Goal: Communication & Community: Answer question/provide support

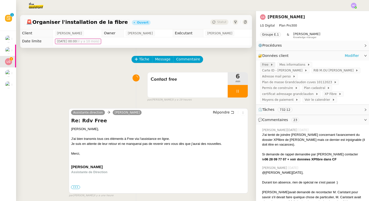
click at [266, 64] on span "Free" at bounding box center [266, 64] width 8 height 5
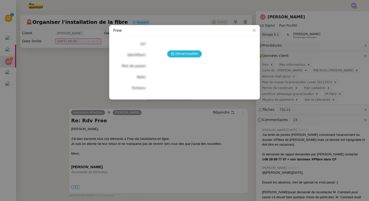
click at [181, 54] on span "Déverrouiller" at bounding box center [187, 54] width 23 height 6
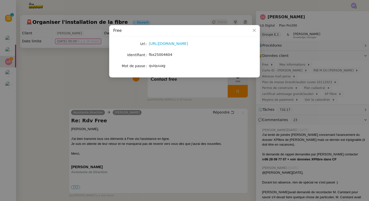
click at [158, 54] on span "fbx25004604" at bounding box center [160, 55] width 23 height 4
copy span "fbx25004604"
click at [159, 65] on span "quiquuag" at bounding box center [157, 66] width 17 height 4
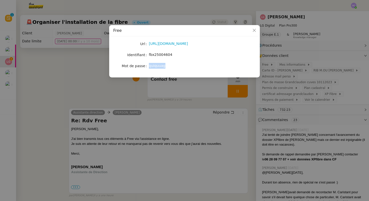
copy span "quiquuag"
click at [181, 95] on nz-modal-container "Free Url [URL][DOMAIN_NAME] Identifiant fbx25004604 Mot de passe quiquuag" at bounding box center [184, 100] width 369 height 201
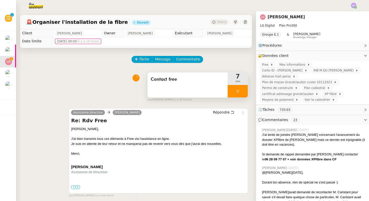
click at [236, 93] on icon at bounding box center [238, 91] width 4 height 4
click at [242, 93] on button at bounding box center [243, 91] width 10 height 13
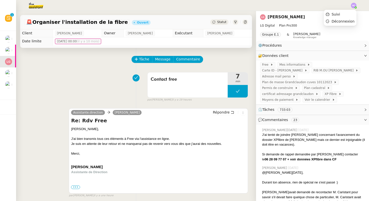
click at [353, 5] on img at bounding box center [354, 6] width 6 height 6
click at [338, 15] on span "Suivi" at bounding box center [336, 14] width 9 height 4
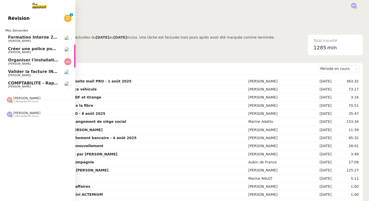
click at [21, 48] on span "Créer une police pour [PERSON_NAME]" at bounding box center [52, 48] width 88 height 5
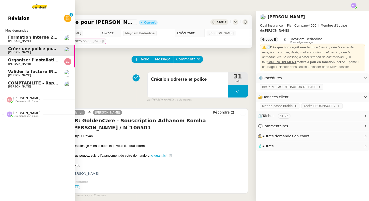
click at [19, 71] on span "Valider la facture INV/2025/0272" at bounding box center [45, 71] width 74 height 5
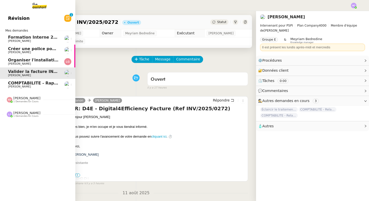
click at [25, 83] on span "COMPTABILITE - Rapprochement bancaire - 11 août 2025" at bounding box center [72, 83] width 129 height 5
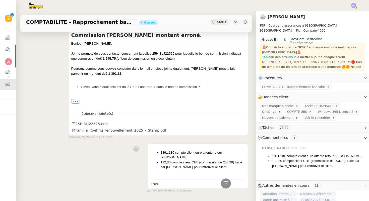
scroll to position [277, 0]
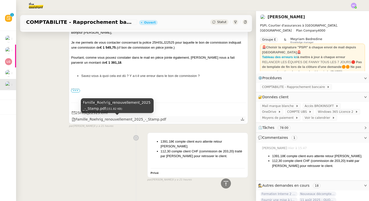
click at [96, 120] on div "Famille_Roehrig_renouvellement_2025_-_Stamp.pdf" at bounding box center [119, 120] width 94 height 6
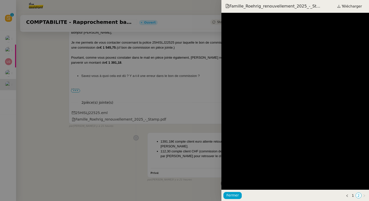
click at [89, 119] on div at bounding box center [184, 100] width 369 height 201
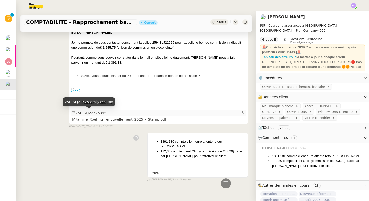
click at [87, 114] on div "25HISLJ22525.eml" at bounding box center [90, 113] width 36 height 6
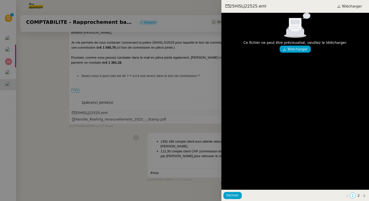
click at [87, 114] on div at bounding box center [184, 100] width 369 height 201
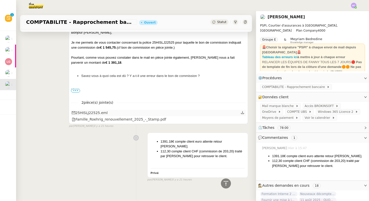
click at [75, 111] on div "25HISLJ22525.eml" at bounding box center [90, 113] width 36 height 6
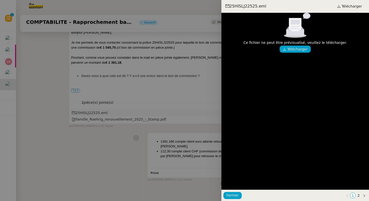
click at [75, 111] on div at bounding box center [184, 100] width 369 height 201
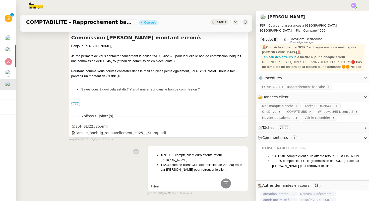
scroll to position [265, 0]
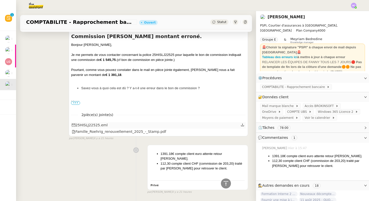
click at [242, 125] on icon at bounding box center [243, 125] width 4 height 4
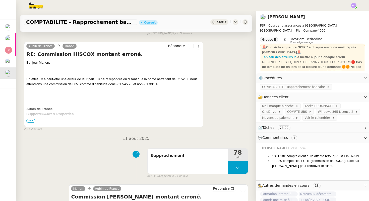
scroll to position [108, 0]
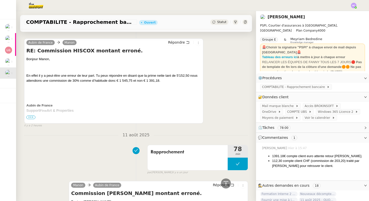
drag, startPoint x: 163, startPoint y: 81, endPoint x: 123, endPoint y: 76, distance: 40.6
click at [123, 76] on p "En effet il y a peut-être une erreur de leur part. Tu peux répondre en disant q…" at bounding box center [113, 78] width 175 height 10
copy span "en disant que la prime nette tant de 5'152,50 nous attendions une commission de…"
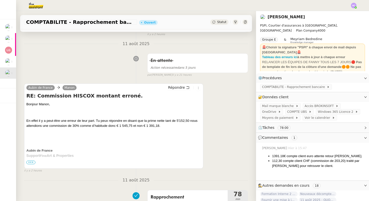
scroll to position [0, 0]
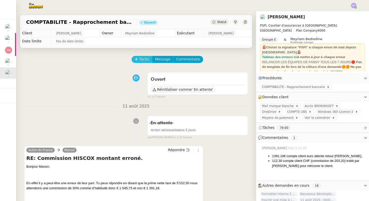
click at [146, 58] on span "Tâche" at bounding box center [144, 60] width 10 height 6
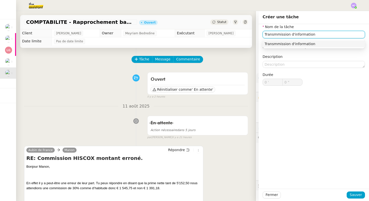
click at [276, 36] on input "Transmmission d'information" at bounding box center [314, 34] width 102 height 7
click at [304, 42] on div "Transmission d'information" at bounding box center [314, 44] width 98 height 5
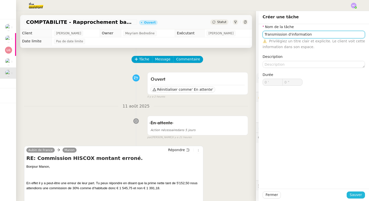
type input "Transmission d'information"
click at [355, 194] on span "Sauver" at bounding box center [356, 195] width 12 height 6
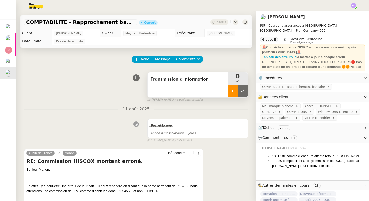
click at [231, 93] on icon at bounding box center [233, 91] width 4 height 4
click at [162, 58] on span "Message" at bounding box center [162, 60] width 15 height 6
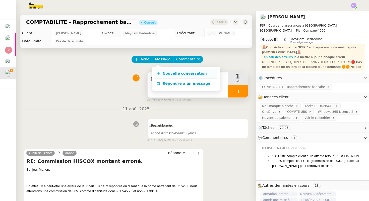
click at [163, 74] on span "Nouvelle conversation" at bounding box center [185, 74] width 44 height 4
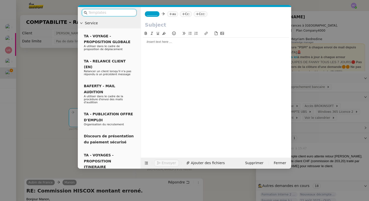
click at [155, 43] on div at bounding box center [216, 42] width 146 height 5
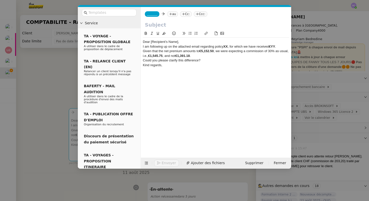
click at [182, 42] on div "Dear [Recipient’s Name]," at bounding box center [216, 42] width 146 height 5
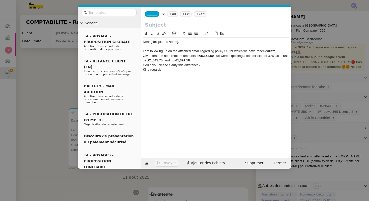
click at [206, 60] on div "Given that the net premium amounts to €5,152.50 , we were expecting a commissio…" at bounding box center [216, 58] width 146 height 9
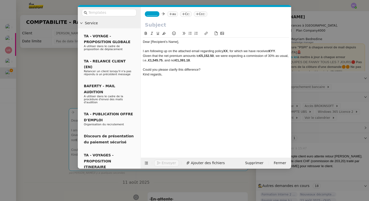
click at [143, 75] on div "Kind regards," at bounding box center [216, 74] width 146 height 5
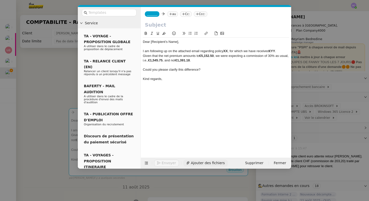
click at [197, 165] on span "Ajouter des fichiers" at bounding box center [208, 163] width 34 height 6
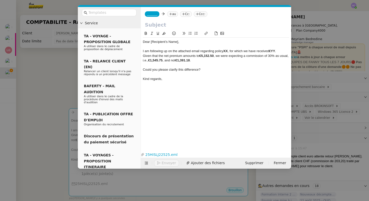
click at [37, 159] on nz-modal-container "Service TA - VOYAGE - PROPOSITION GLOBALE A utiliser dans le cadre de propositi…" at bounding box center [184, 100] width 369 height 201
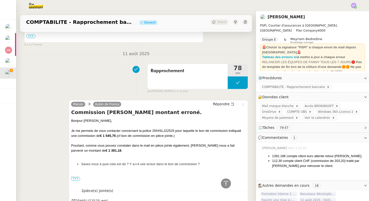
scroll to position [347, 0]
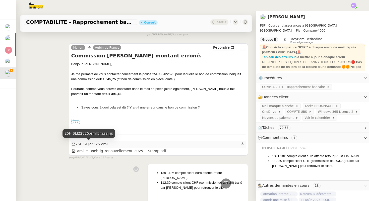
click at [94, 144] on div "25HISLJ22525.eml" at bounding box center [90, 145] width 36 height 6
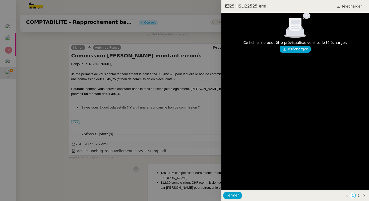
click at [94, 144] on div at bounding box center [184, 100] width 369 height 201
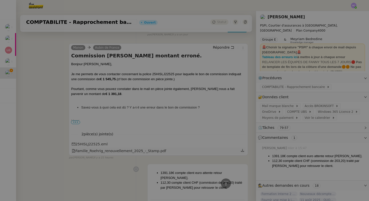
click at [103, 151] on div "Famille_Roehrig_renouvellement_2025_-_Stamp.pdf" at bounding box center [119, 151] width 94 height 6
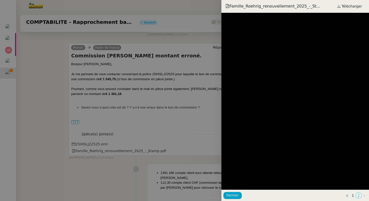
click at [158, 161] on div at bounding box center [184, 100] width 369 height 201
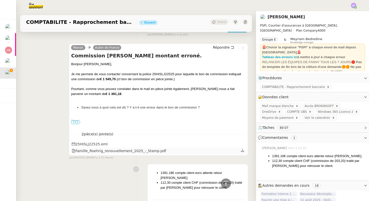
click at [242, 150] on icon at bounding box center [243, 151] width 4 height 4
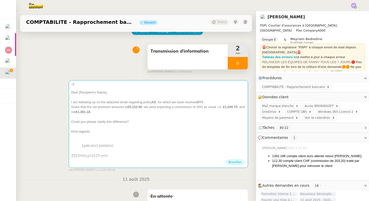
scroll to position [0, 0]
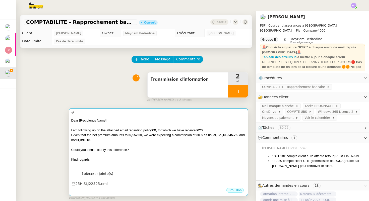
click at [141, 131] on div "I am following up on the attached email regarding policy XX , for which we have…" at bounding box center [158, 130] width 175 height 5
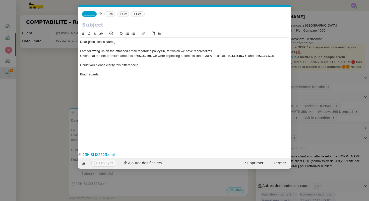
scroll to position [0, 11]
click at [164, 50] on strong "XX" at bounding box center [163, 51] width 4 height 4
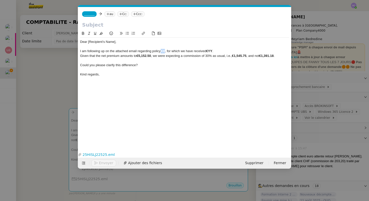
click at [164, 50] on strong "XX" at bounding box center [163, 51] width 4 height 4
click at [166, 52] on div "I am following up on the attached email regarding policy 25HISLJ22525R, for whi…" at bounding box center [184, 51] width 209 height 5
drag, startPoint x: 278, startPoint y: 56, endPoint x: 271, endPoint y: 56, distance: 7.0
click at [271, 56] on div "Given that the net premium amounts to €5,152.50 , we were expecting a commissio…" at bounding box center [184, 56] width 209 height 5
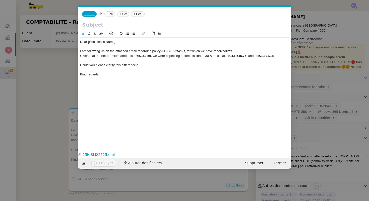
click at [241, 51] on div "I am following up on the attached email regarding policy 25HISLJ22525R , for wh…" at bounding box center [184, 51] width 209 height 5
drag, startPoint x: 234, startPoint y: 51, endPoint x: 186, endPoint y: 50, distance: 48.0
click at [186, 50] on div "I am following up on the attached email regarding policy 25HISLJ22525R , for wh…" at bounding box center [184, 51] width 209 height 5
click at [65, 151] on nz-modal-container "Service TA - VOYAGE - PROPOSITION GLOBALE A utiliser dans le cadre de propositi…" at bounding box center [184, 100] width 369 height 201
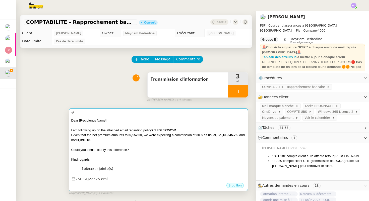
click at [109, 147] on div at bounding box center [158, 145] width 175 height 5
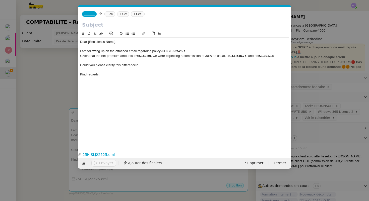
scroll to position [0, 11]
drag, startPoint x: 120, startPoint y: 57, endPoint x: 102, endPoint y: 57, distance: 17.6
click at [102, 57] on div "Given that the net premium amounts to €5,152.50 , we were expecting a commissio…" at bounding box center [184, 56] width 209 height 5
click at [110, 14] on nz-tag "au" at bounding box center [109, 14] width 11 height 6
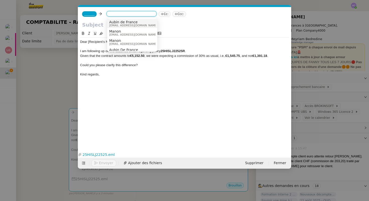
paste input "[EMAIL_ADDRESS][DOMAIN_NAME]"
type input "[EMAIL_ADDRESS][DOMAIN_NAME]"
click at [146, 24] on span "[EMAIL_ADDRESS][DOMAIN_NAME]" at bounding box center [133, 25] width 48 height 3
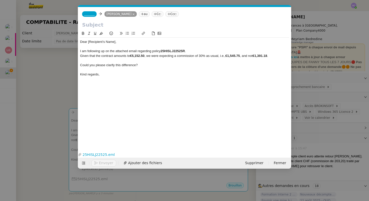
click at [143, 14] on icon at bounding box center [142, 14] width 3 height 3
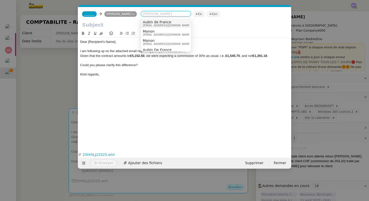
click at [158, 25] on span "[EMAIL_ADDRESS][DOMAIN_NAME]" at bounding box center [167, 25] width 48 height 3
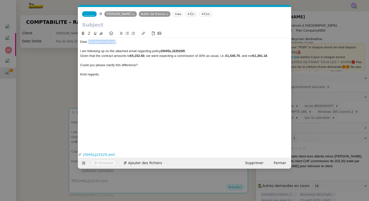
drag, startPoint x: 116, startPoint y: 42, endPoint x: 88, endPoint y: 41, distance: 27.6
click at [88, 41] on div "Dear [Recipient’s Name]," at bounding box center [184, 42] width 209 height 5
click at [89, 25] on input "text" at bounding box center [184, 25] width 205 height 8
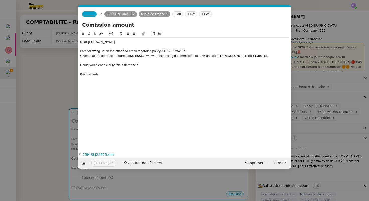
paste input "25HISLJ22525"
click at [128, 26] on input "Comission amount 25HISLJ22525" at bounding box center [184, 25] width 205 height 8
drag, startPoint x: 127, startPoint y: 26, endPoint x: 80, endPoint y: 25, distance: 46.7
click at [80, 25] on div "Comission amount #25HISLJ22525" at bounding box center [184, 26] width 213 height 10
click at [133, 25] on input "#25HISLJ22525" at bounding box center [184, 25] width 205 height 8
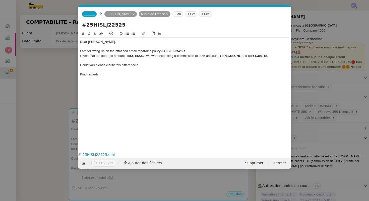
paste input "Comission amount"
click at [139, 27] on input "#25HISLJ22525 Comission amount" at bounding box center [184, 25] width 205 height 8
click at [132, 26] on input "#25HISLJ22525 Comission amount" at bounding box center [184, 25] width 205 height 8
click at [175, 25] on input "#25HISLJ22525 Commission amount" at bounding box center [184, 25] width 205 height 8
type input "#25HISLJ22525 Commission amount."
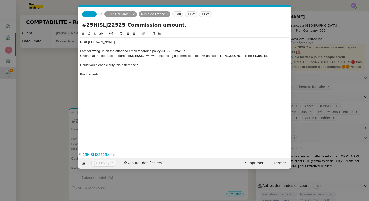
click at [108, 45] on div at bounding box center [184, 46] width 209 height 5
click at [155, 51] on div "I am following up on the attached email regarding policy 25HISLJ22525R ." at bounding box center [184, 51] width 209 height 5
click at [189, 52] on div "I am following up on the attached email regarding policy 25HISLJ22525R ." at bounding box center [184, 51] width 209 height 5
click at [157, 50] on div "I am following up on the attached email regarding policy 25HISLJ22525R ." at bounding box center [184, 51] width 209 height 5
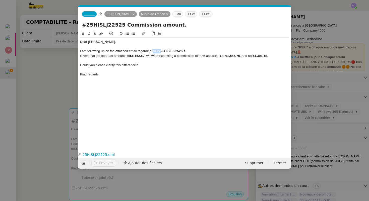
click at [157, 50] on div "I am following up on the attached email regarding policy 25HISLJ22525R ." at bounding box center [184, 51] width 209 height 5
click at [91, 14] on span "_______" at bounding box center [89, 14] width 11 height 4
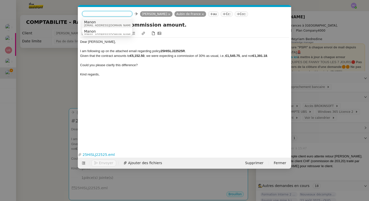
click at [93, 23] on span "Manon" at bounding box center [108, 22] width 48 height 4
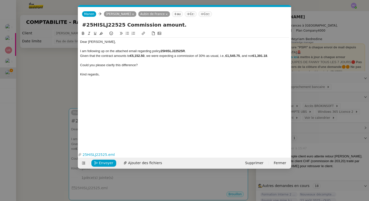
click at [154, 65] on div "Could you please clarify this difference?" at bounding box center [184, 65] width 209 height 5
click at [99, 165] on button "Envoyer" at bounding box center [103, 163] width 25 height 7
click at [102, 162] on span "Confirmer l'envoi" at bounding box center [114, 163] width 30 height 6
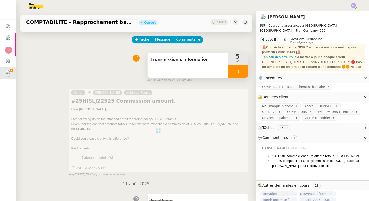
scroll to position [21, 0]
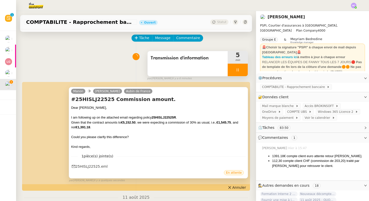
click at [240, 70] on div at bounding box center [238, 70] width 20 height 13
click at [242, 70] on icon at bounding box center [243, 70] width 4 height 4
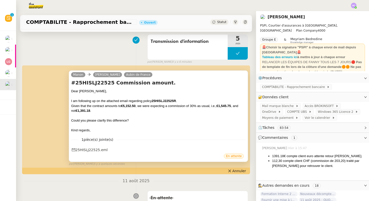
scroll to position [30, 0]
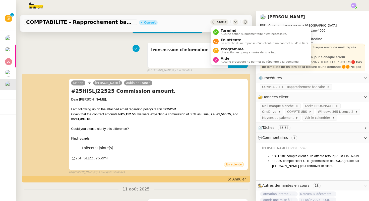
click at [217, 23] on div "Statut" at bounding box center [219, 22] width 18 height 6
click at [222, 39] on span "En attente" at bounding box center [265, 40] width 88 height 4
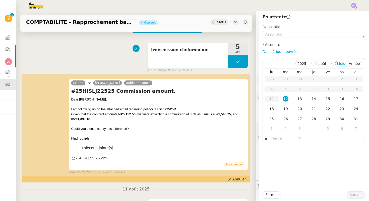
click at [115, 65] on div "Transmission d'information 5 min false par Hannah C. il y a 6 minutes" at bounding box center [136, 56] width 224 height 32
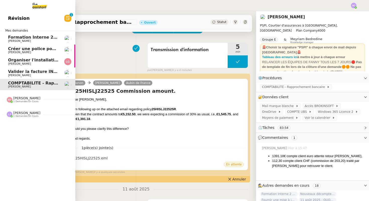
click at [30, 72] on span "Valider la facture INV/2025/0272" at bounding box center [45, 71] width 74 height 5
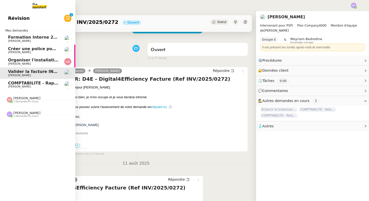
click at [31, 63] on span "[PERSON_NAME]" at bounding box center [19, 63] width 23 height 3
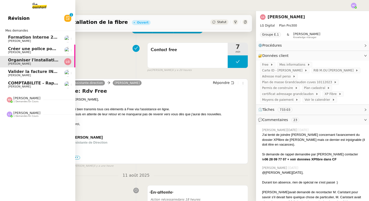
click at [32, 49] on span "Créer une police pour Romha Tedros" at bounding box center [52, 48] width 88 height 5
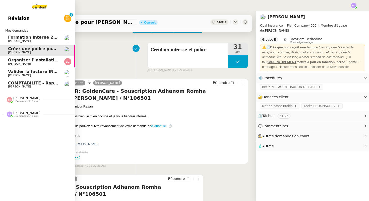
click at [23, 114] on span "[PERSON_NAME]" at bounding box center [26, 113] width 27 height 4
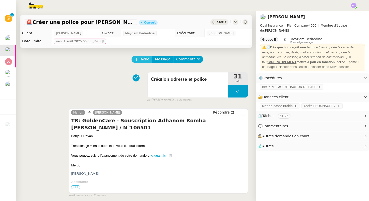
click at [142, 58] on span "Tâche" at bounding box center [144, 60] width 10 height 6
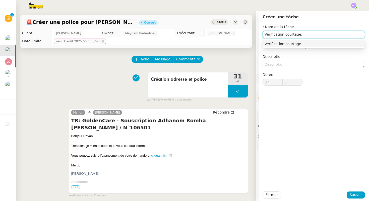
type input "Vérification courtage"
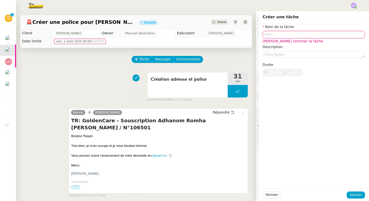
click at [244, 56] on div "Tâche Message Commentaire" at bounding box center [190, 62] width 116 height 12
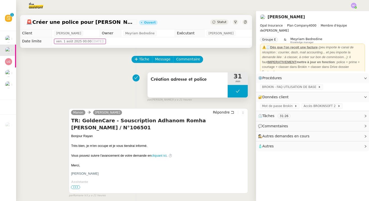
click at [238, 93] on icon at bounding box center [238, 91] width 4 height 4
click at [233, 91] on icon at bounding box center [233, 91] width 2 height 3
click at [233, 91] on div at bounding box center [238, 91] width 20 height 13
click at [233, 91] on icon at bounding box center [233, 91] width 2 height 3
click at [239, 94] on div at bounding box center [238, 91] width 20 height 13
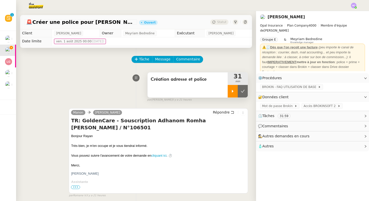
click at [239, 94] on button at bounding box center [243, 91] width 10 height 13
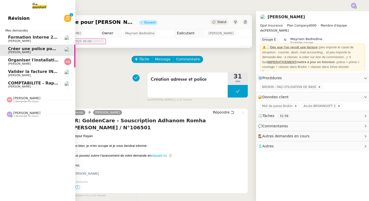
click at [22, 71] on span "Valider la facture INV/2025/0272" at bounding box center [45, 71] width 74 height 5
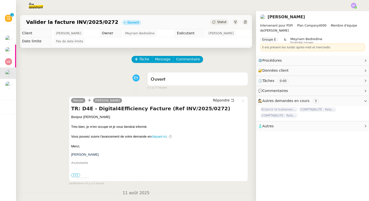
scroll to position [138, 0]
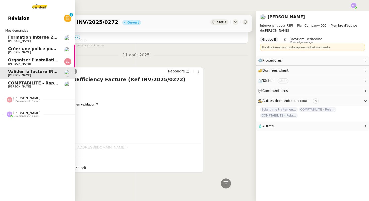
click at [19, 62] on span "Organiser l'installation de la fibre" at bounding box center [46, 60] width 76 height 5
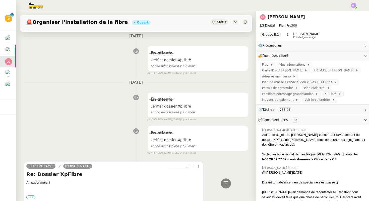
scroll to position [18795, 0]
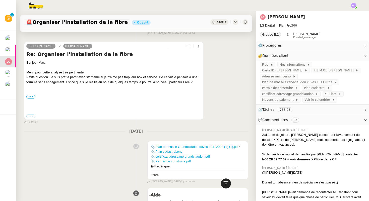
click at [228, 183] on icon at bounding box center [226, 184] width 6 height 6
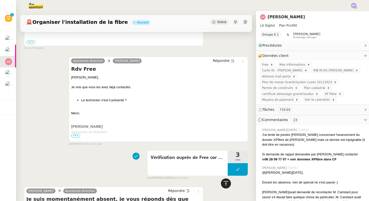
scroll to position [0, 0]
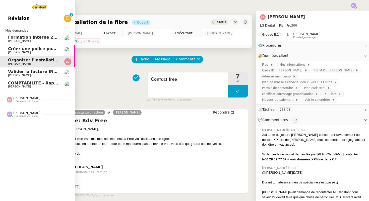
click at [20, 73] on span "Valider la facture INV/2025/0272" at bounding box center [45, 71] width 74 height 5
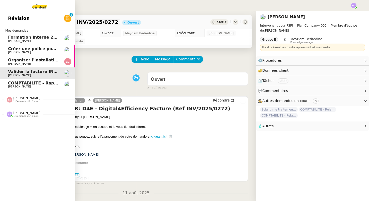
click at [22, 85] on span "COMPTABILITE - Rapprochement bancaire - 11 août 2025" at bounding box center [72, 83] width 129 height 5
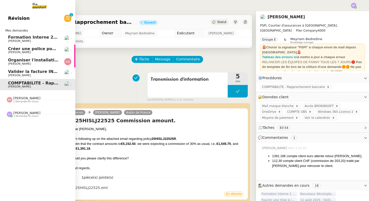
click at [17, 73] on span "Valider la facture INV/2025/0272" at bounding box center [45, 71] width 74 height 5
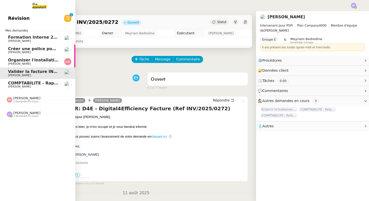
click at [21, 62] on span "Organiser l'installation de la fibre" at bounding box center [46, 60] width 76 height 5
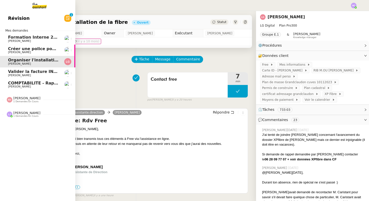
click at [21, 74] on span "[PERSON_NAME]" at bounding box center [19, 75] width 23 height 3
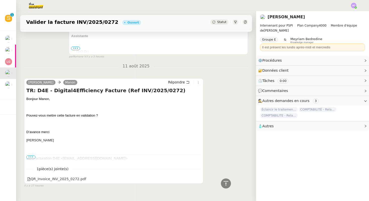
scroll to position [138, 0]
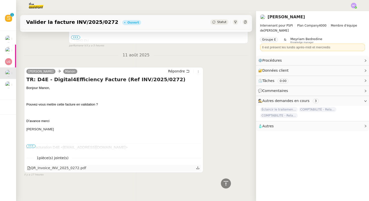
click at [197, 168] on icon at bounding box center [198, 168] width 4 height 4
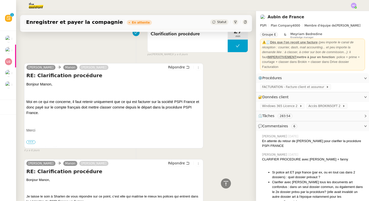
scroll to position [181, 0]
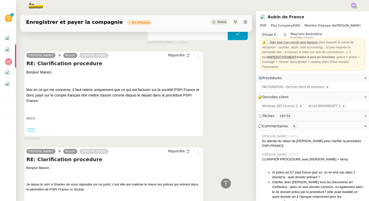
click at [33, 130] on span "•••" at bounding box center [30, 131] width 9 height 4
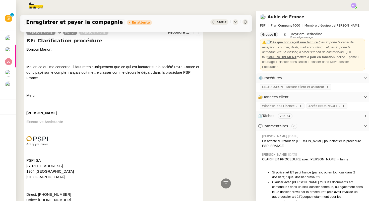
scroll to position [204, 0]
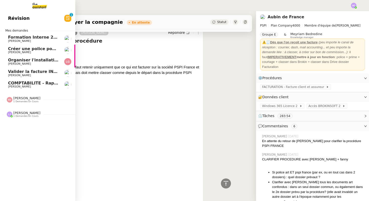
click at [29, 62] on span "Organiser l'installation de la fibre" at bounding box center [46, 60] width 76 height 5
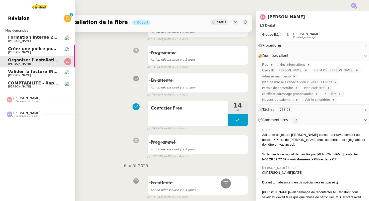
scroll to position [108, 0]
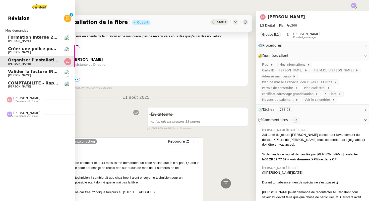
click at [25, 74] on span "[PERSON_NAME]" at bounding box center [19, 75] width 23 height 3
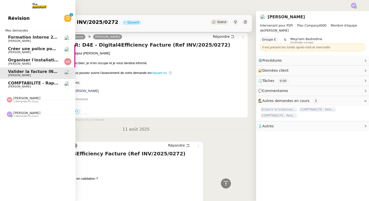
scroll to position [108, 0]
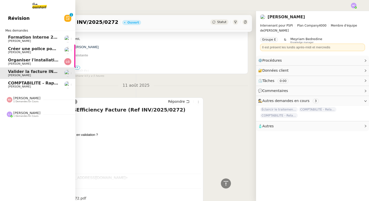
click at [23, 83] on span "COMPTABILITE - Rapprochement bancaire - 11 août 2025" at bounding box center [72, 83] width 129 height 5
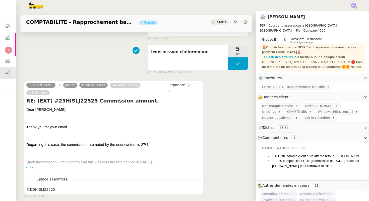
scroll to position [51, 0]
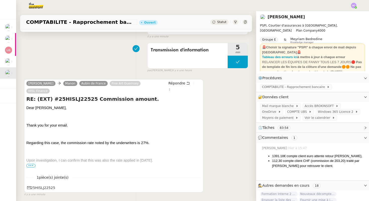
click at [32, 164] on span "•••" at bounding box center [30, 166] width 9 height 4
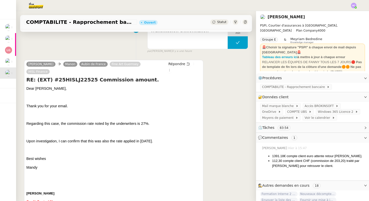
scroll to position [0, 0]
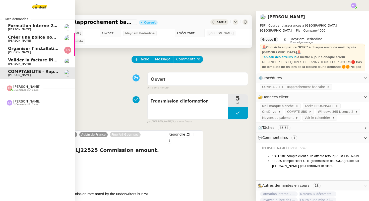
click at [36, 58] on span "Valider la facture INV/2025/0272" at bounding box center [45, 60] width 74 height 5
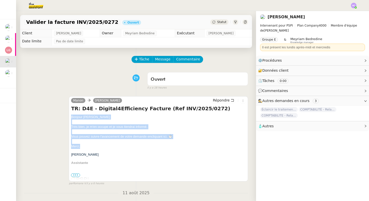
drag, startPoint x: 72, startPoint y: 118, endPoint x: 103, endPoint y: 145, distance: 41.6
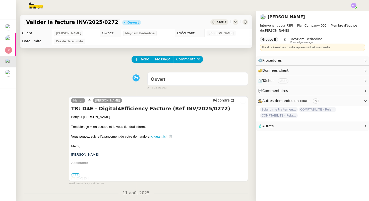
click at [46, 50] on div "Tâche Message Commentaire Veuillez patienter une erreur s'est produite 👌👌👌 mess…" at bounding box center [136, 185] width 240 height 275
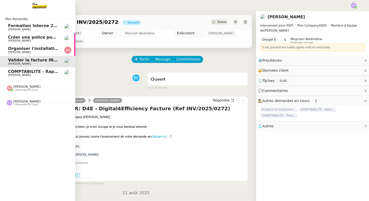
click at [17, 76] on span "[PERSON_NAME]" at bounding box center [19, 75] width 23 height 3
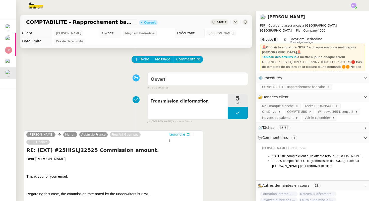
click at [175, 134] on span "Répondre" at bounding box center [176, 134] width 17 height 5
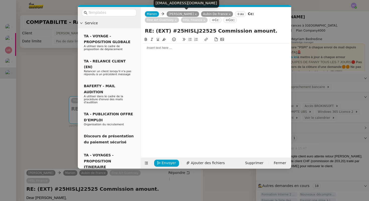
click at [195, 14] on icon at bounding box center [196, 14] width 2 height 2
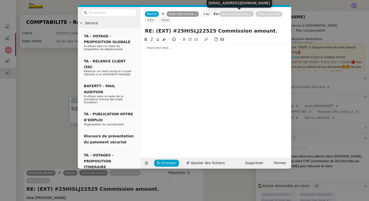
click at [249, 13] on icon at bounding box center [250, 14] width 3 height 3
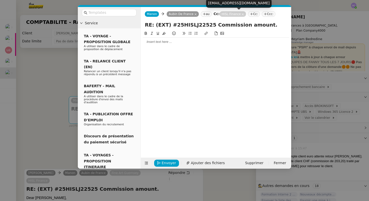
click at [242, 14] on icon at bounding box center [243, 14] width 3 height 3
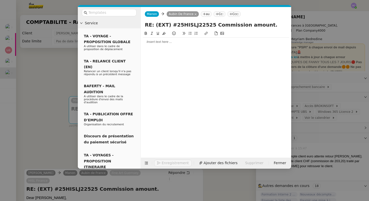
click at [161, 41] on div at bounding box center [216, 42] width 146 height 5
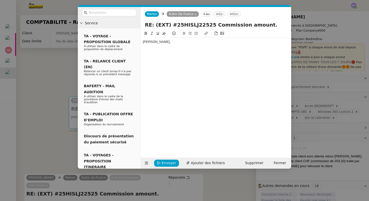
click at [42, 94] on nz-modal-container "Service TA - VOYAGE - PROPOSITION GLOBALE A utiliser dans le cadre de propositi…" at bounding box center [184, 100] width 369 height 201
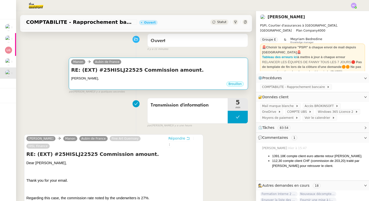
scroll to position [43, 0]
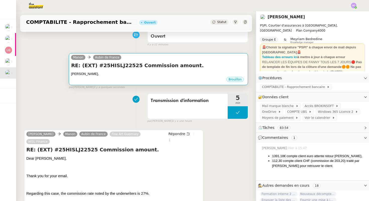
click at [125, 65] on h4 "RE: (EXT) #25HISLJ22525 Commission amount." at bounding box center [158, 65] width 175 height 7
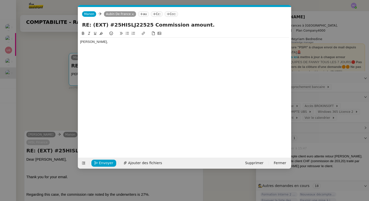
scroll to position [0, 11]
click at [96, 42] on div "[PERSON_NAME]," at bounding box center [184, 42] width 209 height 5
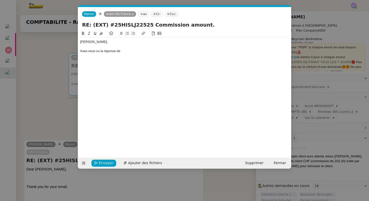
click at [50, 104] on nz-modal-container "Service TA - VOYAGE - PROPOSITION GLOBALE A utiliser dans le cadre de propositi…" at bounding box center [184, 100] width 369 height 201
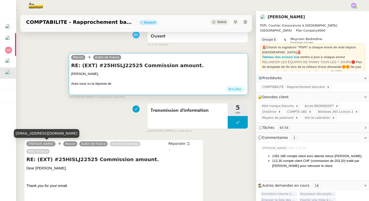
click at [116, 78] on div at bounding box center [158, 79] width 175 height 5
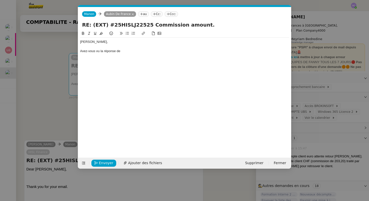
click at [128, 52] on div "Avez-vous vu la réponse de" at bounding box center [184, 51] width 209 height 5
click at [133, 51] on div "Avez-vous vu la réponse de Mandy chez Hiscox ?" at bounding box center [184, 51] width 209 height 5
click at [156, 52] on div "Avez-vous vu la réponse de Mandy de Hiscox ?" at bounding box center [184, 51] width 209 height 5
click at [81, 52] on div "Avez-vous vu la réponse de Mandy de Hiscox ?" at bounding box center [184, 51] width 209 height 5
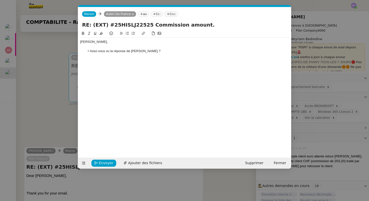
click at [163, 52] on li "Avez-vous vu la réponse de Mandy de Hiscox ?" at bounding box center [187, 51] width 204 height 5
click at [258, 163] on span "Supprimer" at bounding box center [254, 163] width 18 height 6
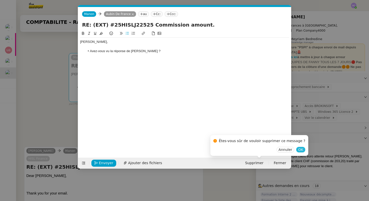
click at [298, 149] on span "OK" at bounding box center [300, 149] width 5 height 5
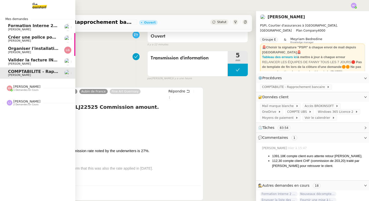
click at [42, 38] on span "Créer une police pour [PERSON_NAME]" at bounding box center [52, 37] width 88 height 5
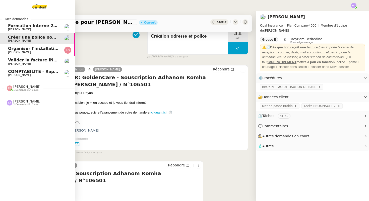
click at [16, 51] on span "[PERSON_NAME]" at bounding box center [19, 52] width 23 height 3
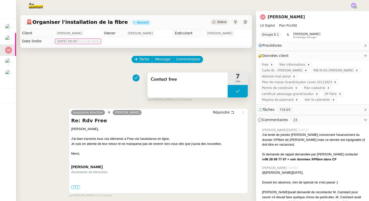
click at [231, 94] on button at bounding box center [238, 91] width 20 height 13
click at [231, 94] on div at bounding box center [233, 91] width 10 height 13
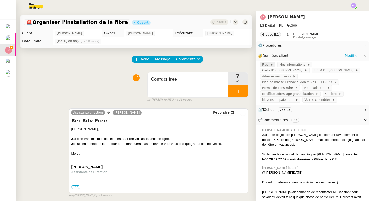
click at [264, 66] on span "Free" at bounding box center [266, 64] width 8 height 5
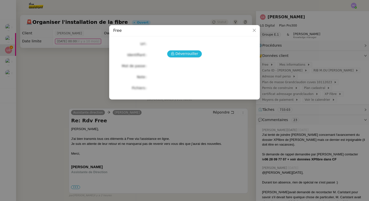
click at [177, 51] on span "Déverrouiller" at bounding box center [187, 54] width 23 height 6
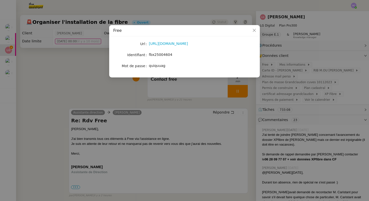
click at [156, 53] on span "fbx25004604" at bounding box center [160, 55] width 23 height 4
copy span "fbx25004604"
click at [153, 68] on span "quiquuag" at bounding box center [157, 66] width 17 height 4
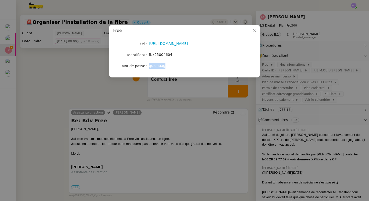
copy span "quiquuag"
click at [93, 77] on nz-modal-container "Free Url [URL][DOMAIN_NAME] Identifiant fbx25004604 Mot de passe quiquuag" at bounding box center [184, 100] width 369 height 201
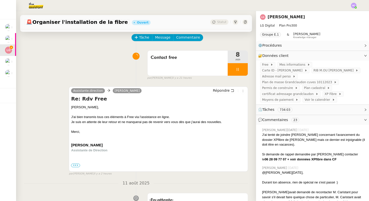
scroll to position [29, 0]
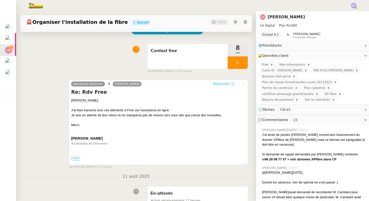
click at [226, 84] on span "Répondre" at bounding box center [221, 83] width 17 height 5
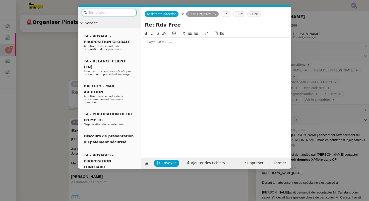
click at [173, 43] on div at bounding box center [216, 42] width 146 height 5
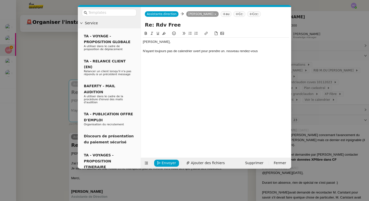
click at [193, 52] on div "N'ayant toujours pas de calendrier uvert pour prendre un. nouveau rendez-vous" at bounding box center [216, 51] width 146 height 5
click at [263, 50] on div "N'ayant toujours pas de calendrier ouvert pour prendre un. nouveau rendez-vous" at bounding box center [216, 51] width 146 height 5
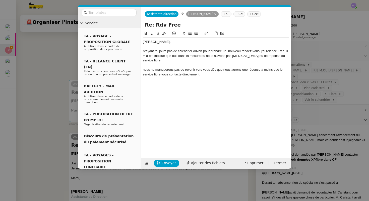
scroll to position [0, 0]
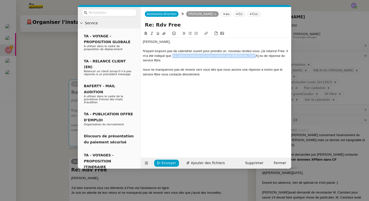
drag, startPoint x: 172, startPoint y: 56, endPoint x: 251, endPoint y: 55, distance: 79.1
click at [251, 55] on div "N'ayant toujours pas de calendrier ouvert pour prendre un. nouveau rendez-vous,…" at bounding box center [216, 56] width 146 height 14
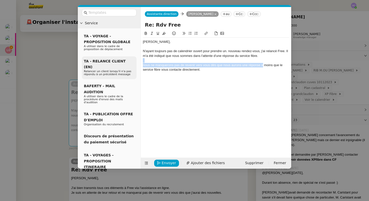
drag, startPoint x: 263, startPoint y: 65, endPoint x: 136, endPoint y: 60, distance: 127.9
click at [136, 60] on nz-layout "Service TA - VOYAGE - PROPOSITION GLOBALE A utiliser dans le cadre de propositi…" at bounding box center [184, 88] width 213 height 162
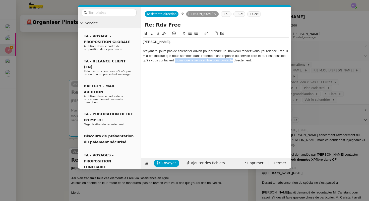
drag, startPoint x: 233, startPoint y: 61, endPoint x: 175, endPoint y: 61, distance: 57.8
click at [175, 61] on div "N'ayant toujours pas de calendrier ouvert pour prendre un. nouveau rendez-vous,…" at bounding box center [216, 56] width 146 height 14
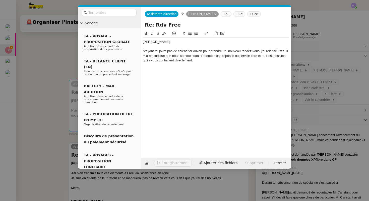
click at [199, 61] on div "N'ayant toujours pas de calendrier ouvert pour prendre un. nouveau rendez-vous,…" at bounding box center [216, 56] width 146 height 14
click at [286, 52] on div "N'ayant toujours pas de calendrier ouvert pour prendre un. nouveau rendez-vous,…" at bounding box center [216, 56] width 146 height 14
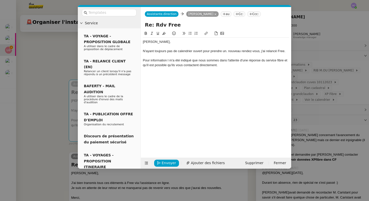
click at [162, 61] on div "Pour information l m'a été indiqué que nous sommes dans l'attente d'une réponse…" at bounding box center [216, 62] width 146 height 9
click at [0, 0] on lt-span "information ," at bounding box center [0, 0] width 0 height 0
drag, startPoint x: 167, startPoint y: 60, endPoint x: 140, endPoint y: 60, distance: 26.9
click at [140, 60] on nz-layout "Service TA - VOYAGE - PROPOSITION GLOBALE A utiliser dans le cadre de propositi…" at bounding box center [184, 88] width 213 height 162
click at [145, 51] on div "N'ayant toujours pas de calendrier ouvert pour prendre un. nouveau rendez-vous,…" at bounding box center [216, 51] width 146 height 5
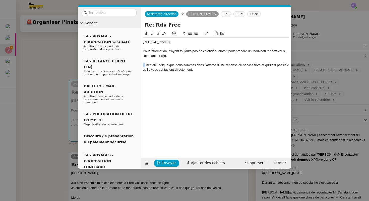
drag, startPoint x: 145, startPoint y: 65, endPoint x: 137, endPoint y: 65, distance: 8.6
click at [137, 65] on nz-layout "Service TA - VOYAGE - PROPOSITION GLOBALE A utiliser dans le cadre de propositi…" at bounding box center [184, 88] width 213 height 162
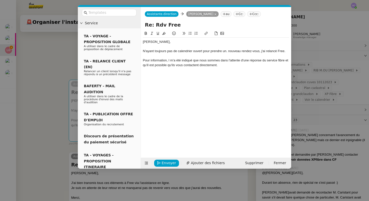
click at [169, 61] on div "Pour information, l m'a été indiqué que nous sommes dans l'attente d'une répons…" at bounding box center [216, 62] width 146 height 9
click at [227, 65] on div "Pour information, il m'a été indiqué que nous sommes dans l'attente d'une répon…" at bounding box center [216, 62] width 146 height 9
click at [220, 66] on div "Pour information, il m'a été indiqué que nous sommes dans l'attente d'une répon…" at bounding box center [216, 62] width 146 height 9
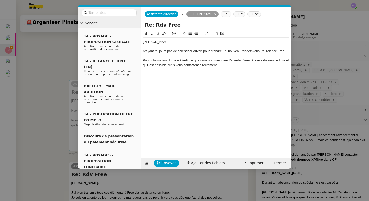
click at [227, 51] on div "N'ayant toujours pas de calendrier ouvert pour prendre un. nouveau rendez-vous,…" at bounding box center [216, 51] width 146 height 5
click at [227, 62] on div "Pour information, il m'a été indiqué que nous sommes dans l'attente d'une répon…" at bounding box center [216, 62] width 146 height 9
click at [215, 66] on div "Pour information, il m'a été indiqué que nous sommes dans l'attente d'une répon…" at bounding box center [216, 62] width 146 height 9
click at [221, 66] on div "Pour information, il m'a été indiqué que nous sommes dans l'attente d'une répon…" at bounding box center [216, 62] width 146 height 9
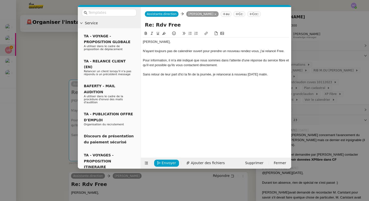
click at [184, 75] on div "Sans retour de leur part d'ici la fin de la journée, je relancerai à nouveau de…" at bounding box center [216, 74] width 146 height 5
click at [202, 75] on div "Sans retour de leur part d'ici la fin de la journée, je relancerai à nouveau de…" at bounding box center [216, 74] width 146 height 5
click at [274, 74] on div "Sans retour de leur part d'ici la fin de la journée, je relancerai à nouveau de…" at bounding box center [216, 74] width 146 height 5
click at [182, 75] on div "Sans retour de leur part d'ici la fin de la journée, je relancerai à nouveau de…" at bounding box center [216, 74] width 146 height 5
click at [171, 108] on div "Lee, N'ayant toujours pas de calendrier ouvert pour prendre un nouveau rendez-v…" at bounding box center [216, 91] width 146 height 120
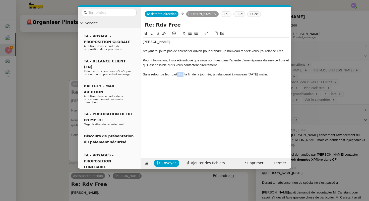
drag, startPoint x: 184, startPoint y: 74, endPoint x: 177, endPoint y: 74, distance: 6.8
click at [177, 74] on div "Sans retour de leur part d'ici la fin de la journée, je relancerai à nouveau de…" at bounding box center [216, 74] width 146 height 5
click at [195, 86] on div "Lee, N'ayant toujours pas de calendrier ouvert pour prendre un nouveau rendez-v…" at bounding box center [216, 65] width 146 height 55
click at [273, 74] on div "Sans retour de leur part d'ici la fin de la journée, je relancerai à nouveau de…" at bounding box center [216, 74] width 146 height 5
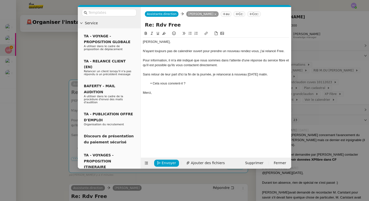
click at [266, 75] on div "Sans retour de leur part d'ici la fin de la journée, je relancerai à nouveau de…" at bounding box center [216, 74] width 146 height 5
drag, startPoint x: 168, startPoint y: 61, endPoint x: 139, endPoint y: 60, distance: 28.4
click at [139, 60] on nz-layout "Service TA - VOYAGE - PROPOSITION GLOBALE A utiliser dans le cadre de propositi…" at bounding box center [184, 88] width 213 height 162
click at [143, 52] on div "N'ayant toujours pas de calendrier ouvert pour prendre un nouveau rendez-vous, …" at bounding box center [216, 51] width 146 height 5
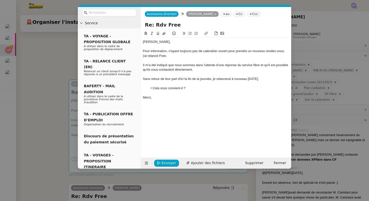
click at [176, 56] on div "Pour information, n'ayant toujours pas de calendrier ouvert pour prendre un nou…" at bounding box center [216, 53] width 146 height 9
click at [200, 72] on div "Il m'a été indiqué que nous sommes dans l'attente d'une réponse du service fibr…" at bounding box center [216, 67] width 146 height 9
click at [161, 163] on button "Envoyer" at bounding box center [166, 163] width 25 height 7
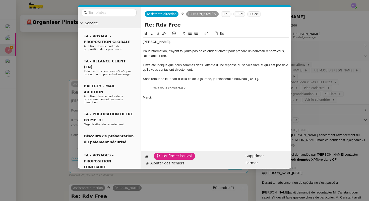
click at [164, 159] on span "Confirmer l'envoi" at bounding box center [177, 156] width 30 height 6
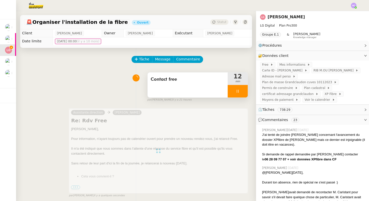
click at [173, 77] on span "Contact free" at bounding box center [188, 80] width 74 height 8
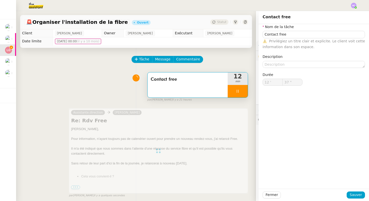
type input "38 ""
click at [269, 37] on input "Contact free" at bounding box center [314, 34] width 102 height 7
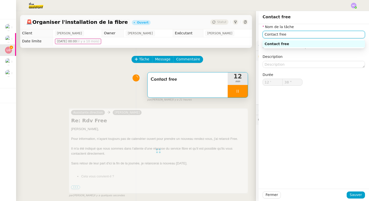
type input "Contact free"
type input "12 '"
type input "39 ""
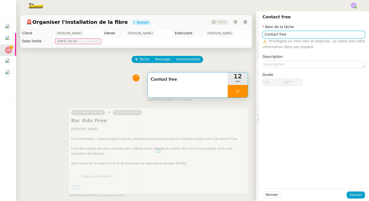
type input "Contact freeE"
type input "41 ""
type input "Contact freeÉchange"
type input "42 ""
type input "Contact freeÉchanges"
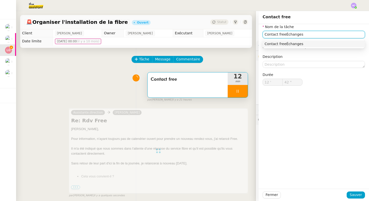
type input "43 ""
type input "Contact freeÉchanges av"
type input "44 ""
type input "Contact freeÉchanges avec Fr"
type input "45 ""
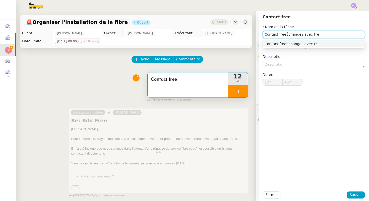
type input "Contact freeÉchanges avec Free"
drag, startPoint x: 285, startPoint y: 35, endPoint x: 249, endPoint y: 35, distance: 35.7
click at [249, 35] on app-ticket "🚨 Organiser l'installation de la fibre Ouvert Statut Client Lee GRANDCLAUDON Ow…" at bounding box center [192, 106] width 353 height 190
type input "47 ""
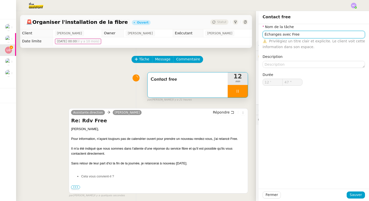
type input "Contact free"
type input "12 '"
type input "47 ""
type input "Contact free"
type input "12 '"
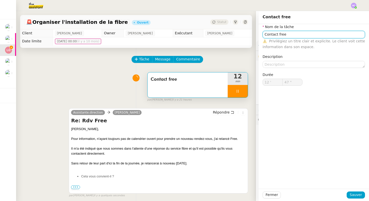
type input "47 ""
type input "Contact free"
type input "12 '"
click at [271, 37] on input "Contact free" at bounding box center [314, 34] width 102 height 7
type input "50 ""
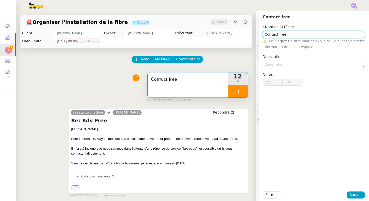
click at [271, 37] on input "Contact free" at bounding box center [314, 34] width 102 height 7
type input "e free"
type input "52 ""
type input "E free"
type input "53 ""
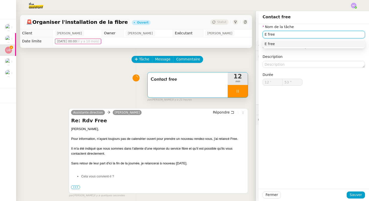
type input "É free"
type input "54 ""
type input "Échan free"
type input "55 ""
type input "Échanges a free"
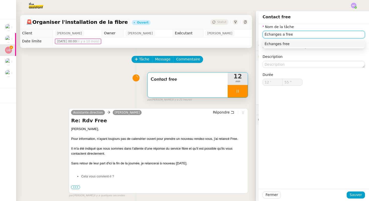
type input "56 ""
type input "Échanges avec free"
type input "57 ""
type input "Échanges avec free"
type input "58 ""
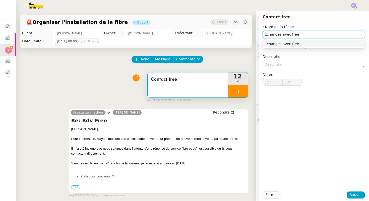
type input "Échanges avec ree"
type input "59 ""
type input "Échanges avec Free"
type input "13 '"
click at [279, 44] on div "Échanges avec Free" at bounding box center [314, 44] width 98 height 5
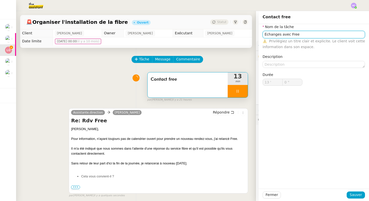
type input "1 ""
type input "Échanges avec Free"
click at [355, 195] on span "Sauver" at bounding box center [356, 195] width 12 height 6
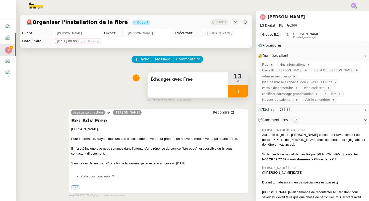
click at [235, 90] on div at bounding box center [238, 91] width 20 height 13
click at [240, 91] on button at bounding box center [243, 91] width 10 height 13
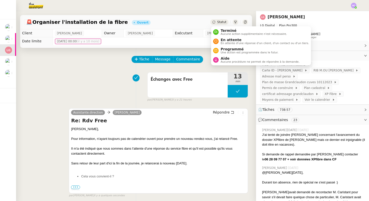
click at [216, 22] on div "Statut" at bounding box center [219, 22] width 18 height 6
click at [223, 40] on span "En attente" at bounding box center [265, 40] width 88 height 4
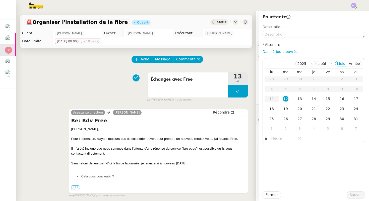
click at [224, 59] on div "Tâche Message Commentaire" at bounding box center [190, 62] width 116 height 12
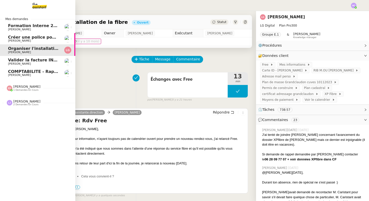
click at [23, 63] on span "[PERSON_NAME]" at bounding box center [19, 63] width 23 height 3
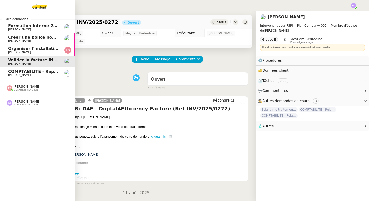
click at [27, 37] on span "Créer une police pour [PERSON_NAME]" at bounding box center [52, 37] width 88 height 5
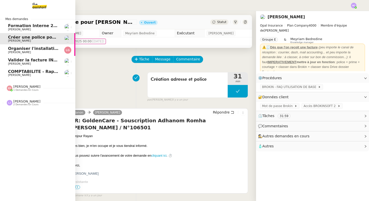
click at [17, 52] on span "[PERSON_NAME]" at bounding box center [19, 52] width 23 height 3
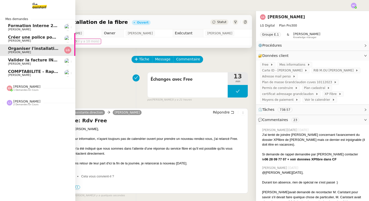
click at [22, 40] on span "[PERSON_NAME]" at bounding box center [19, 40] width 23 height 3
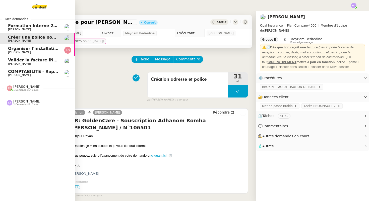
click at [24, 59] on span "Valider la facture INV/2025/0272" at bounding box center [45, 60] width 74 height 5
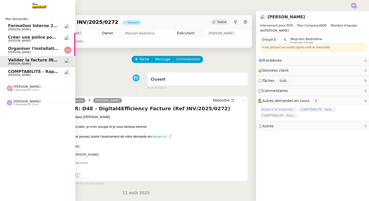
click at [26, 71] on span "COMPTABILITE - Rapprochement bancaire - 11 août 2025" at bounding box center [72, 71] width 129 height 5
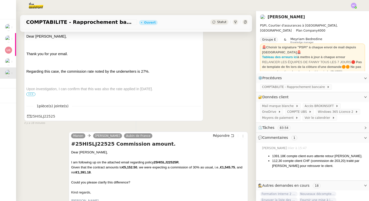
scroll to position [124, 0]
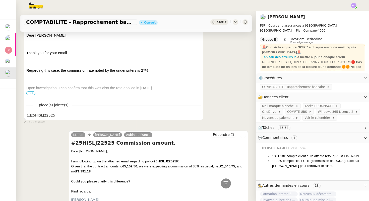
click at [31, 92] on span "•••" at bounding box center [30, 94] width 9 height 4
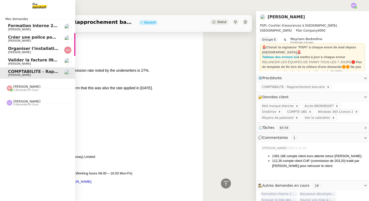
click at [15, 63] on span "[PERSON_NAME]" at bounding box center [19, 63] width 23 height 3
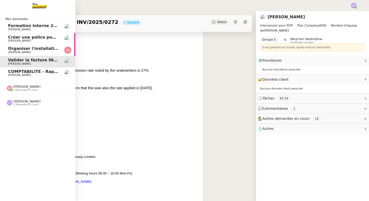
scroll to position [87, 0]
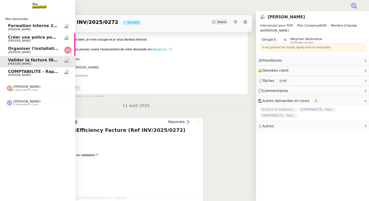
click at [27, 39] on span "Créer une police pour [PERSON_NAME]" at bounding box center [52, 37] width 88 height 5
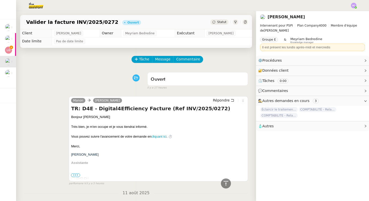
scroll to position [138, 0]
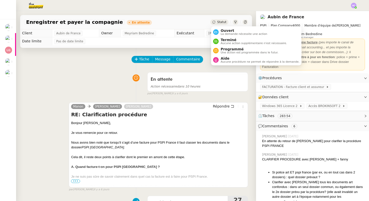
click at [223, 22] on span "Statut" at bounding box center [221, 22] width 9 height 4
click at [227, 34] on span "La demande nécessite une action" at bounding box center [244, 34] width 47 height 3
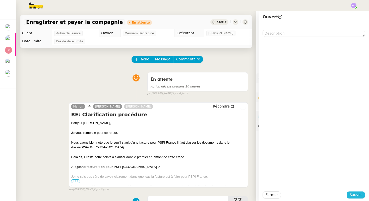
click at [355, 195] on span "Sauver" at bounding box center [356, 195] width 12 height 6
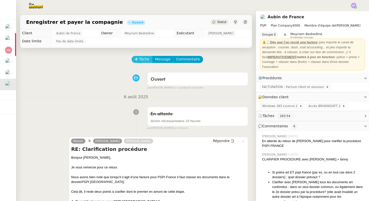
click at [139, 59] on button "Tâche" at bounding box center [142, 59] width 21 height 7
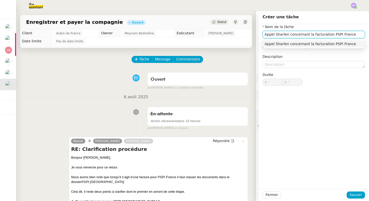
click at [272, 45] on div "Appel Sharlen concernant la facturation PSPI France" at bounding box center [314, 44] width 98 height 5
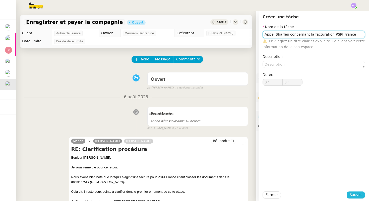
type input "Appel Sharlen concernant la facturation PSPI France"
click at [357, 196] on span "Sauver" at bounding box center [356, 195] width 12 height 6
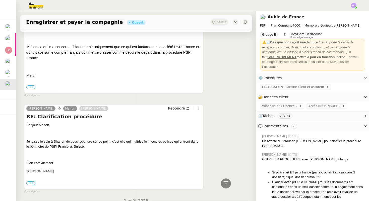
scroll to position [291, 0]
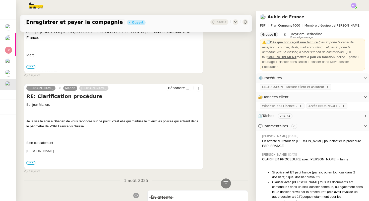
click at [30, 65] on p at bounding box center [113, 64] width 175 height 6
click at [30, 66] on span "•••" at bounding box center [30, 67] width 9 height 4
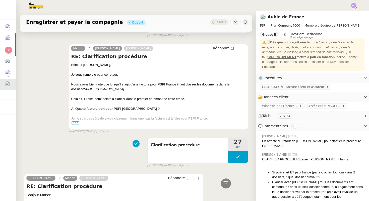
scroll to position [0, 0]
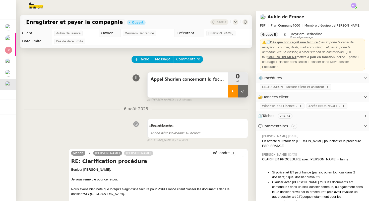
click at [228, 92] on div at bounding box center [233, 91] width 10 height 13
click at [237, 91] on icon at bounding box center [238, 91] width 2 height 3
click at [243, 91] on icon at bounding box center [243, 91] width 4 height 4
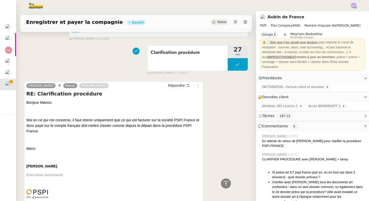
scroll to position [75, 0]
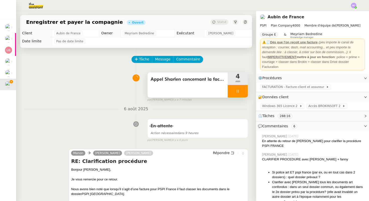
click at [236, 91] on icon at bounding box center [238, 91] width 4 height 4
click at [241, 91] on icon at bounding box center [243, 91] width 4 height 3
click at [160, 80] on span "Appel Sharlen concernant la facturation PSPI France" at bounding box center [188, 80] width 74 height 8
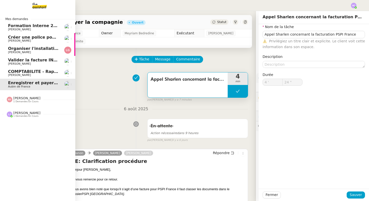
click at [25, 73] on span "COMPTABILITE - Rapprochement bancaire - 11 août 2025" at bounding box center [72, 71] width 129 height 5
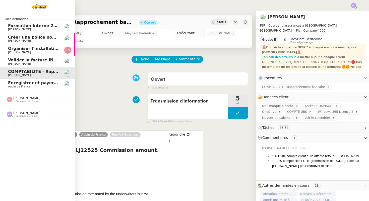
click at [24, 84] on span "Enregistrer et payer la compagnie" at bounding box center [46, 83] width 77 height 5
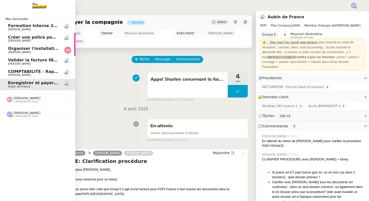
click at [32, 99] on div "Eva Dubois 1 demandes en cours" at bounding box center [26, 99] width 27 height 7
click at [23, 124] on span "[PERSON_NAME]" at bounding box center [26, 125] width 27 height 4
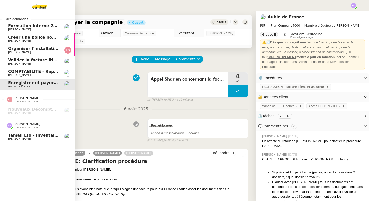
click at [26, 125] on span "[PERSON_NAME]" at bounding box center [26, 125] width 27 height 4
click at [36, 101] on span "1 demandes en cours" at bounding box center [25, 101] width 25 height 3
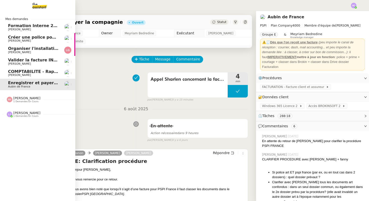
click at [28, 73] on span "COMPTABILITE - Rapprochement bancaire - 11 août 2025" at bounding box center [72, 71] width 129 height 5
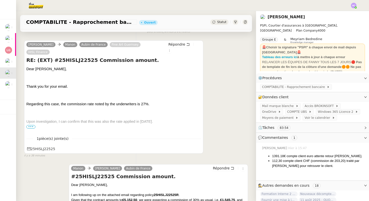
scroll to position [91, 0]
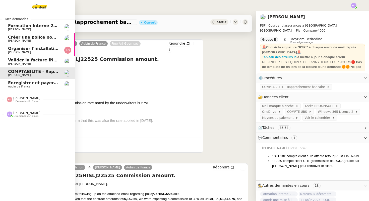
click at [27, 61] on span "Valider la facture INV/2025/0272" at bounding box center [45, 60] width 74 height 5
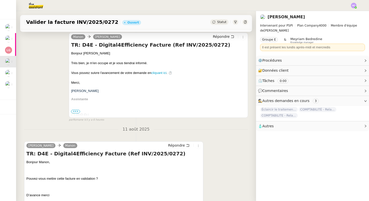
scroll to position [87, 0]
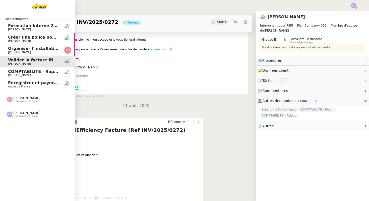
click at [26, 62] on span "Valider la facture INV/2025/0272" at bounding box center [45, 60] width 74 height 5
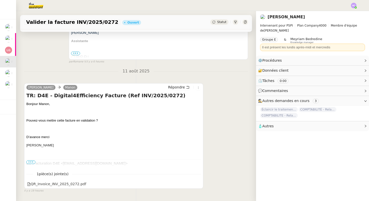
scroll to position [129, 0]
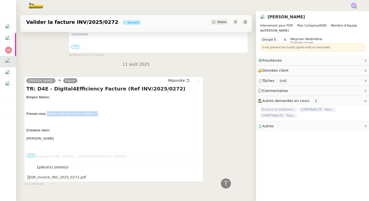
drag, startPoint x: 102, startPoint y: 114, endPoint x: 46, endPoint y: 114, distance: 56.0
click at [46, 114] on p "Pouvez-vous mettre cette facture en validation ?" at bounding box center [113, 113] width 175 height 5
copy span "mettre cette facture en validation ?"
click at [197, 176] on icon at bounding box center [198, 178] width 4 height 4
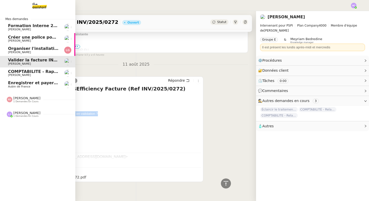
click at [14, 83] on span "Enregistrer et payer la compagnie" at bounding box center [46, 83] width 77 height 5
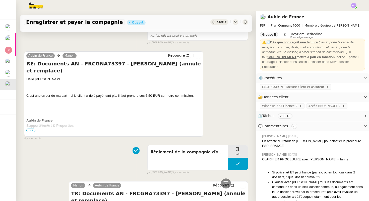
scroll to position [3610, 0]
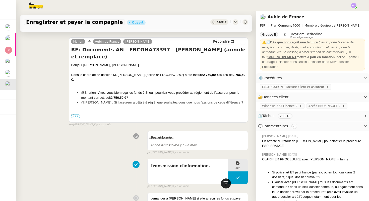
click at [226, 186] on icon at bounding box center [225, 183] width 5 height 5
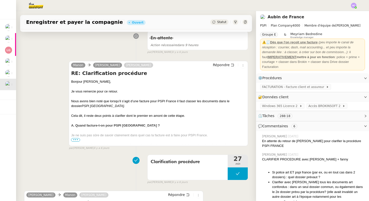
scroll to position [0, 0]
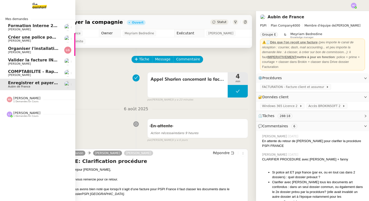
click at [18, 75] on span "[PERSON_NAME]" at bounding box center [19, 75] width 23 height 3
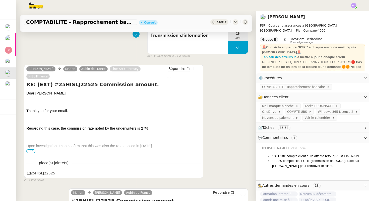
scroll to position [67, 0]
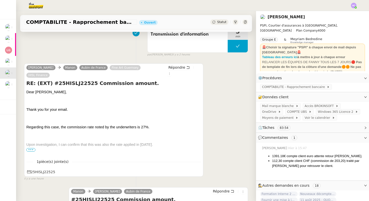
click at [33, 148] on span "•••" at bounding box center [30, 150] width 9 height 4
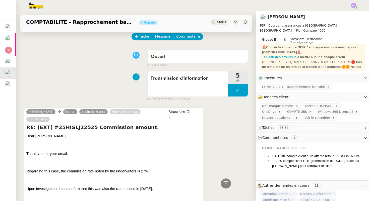
scroll to position [0, 0]
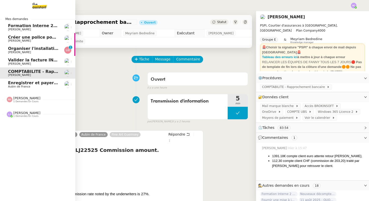
click at [20, 50] on span "Organiser l'installation de la fibre" at bounding box center [46, 48] width 76 height 5
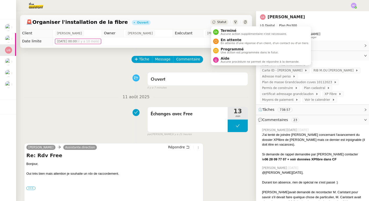
click at [218, 22] on span "Statut" at bounding box center [221, 22] width 9 height 4
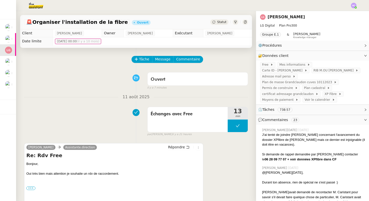
click at [98, 81] on div "Ouvert false il y a 7 minutes" at bounding box center [136, 80] width 224 height 20
click at [244, 127] on button at bounding box center [238, 126] width 20 height 13
click at [234, 127] on icon at bounding box center [233, 126] width 4 height 4
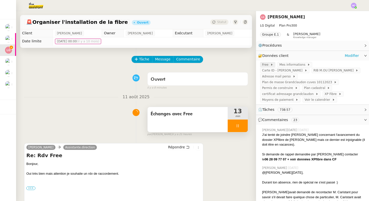
click at [265, 65] on span "Free" at bounding box center [266, 64] width 8 height 5
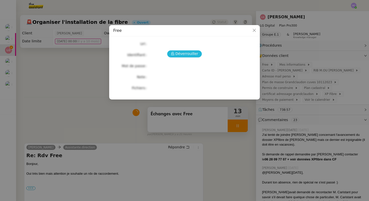
click at [172, 54] on icon at bounding box center [173, 54] width 4 height 4
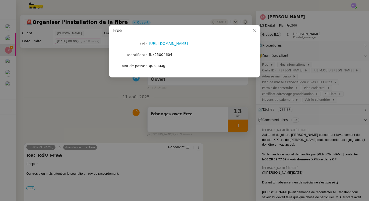
click at [163, 54] on span "fbx25004604" at bounding box center [160, 55] width 23 height 4
copy span "fbx25004604"
click at [156, 66] on span "quiquuag" at bounding box center [157, 66] width 17 height 4
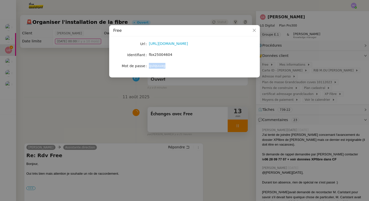
copy span "quiquuag"
click at [117, 104] on nz-modal-container "Free Url https://subscribe.free.fr/login/ Identifiant fbx25004604 Mot de passe …" at bounding box center [184, 100] width 369 height 201
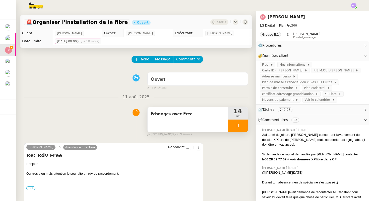
click at [245, 124] on div at bounding box center [238, 126] width 20 height 13
click at [245, 124] on button at bounding box center [243, 126] width 10 height 13
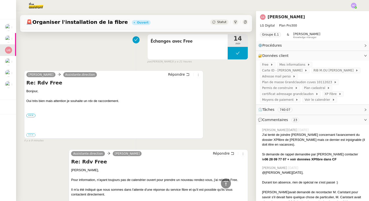
scroll to position [44, 0]
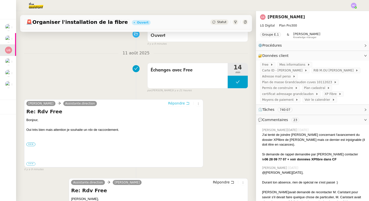
click at [182, 103] on span "Répondre" at bounding box center [176, 103] width 17 height 5
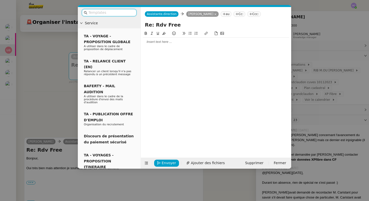
click at [169, 41] on div at bounding box center [216, 42] width 146 height 5
click at [70, 88] on nz-modal-container "Service TA - VOYAGE - PROPOSITION GLOBALE A utiliser dans le cadre de propositi…" at bounding box center [184, 100] width 369 height 201
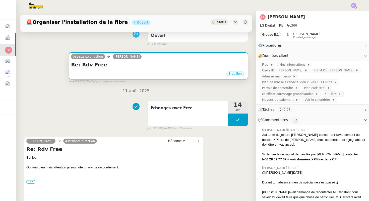
click at [217, 71] on div "Brouillon" at bounding box center [158, 75] width 175 height 8
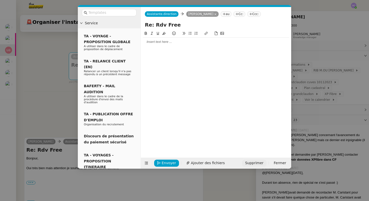
click at [250, 164] on span "Supprimer" at bounding box center [254, 163] width 18 height 6
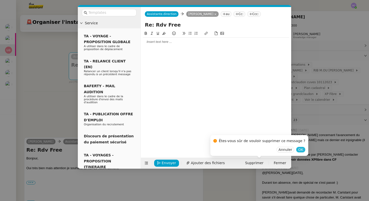
click at [290, 151] on div "Annuler OK" at bounding box center [259, 150] width 92 height 6
click at [298, 151] on span "OK" at bounding box center [300, 149] width 5 height 5
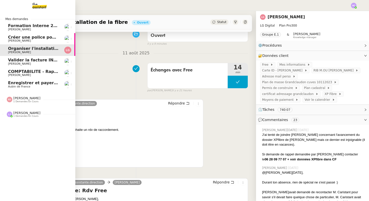
click at [15, 38] on span "Créer une police pour [PERSON_NAME]" at bounding box center [52, 37] width 88 height 5
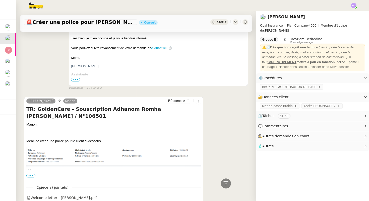
scroll to position [110, 0]
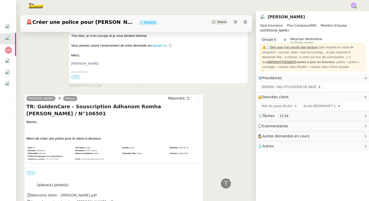
click at [30, 174] on span "•••" at bounding box center [30, 174] width 9 height 4
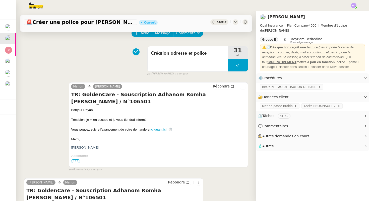
scroll to position [0, 0]
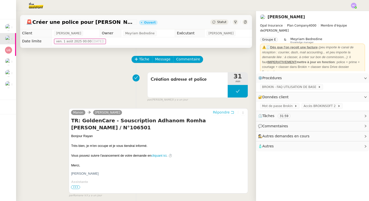
click at [224, 113] on span "Répondre" at bounding box center [221, 112] width 17 height 5
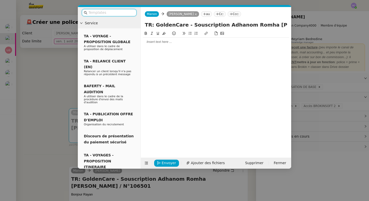
click at [151, 44] on div at bounding box center [216, 42] width 146 height 5
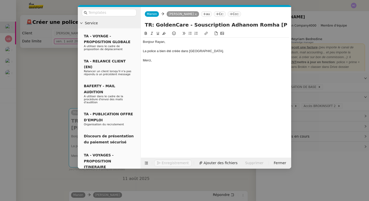
click at [161, 118] on div "Bonjour Rayan, La police a bien été créée dans BROKIN. Merci," at bounding box center [216, 91] width 146 height 120
click at [160, 65] on div "Bonjour Rayan, La police a bien été créée dans BROKIN. Merci," at bounding box center [216, 51] width 146 height 27
copy div "Bonjour Rayan, La police a bien été créée dans BROKIN. Merci,"
click at [166, 60] on div "Merci," at bounding box center [216, 60] width 146 height 5
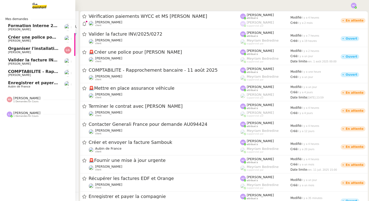
click at [32, 37] on span "Créer une police pour [PERSON_NAME]" at bounding box center [52, 37] width 88 height 5
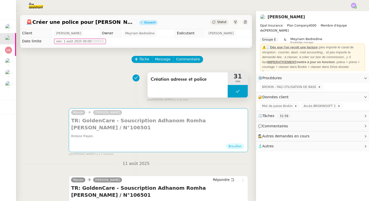
click at [237, 91] on icon at bounding box center [238, 91] width 4 height 4
click at [233, 90] on icon at bounding box center [233, 91] width 2 height 3
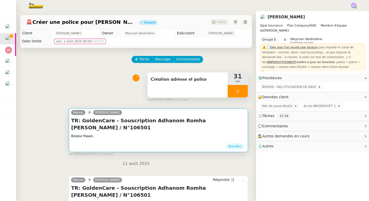
click at [157, 124] on h4 "TR: GoldenCare - Souscription Adhanom Romha [PERSON_NAME] / N°106501" at bounding box center [158, 124] width 175 height 14
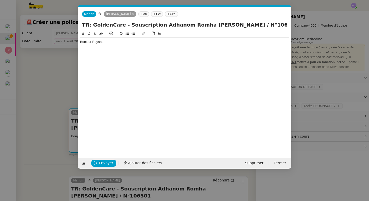
scroll to position [0, 11]
click at [109, 45] on div "Bonjour Rayan," at bounding box center [184, 42] width 209 height 9
drag, startPoint x: 109, startPoint y: 47, endPoint x: 74, endPoint y: 37, distance: 36.7
click at [74, 37] on nz-modal-container "Service TA - VOYAGE - PROPOSITION GLOBALE A utiliser dans le cadre de propositi…" at bounding box center [184, 100] width 369 height 201
drag, startPoint x: 105, startPoint y: 42, endPoint x: 76, endPoint y: 40, distance: 29.2
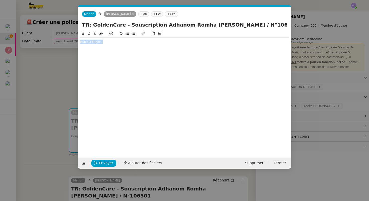
click at [76, 40] on nz-modal-container "Service TA - VOYAGE - PROPOSITION GLOBALE A utiliser dans le cadre de propositi…" at bounding box center [184, 100] width 369 height 201
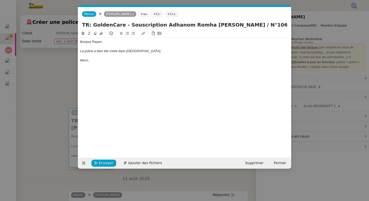
click at [107, 58] on div "Merci," at bounding box center [184, 60] width 209 height 5
click at [97, 162] on icon "button" at bounding box center [96, 163] width 4 height 4
click at [54, 140] on nz-modal-container "Service TA - VOYAGE - PROPOSITION GLOBALE A utiliser dans le cadre de propositi…" at bounding box center [184, 100] width 369 height 201
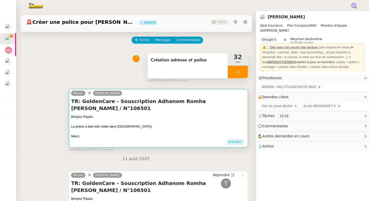
scroll to position [14, 0]
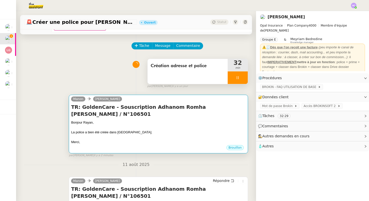
click at [109, 130] on div "La police a bien été créée dans BROKIN." at bounding box center [158, 132] width 175 height 5
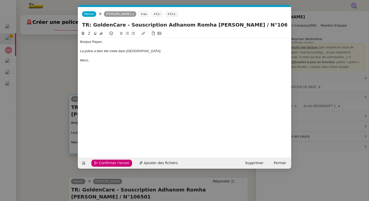
scroll to position [0, 11]
click at [107, 162] on span "Confirmer l'envoi" at bounding box center [114, 163] width 30 height 6
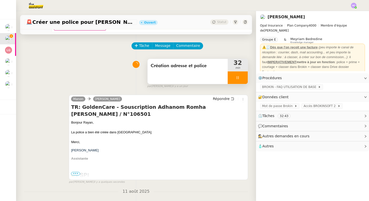
click at [236, 84] on div "par Hannah C. il y a un jour" at bounding box center [197, 86] width 101 height 4
click at [236, 76] on icon at bounding box center [238, 78] width 4 height 4
click at [242, 78] on icon at bounding box center [243, 78] width 4 height 4
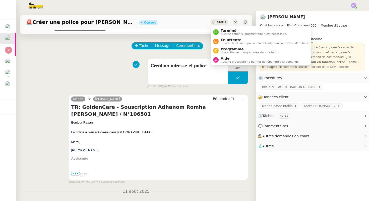
click at [220, 22] on span "Statut" at bounding box center [221, 22] width 9 height 4
click at [221, 29] on span "Terminé" at bounding box center [254, 31] width 66 height 4
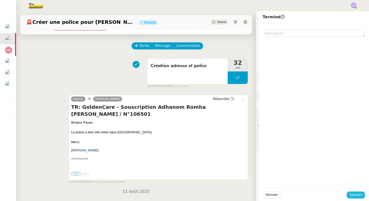
click at [351, 194] on span "Sauver" at bounding box center [356, 195] width 12 height 6
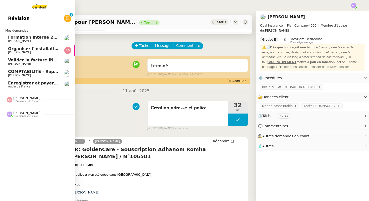
click at [37, 47] on span "Organiser l'installation de la fibre" at bounding box center [46, 48] width 76 height 5
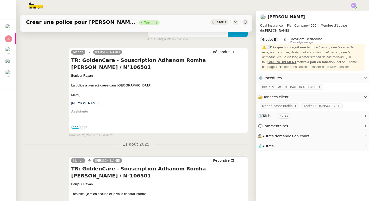
scroll to position [114, 0]
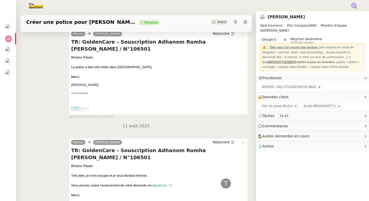
click at [220, 41] on h4 "TR: GoldenCare - Souscription Adhanom Romha Tedros / N°106501" at bounding box center [158, 45] width 175 height 14
copy h4 "106501"
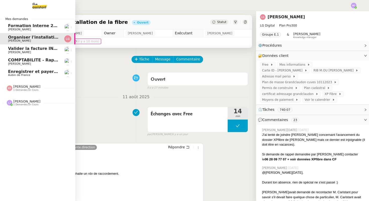
click at [21, 53] on span "[PERSON_NAME]" at bounding box center [19, 52] width 23 height 3
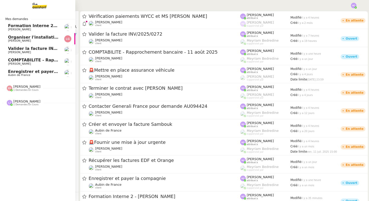
click at [24, 39] on span "Organiser l'installation de la fibre" at bounding box center [46, 37] width 76 height 5
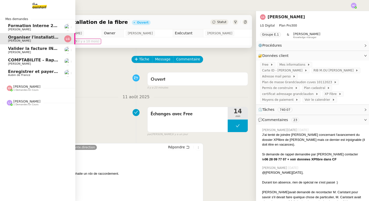
click at [13, 50] on span "Valider la facture INV/2025/0272" at bounding box center [45, 48] width 74 height 5
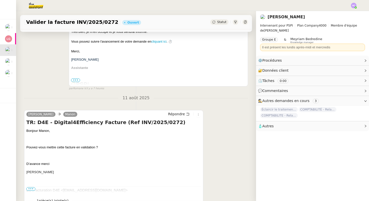
scroll to position [138, 0]
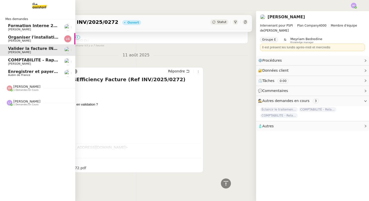
click at [16, 61] on span "COMPTABILITE - Rapprochement bancaire - 11 août 2025" at bounding box center [72, 60] width 129 height 5
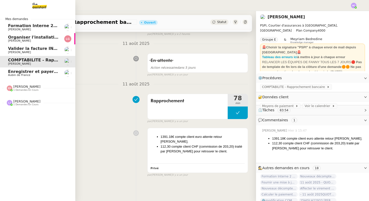
scroll to position [64, 0]
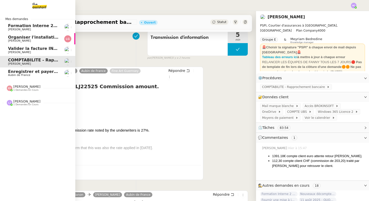
click at [19, 60] on span "COMPTABILITE - Rapprochement bancaire - 11 août 2025" at bounding box center [72, 60] width 129 height 5
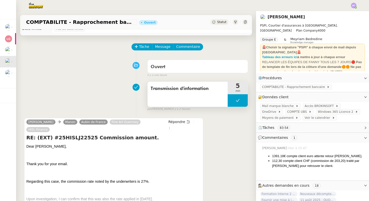
scroll to position [11, 0]
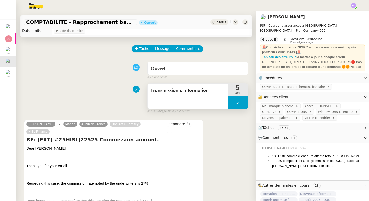
click at [239, 103] on icon at bounding box center [238, 103] width 4 height 4
click at [234, 103] on icon at bounding box center [233, 103] width 4 height 4
click at [175, 124] on span "Répondre" at bounding box center [176, 124] width 17 height 5
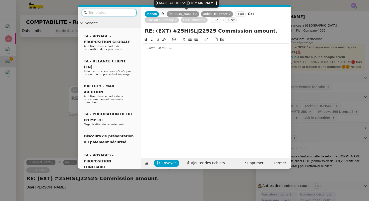
click at [195, 14] on icon at bounding box center [196, 14] width 3 height 3
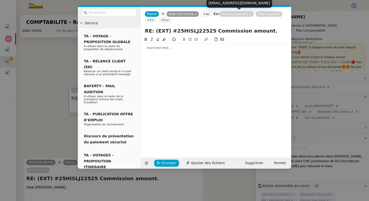
click at [249, 14] on icon at bounding box center [250, 14] width 3 height 3
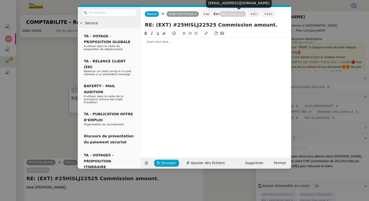
click at [242, 13] on icon at bounding box center [243, 14] width 3 height 3
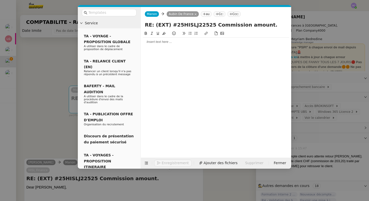
click at [167, 41] on div at bounding box center [216, 42] width 146 height 5
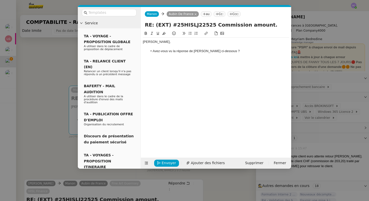
click at [230, 54] on div "[PERSON_NAME], Avez-vous vu la réponse de Mandy ci-dessous ?" at bounding box center [216, 47] width 146 height 18
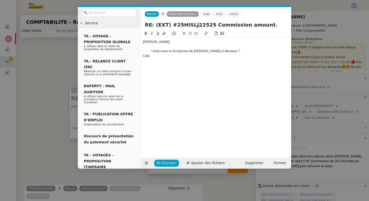
click at [61, 80] on nz-modal-container "Service TA - VOYAGE - PROPOSITION GLOBALE A utiliser dans le cadre de propositi…" at bounding box center [184, 100] width 369 height 201
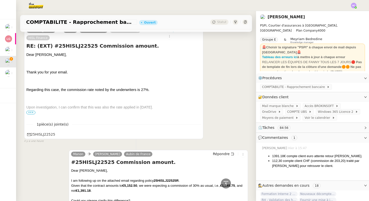
scroll to position [0, 0]
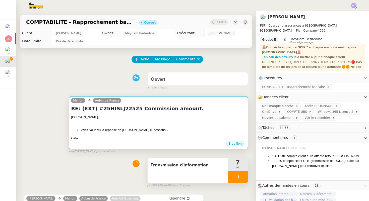
click at [119, 129] on li "Avez-vous vu la réponse de [PERSON_NAME] ci-dessous ?" at bounding box center [163, 130] width 165 height 5
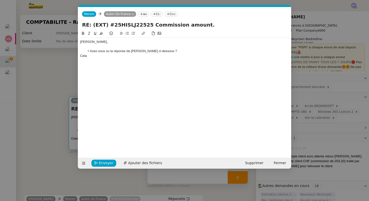
scroll to position [0, 11]
drag, startPoint x: 109, startPoint y: 55, endPoint x: 70, endPoint y: 53, distance: 39.3
click at [70, 53] on nz-modal-container "Service TA - VOYAGE - PROPOSITION GLOBALE A utiliser dans le cadre de propositi…" at bounding box center [184, 100] width 369 height 201
drag, startPoint x: 91, startPoint y: 54, endPoint x: 78, endPoint y: 53, distance: 12.4
click at [78, 54] on nz-spin "[PERSON_NAME], Avez-vous vu la réponse de Mandy ci-dessous ? Cela" at bounding box center [184, 92] width 213 height 122
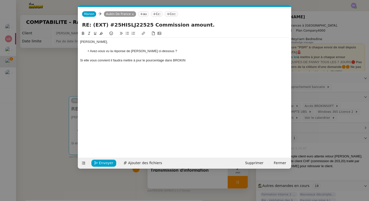
click at [164, 61] on div "Si elle vous convient il faudra mettre à jour le pourcentage dans BROKIN" at bounding box center [184, 60] width 209 height 5
click at [108, 63] on div "Si elle vous convient il faudra mettre à jour le pourcentage de commission dans…" at bounding box center [184, 60] width 209 height 5
click at [105, 61] on div "Si elle vous convient il faudra mettre à jour le pourcentage de commission dans…" at bounding box center [184, 60] width 209 height 5
click at [0, 0] on lt-span "convient ," at bounding box center [0, 0] width 0 height 0
click at [227, 61] on div "Si elle vous convient, il faudra mettre à jour le pourcentage de commission dan…" at bounding box center [184, 60] width 209 height 5
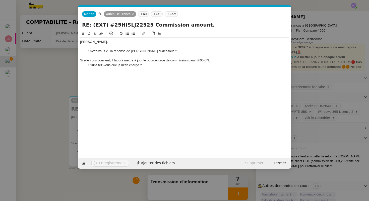
click at [100, 66] on li "Suhaitez-vous que je m'en charge ?" at bounding box center [187, 65] width 204 height 5
click at [0, 0] on lt-span "S o uhaitez-vous" at bounding box center [0, 0] width 0 height 0
click at [158, 51] on li "Avez-vous vu la réponse de [PERSON_NAME] ci-dessous ?" at bounding box center [187, 51] width 204 height 5
click at [225, 61] on div "Si elle vous convient, il faudra mettre à jour le pourcentage de commission dan…" at bounding box center [184, 60] width 209 height 5
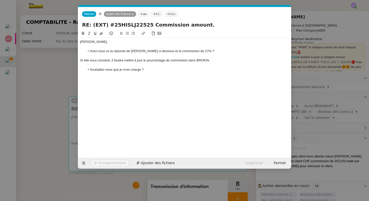
click at [140, 52] on li "Avez-vous vu la réponse de [PERSON_NAME] ci-dessous et la commission de 27% ?" at bounding box center [187, 51] width 204 height 5
drag, startPoint x: 194, startPoint y: 50, endPoint x: 158, endPoint y: 53, distance: 36.3
click at [158, 53] on li "Avez-vous vu la réponse de [PERSON_NAME] ci-dessous et la commission de 27% ?" at bounding box center [187, 51] width 204 height 5
click at [116, 58] on div at bounding box center [184, 56] width 209 height 5
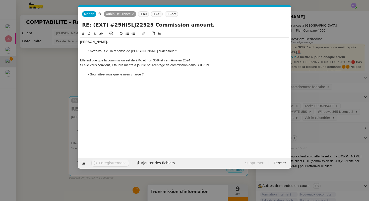
click at [79, 108] on nz-spin "[PERSON_NAME], Avez-vous vu la réponse de Mandy ci-dessous ? Elle indique que l…" at bounding box center [184, 92] width 213 height 122
click at [67, 106] on nz-modal-container "Service TA - VOYAGE - PROPOSITION GLOBALE A utiliser dans le cadre de propositi…" at bounding box center [184, 100] width 369 height 201
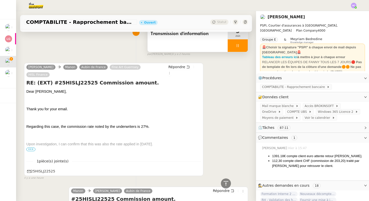
scroll to position [90, 0]
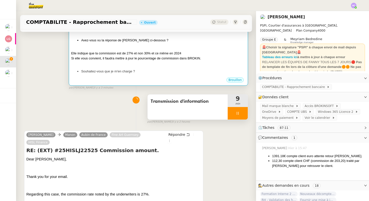
click at [139, 67] on div "[PERSON_NAME], Avez-vous vu la réponse de Mandy ci-dessous ? Elle indique que l…" at bounding box center [158, 49] width 175 height 49
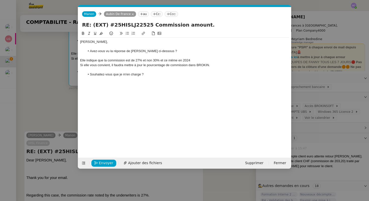
scroll to position [0, 11]
click at [195, 61] on div "Elle indique que la commission est de 27% et non 30% et ce même en 2024" at bounding box center [184, 60] width 209 height 5
drag, startPoint x: 125, startPoint y: 52, endPoint x: 110, endPoint y: 52, distance: 15.6
click at [110, 52] on li "Avez-vous vu la réponse de [PERSON_NAME] ci-dessous ?" at bounding box center [187, 51] width 204 height 5
click at [87, 65] on div "Si elle vous convient, il faudra mettre à jour le pourcentage de commission dan…" at bounding box center [184, 65] width 209 height 5
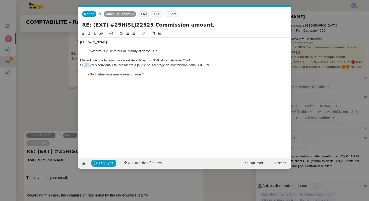
click at [87, 65] on div "Si elle vous convient, il faudra mettre à jour le pourcentage de commission dan…" at bounding box center [184, 65] width 209 height 5
click at [199, 60] on div "Elle indique que la commission est de 27% et non 30% et ce même en 2024." at bounding box center [184, 60] width 209 height 5
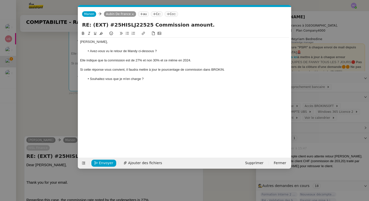
click at [159, 61] on div "Elle indique que la commission est de 27% et non 30% et ce même en 2024." at bounding box center [184, 60] width 209 height 5
click at [168, 60] on div "Elle indique que la commission est de 27% et non 30%, et ce même en 2024." at bounding box center [184, 60] width 209 height 5
click at [120, 65] on div at bounding box center [184, 65] width 209 height 5
click at [93, 72] on div at bounding box center [184, 74] width 209 height 5
click at [152, 80] on li "Souhaitez-vous que je m'en charge ?" at bounding box center [187, 79] width 204 height 5
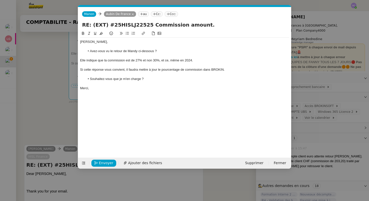
click at [62, 125] on nz-modal-container "Service TA - VOYAGE - PROPOSITION GLOBALE A utiliser dans le cadre de propositi…" at bounding box center [184, 100] width 369 height 201
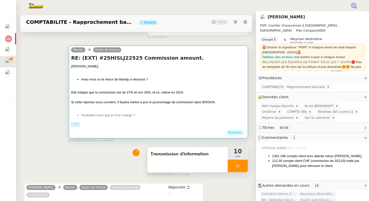
scroll to position [51, 0]
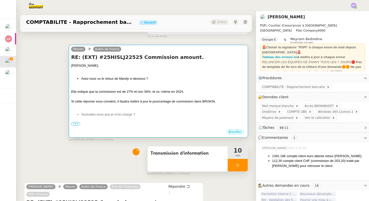
click at [153, 72] on div at bounding box center [158, 70] width 175 height 5
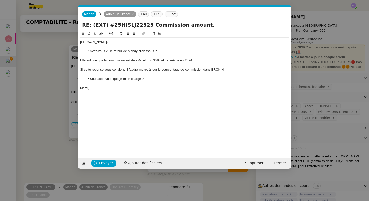
scroll to position [0, 11]
click at [36, 152] on nz-modal-container "Service TA - VOYAGE - PROPOSITION GLOBALE A utiliser dans le cadre de propositi…" at bounding box center [184, 100] width 369 height 201
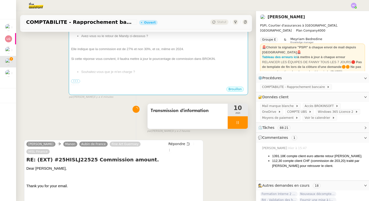
scroll to position [180, 0]
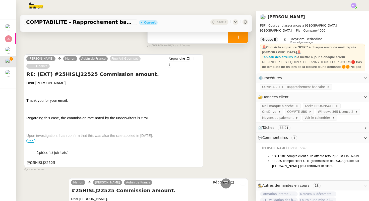
click at [33, 139] on span "•••" at bounding box center [30, 141] width 9 height 4
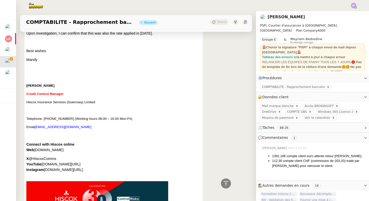
scroll to position [299, 0]
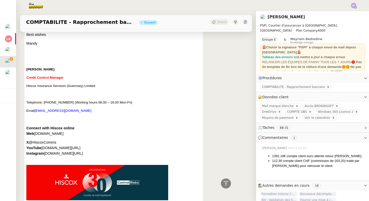
drag, startPoint x: 57, startPoint y: 62, endPoint x: 20, endPoint y: 62, distance: 37.2
copy span "[PERSON_NAME]"
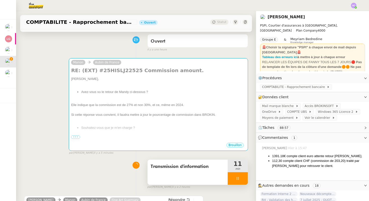
scroll to position [0, 0]
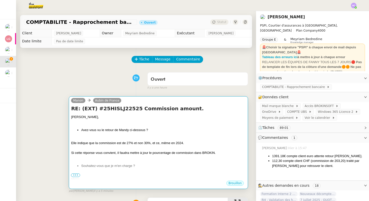
click at [116, 125] on div "[PERSON_NAME], Avez-vous vu le retour de Mandy ci-dessous ? Elle indique que la…" at bounding box center [158, 148] width 175 height 67
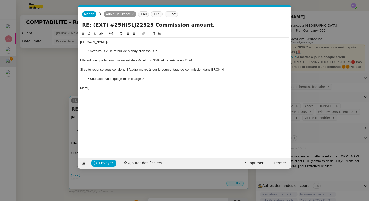
scroll to position [0, 11]
click at [68, 86] on nz-modal-container "Service TA - VOYAGE - PROPOSITION GLOBALE A utiliser dans le cadre de propositi…" at bounding box center [184, 100] width 369 height 201
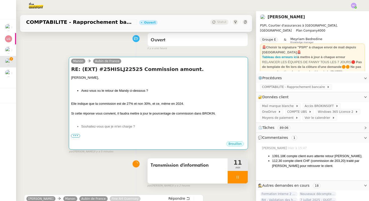
scroll to position [23, 0]
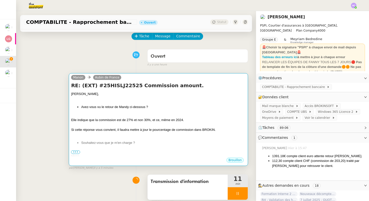
click at [208, 100] on div at bounding box center [158, 99] width 175 height 5
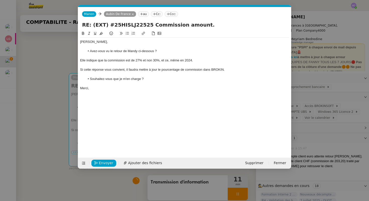
scroll to position [0, 11]
click at [60, 146] on nz-modal-container "Service TA - VOYAGE - PROPOSITION GLOBALE A utiliser dans le cadre de propositi…" at bounding box center [184, 100] width 369 height 201
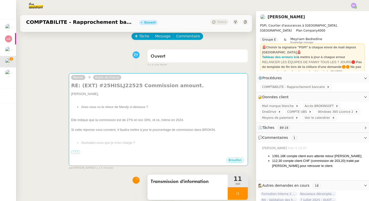
click at [236, 195] on icon at bounding box center [238, 194] width 4 height 4
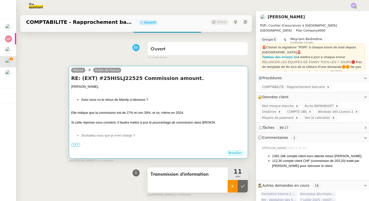
scroll to position [31, 0]
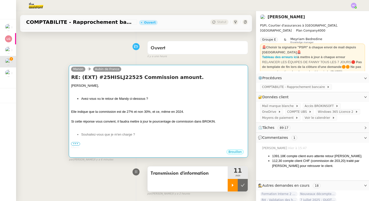
click at [73, 105] on div at bounding box center [158, 107] width 175 height 5
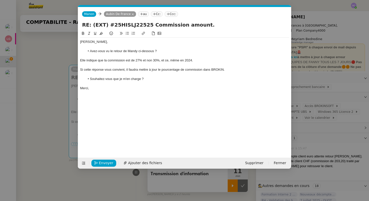
scroll to position [0, 11]
click at [93, 56] on div at bounding box center [184, 56] width 209 height 5
click at [100, 165] on span "Envoyer" at bounding box center [106, 163] width 14 height 6
click at [101, 163] on span "Confirmer l'envoi" at bounding box center [114, 163] width 30 height 6
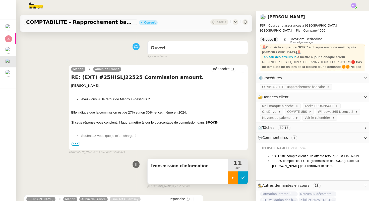
click at [246, 179] on button at bounding box center [243, 178] width 10 height 13
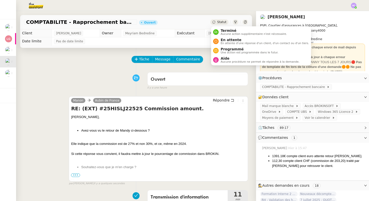
click at [221, 21] on span "Statut" at bounding box center [221, 22] width 9 height 4
click at [221, 40] on span "En attente" at bounding box center [265, 40] width 88 height 4
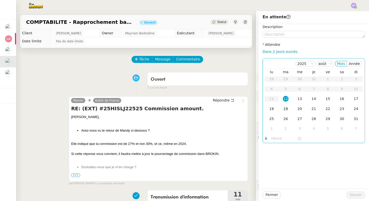
click at [285, 109] on div "19" at bounding box center [286, 109] width 6 height 6
click at [221, 88] on div "il y a une heure" at bounding box center [197, 88] width 101 height 4
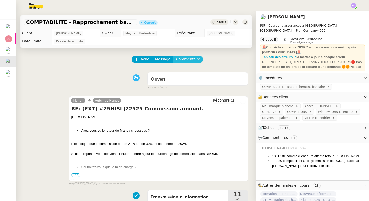
click at [182, 60] on span "Commentaire" at bounding box center [188, 60] width 24 height 6
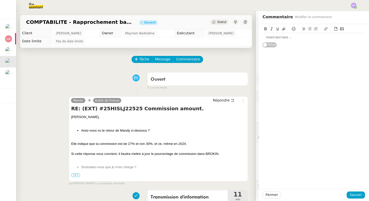
click at [271, 36] on div at bounding box center [314, 37] width 102 height 5
click at [272, 38] on div "demander un nouveau bon de commission au prochain email." at bounding box center [314, 37] width 102 height 5
click at [0, 0] on lt-span "D emander" at bounding box center [0, 0] width 0 height 0
click at [356, 196] on span "Sauver" at bounding box center [356, 195] width 12 height 6
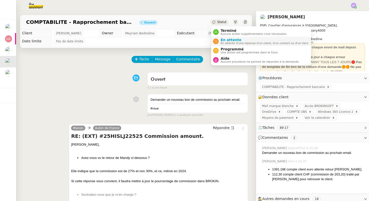
click at [220, 40] on div "En attente En attente d'une réponse d'un client, d'un contact ou d'un tiers." at bounding box center [264, 41] width 90 height 7
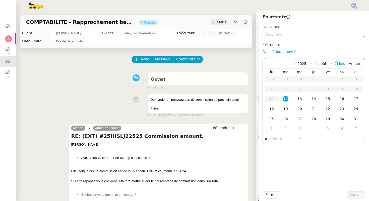
click at [285, 109] on div "19" at bounding box center [286, 109] width 6 height 6
click at [352, 194] on span "Sauver" at bounding box center [356, 195] width 12 height 6
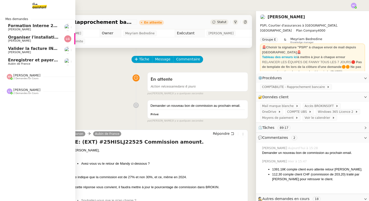
click at [38, 60] on span "Enregistrer et payer la compagnie" at bounding box center [46, 60] width 77 height 5
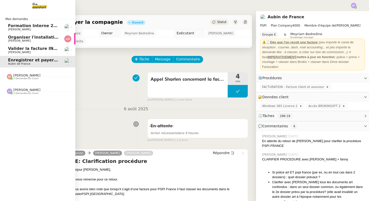
click at [17, 49] on span "Valider la facture INV/2025/0272" at bounding box center [45, 48] width 74 height 5
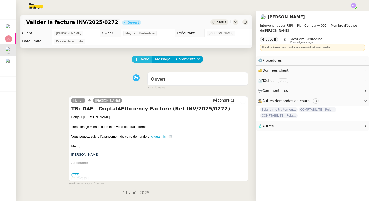
click at [143, 59] on span "Tâche" at bounding box center [144, 60] width 10 height 6
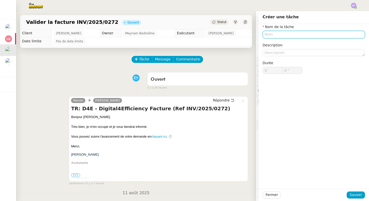
click at [307, 35] on input "text" at bounding box center [314, 34] width 102 height 7
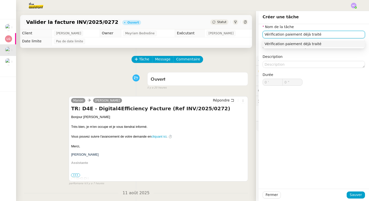
click at [312, 47] on nz-auto-option "Vérification paiement déjà traité" at bounding box center [314, 43] width 102 height 7
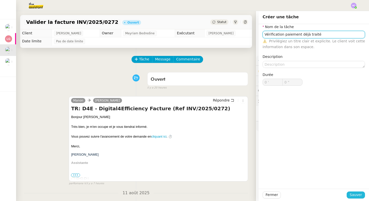
type input "Vérification paiement déjà traité"
click at [353, 193] on span "Sauver" at bounding box center [356, 195] width 12 height 6
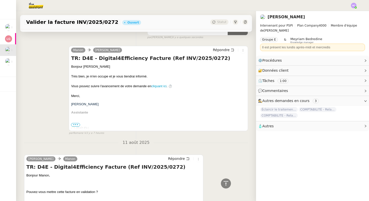
scroll to position [20, 0]
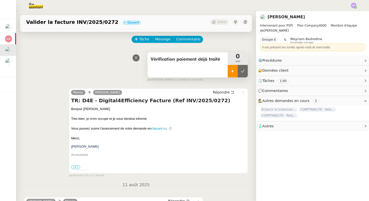
click at [232, 72] on icon at bounding box center [233, 71] width 4 height 4
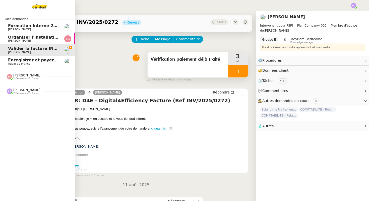
click at [17, 62] on span "Enregistrer et payer la compagnie" at bounding box center [46, 60] width 77 height 5
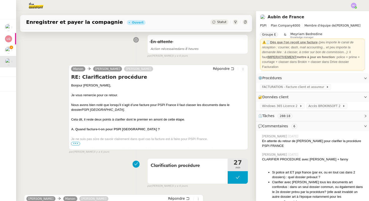
scroll to position [101, 0]
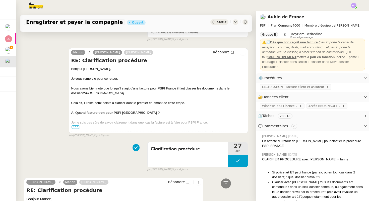
click at [78, 127] on span "•••" at bounding box center [75, 128] width 9 height 4
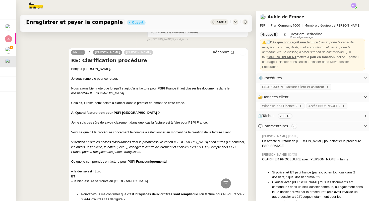
scroll to position [0, 0]
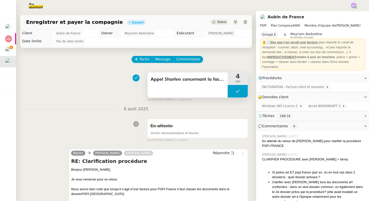
click at [238, 91] on icon at bounding box center [238, 91] width 4 height 4
click at [232, 91] on icon at bounding box center [233, 91] width 2 height 3
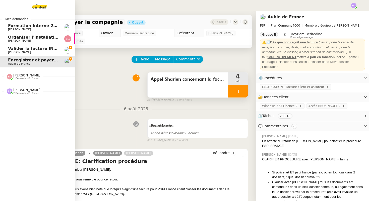
click at [22, 51] on span "[PERSON_NAME]" at bounding box center [19, 52] width 23 height 3
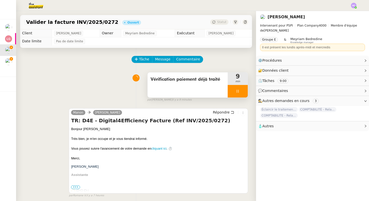
click at [237, 90] on icon at bounding box center [238, 91] width 4 height 4
click at [245, 93] on icon at bounding box center [243, 91] width 4 height 4
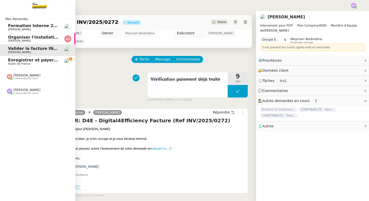
click at [22, 63] on span "Aubin de France" at bounding box center [19, 63] width 22 height 3
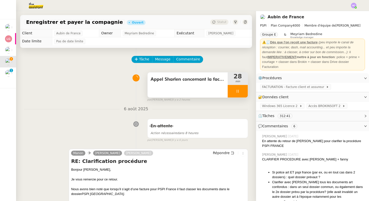
click at [206, 82] on span "Appel Sharlen concernant la facturation PSPI France" at bounding box center [188, 80] width 74 height 8
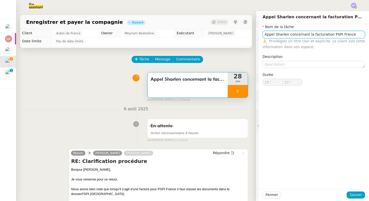
click at [353, 35] on input "Appel Sharlen concernant la facturation PSPI France" at bounding box center [314, 34] width 102 height 7
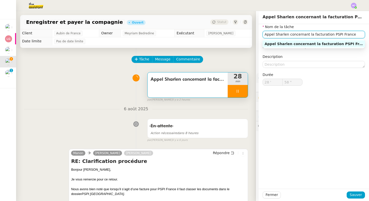
click at [288, 35] on input "Appel Sharlen concernant la facturation PSPI France" at bounding box center [314, 34] width 102 height 7
click at [354, 34] on input "Appel Sharlen concernant la facturation PSPI France" at bounding box center [314, 34] width 102 height 7
type input "59 ""
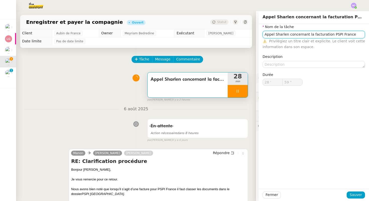
type input "Appel Sharlen concernant la facturation PSPI France"
type input "29 '"
type input "0 ""
type input "Appel Sharlen concernant la facturation PSPI France +CR"
click at [355, 43] on div "Appel Sharlen concernant la facturation PSPI France +CR" at bounding box center [314, 44] width 98 height 5
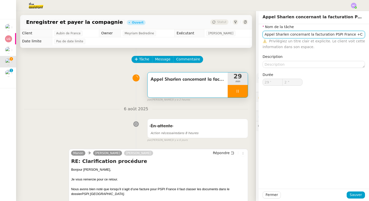
type input "3 ""
type input "Appel Sharlen concernant la facturation PSPI France +CR"
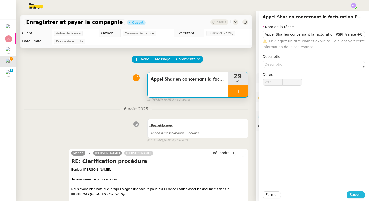
type input "4 ""
click at [357, 195] on span "Sauver" at bounding box center [356, 195] width 12 height 6
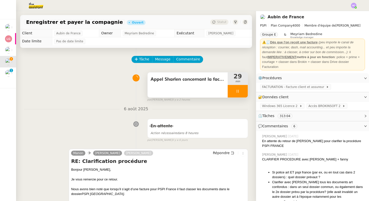
click at [237, 89] on icon at bounding box center [238, 91] width 4 height 4
click at [233, 91] on icon at bounding box center [233, 91] width 2 height 3
click at [240, 91] on div at bounding box center [238, 91] width 20 height 13
click at [243, 91] on icon at bounding box center [243, 91] width 4 height 3
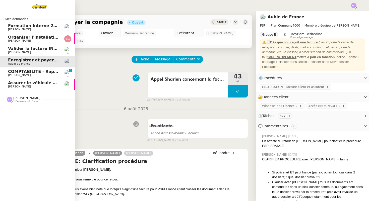
click at [18, 72] on span "COMPTABILITE - Rapprochement bancaire - 11 août 2025" at bounding box center [72, 71] width 129 height 5
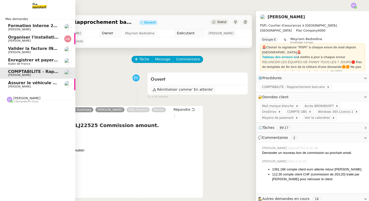
click at [40, 59] on span "Enregistrer et payer la compagnie" at bounding box center [46, 60] width 77 height 5
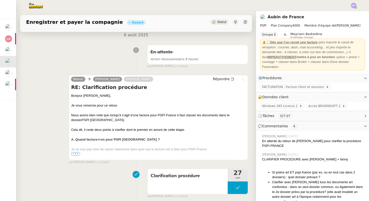
scroll to position [74, 0]
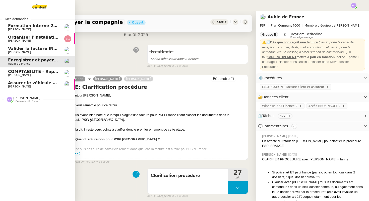
click at [19, 85] on span "Assurer le véhicule avec [PERSON_NAME]" at bounding box center [55, 83] width 94 height 5
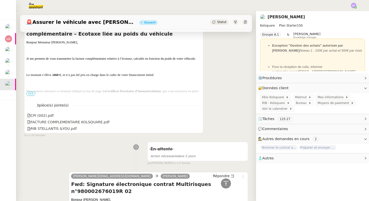
scroll to position [112, 0]
click at [31, 93] on span "•••" at bounding box center [30, 93] width 9 height 4
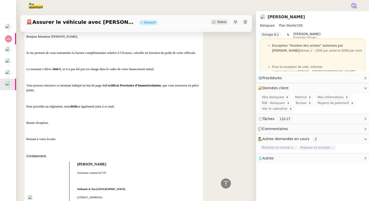
scroll to position [0, 0]
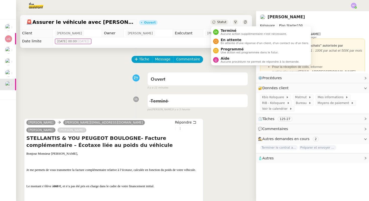
click at [223, 21] on span "Statut" at bounding box center [221, 22] width 9 height 4
click at [228, 39] on span "En attente" at bounding box center [265, 40] width 88 height 4
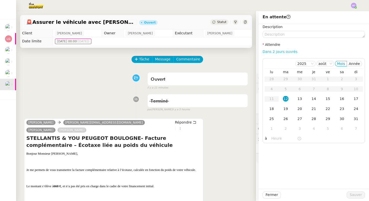
click at [287, 51] on link "Dans 2 jours ouvrés" at bounding box center [280, 52] width 35 height 4
type input "07:00"
click at [358, 195] on span "Sauver" at bounding box center [356, 195] width 12 height 6
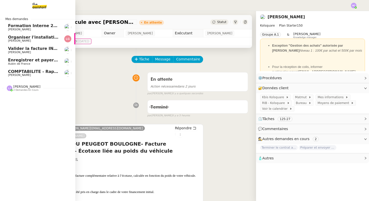
click at [20, 72] on span "COMPTABILITE - Rapprochement bancaire - 11 août 2025" at bounding box center [72, 71] width 129 height 5
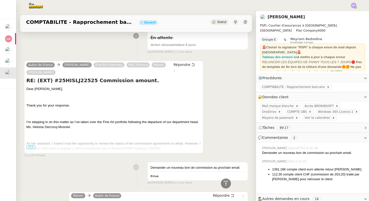
scroll to position [290, 0]
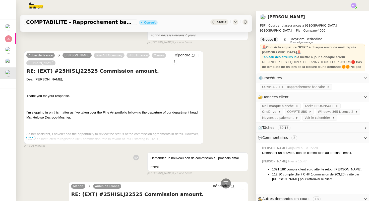
click at [33, 138] on span "•••" at bounding box center [30, 138] width 9 height 4
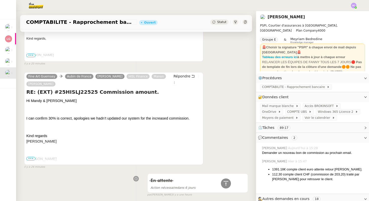
scroll to position [0, 0]
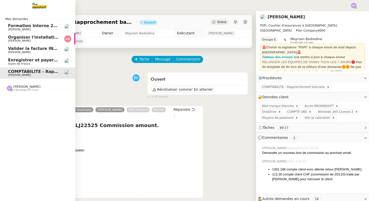
click at [19, 49] on span "Valider la facture INV/2025/0272" at bounding box center [45, 48] width 74 height 5
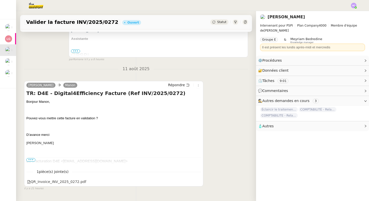
scroll to position [150, 0]
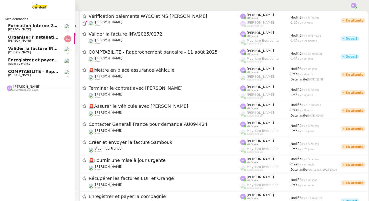
click at [29, 50] on span "Valider la facture INV/2025/0272" at bounding box center [45, 48] width 74 height 5
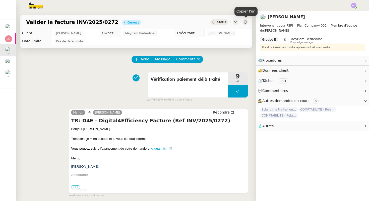
click at [245, 22] on icon at bounding box center [245, 22] width 3 height 3
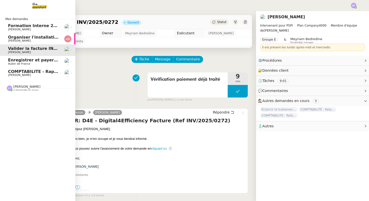
click at [15, 71] on span "COMPTABILITE - Rapprochement bancaire - 11 août 2025" at bounding box center [72, 71] width 129 height 5
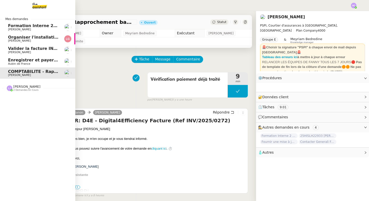
click at [13, 74] on span "[PERSON_NAME]" at bounding box center [19, 75] width 23 height 3
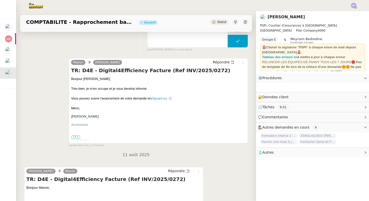
scroll to position [63, 0]
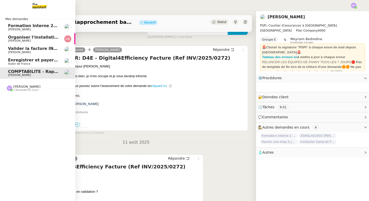
click at [27, 40] on span "[PERSON_NAME]" at bounding box center [19, 40] width 23 height 3
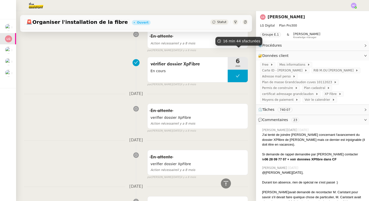
scroll to position [14656, 0]
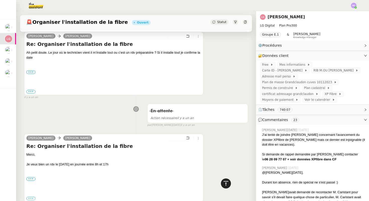
click at [225, 184] on icon at bounding box center [226, 184] width 6 height 6
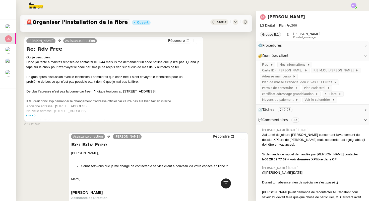
scroll to position [0, 0]
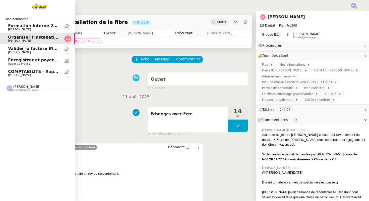
click at [14, 50] on span "Valider la facture INV/2025/0272" at bounding box center [45, 48] width 74 height 5
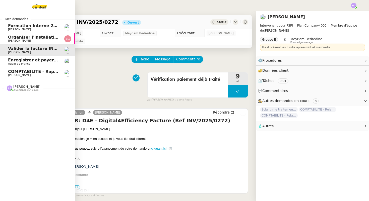
click at [16, 62] on span "Enregistrer et payer la compagnie" at bounding box center [46, 60] width 77 height 5
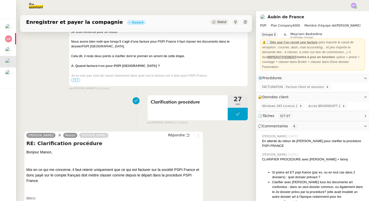
scroll to position [161, 0]
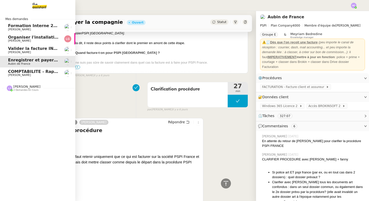
click at [15, 75] on span "[PERSON_NAME]" at bounding box center [19, 75] width 23 height 3
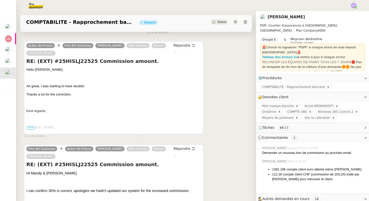
scroll to position [65, 0]
click at [179, 46] on span "Répondre" at bounding box center [182, 44] width 17 height 5
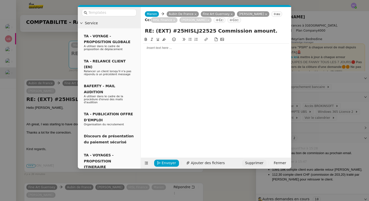
click at [255, 166] on span "Supprimer" at bounding box center [254, 163] width 18 height 6
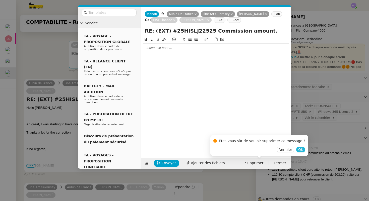
click at [298, 149] on span "OK" at bounding box center [300, 149] width 5 height 5
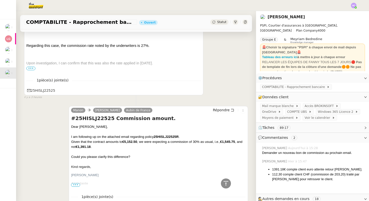
scroll to position [633, 0]
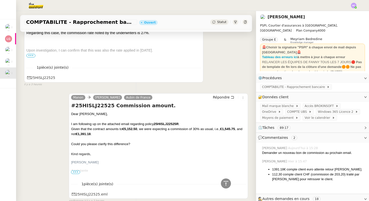
click at [231, 127] on strong "€1,545.75" at bounding box center [227, 129] width 15 height 4
copy strong "1,545.75"
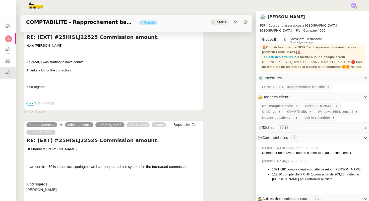
scroll to position [0, 0]
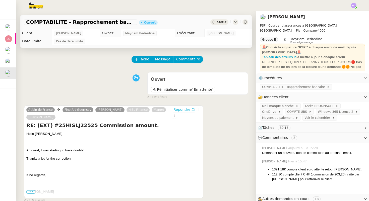
drag, startPoint x: 179, startPoint y: 110, endPoint x: 189, endPoint y: 126, distance: 18.6
click at [189, 126] on div "Aubin de France Fine Art Guernsey [PERSON_NAME] HISL Finance [PERSON_NAME] RE: …" at bounding box center [113, 152] width 179 height 93
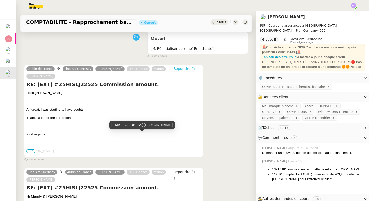
scroll to position [23, 0]
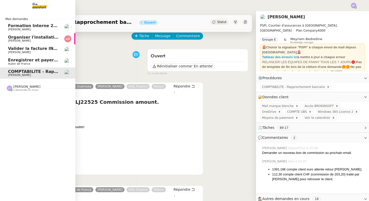
click at [18, 62] on span "Enregistrer et payer la compagnie" at bounding box center [46, 60] width 77 height 5
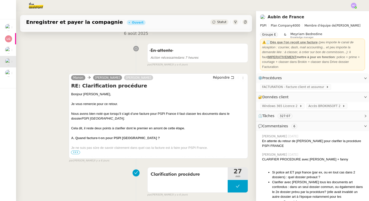
scroll to position [80, 0]
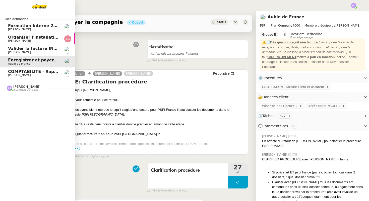
click at [16, 48] on span "Valider la facture INV/2025/0272" at bounding box center [45, 48] width 74 height 5
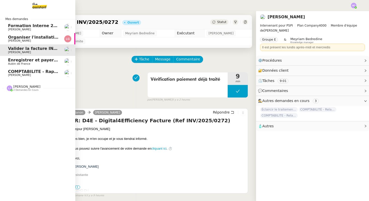
click at [14, 38] on span "Organiser l'installation de la fibre" at bounding box center [46, 37] width 76 height 5
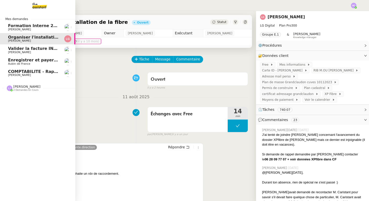
click at [19, 86] on span "[PERSON_NAME]" at bounding box center [26, 87] width 27 height 4
click at [40, 37] on span "Organiser l'installation de la fibre" at bounding box center [46, 37] width 76 height 5
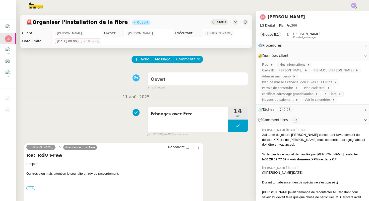
scroll to position [1, 0]
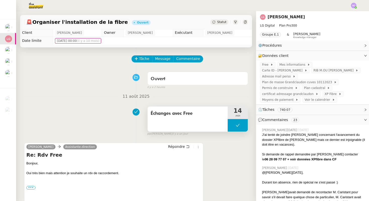
click at [241, 125] on button at bounding box center [238, 125] width 20 height 13
click at [234, 124] on icon at bounding box center [233, 126] width 4 height 4
click at [265, 65] on span "Free" at bounding box center [266, 64] width 8 height 5
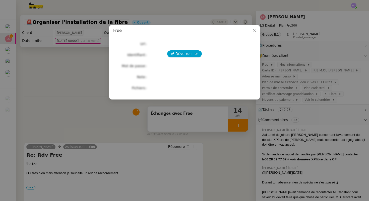
click at [177, 58] on div "Déverrouiller Url Identifiant Mot de passe Note Fichiers Upload" at bounding box center [184, 65] width 143 height 51
click at [176, 54] on button "Déverrouiller" at bounding box center [184, 53] width 35 height 7
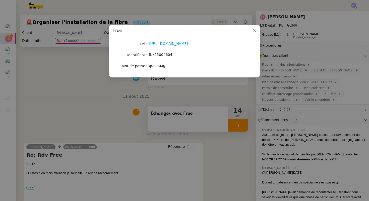
click at [161, 53] on span "fbx25004604" at bounding box center [160, 55] width 23 height 4
copy span "fbx25004604"
click at [154, 67] on span "quiquuag" at bounding box center [157, 66] width 17 height 4
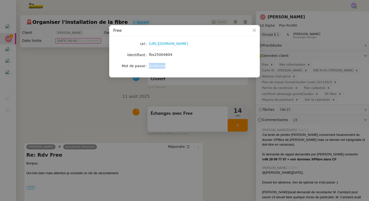
click at [154, 67] on span "quiquuag" at bounding box center [157, 66] width 17 height 4
copy span "quiquuag"
click at [109, 96] on nz-modal-container "Free Url https://subscribe.free.fr/login/ Identifiant fbx25004604 Mot de passe …" at bounding box center [184, 100] width 369 height 201
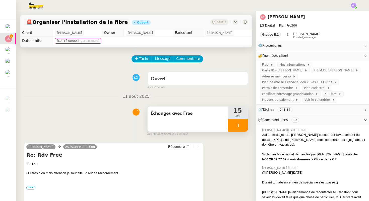
click at [237, 124] on icon at bounding box center [238, 126] width 4 height 4
click at [242, 126] on icon at bounding box center [243, 126] width 4 height 4
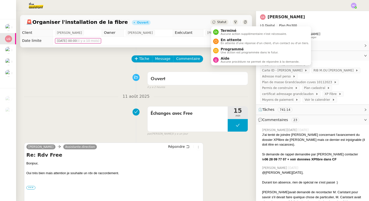
click at [214, 23] on icon at bounding box center [213, 22] width 3 height 3
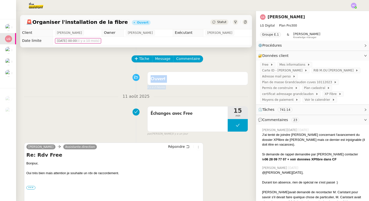
drag, startPoint x: 33, startPoint y: 94, endPoint x: 21, endPoint y: 48, distance: 47.1
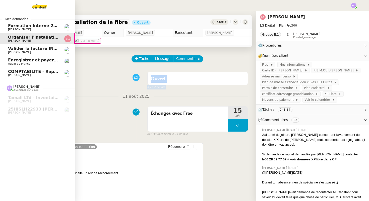
click at [15, 50] on span "Valider la facture INV/2025/0272" at bounding box center [45, 48] width 74 height 5
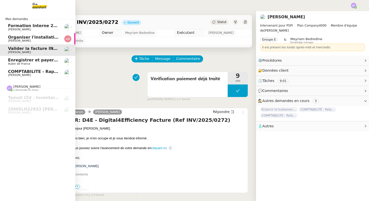
click at [11, 58] on span "Enregistrer et payer la compagnie" at bounding box center [46, 60] width 77 height 5
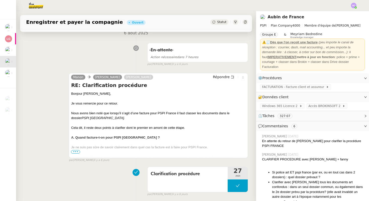
scroll to position [90, 0]
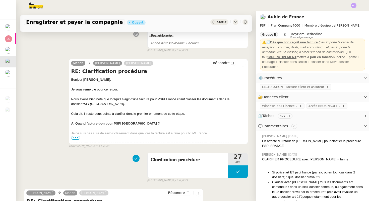
click at [77, 137] on span "•••" at bounding box center [75, 138] width 9 height 4
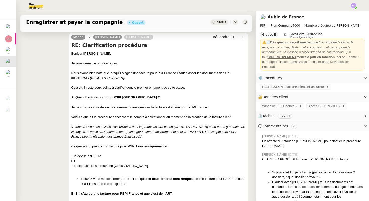
scroll to position [117, 0]
drag, startPoint x: 71, startPoint y: 97, endPoint x: 134, endPoint y: 181, distance: 105.3
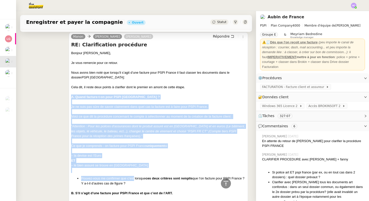
copy div "A. Quand facture-t-on pour PSPI France ? Je ne suis pas sûre de savoir claireme…"
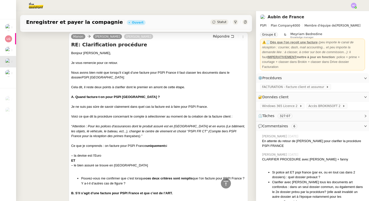
click at [129, 187] on div at bounding box center [158, 188] width 175 height 5
drag, startPoint x: 130, startPoint y: 182, endPoint x: 64, endPoint y: 96, distance: 108.7
copy div "A. Quand facture-t-on pour PSPI France ? Je ne suis pas sûre de savoir claireme…"
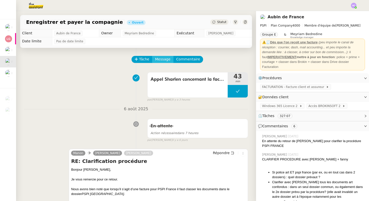
click at [159, 60] on span "Message" at bounding box center [162, 60] width 15 height 6
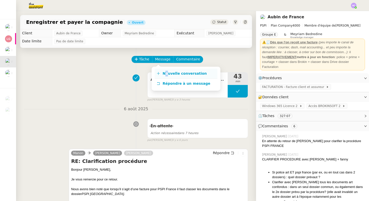
click at [165, 73] on span "Nouvelle conversation" at bounding box center [185, 74] width 44 height 4
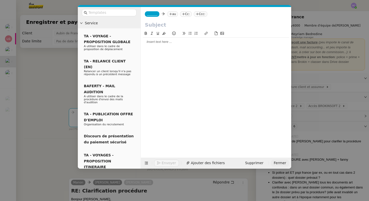
click at [278, 164] on span "Fermer" at bounding box center [280, 163] width 12 height 6
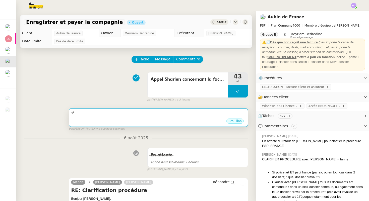
click at [121, 112] on div at bounding box center [158, 113] width 175 height 6
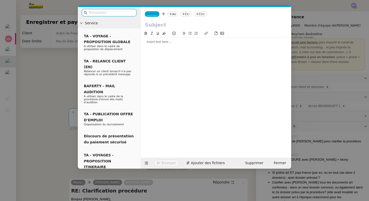
click at [157, 43] on div at bounding box center [216, 42] width 146 height 5
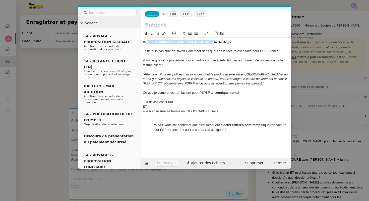
drag, startPoint x: 210, startPoint y: 43, endPoint x: 148, endPoint y: 42, distance: 62.5
click at [148, 43] on div "A. Quand facture-t-on pour PSPI France ?" at bounding box center [216, 42] width 146 height 5
click at [150, 26] on input "text" at bounding box center [216, 25] width 142 height 8
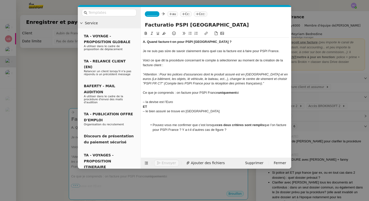
click at [169, 26] on input "Facturatio PSPI France" at bounding box center [216, 25] width 142 height 8
click at [193, 24] on input "Facturation PSPI France" at bounding box center [216, 25] width 142 height 8
type input "Facturation PSPI FRANCE"
click at [152, 44] on div "A. Quand facture-t-on pour PSPI France ?" at bounding box center [216, 42] width 146 height 5
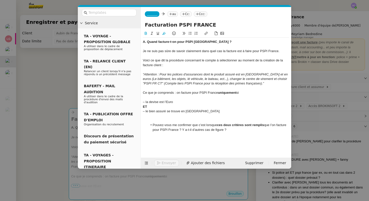
click at [143, 42] on nz-spin "A. Quand facture-t-on pour PSPI France ? Je ne suis pas sûre de savoir claireme…" at bounding box center [216, 92] width 150 height 122
click at [143, 42] on strong "A. Quand facture-t-on pour PSPI France ?" at bounding box center [187, 42] width 89 height 4
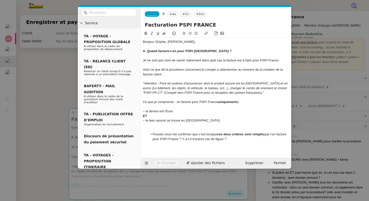
click at [158, 44] on div "Bonjour SOphie, Aubin," at bounding box center [216, 42] width 146 height 5
click at [0, 0] on lt-span "Sophie" at bounding box center [0, 0] width 0 height 0
click at [185, 43] on div "Bonjour Sophie, Aubin," at bounding box center [216, 42] width 146 height 5
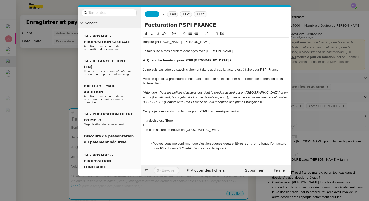
click at [210, 52] on div "Je fais suite à mes derniers échanges avec SHarlen" at bounding box center [216, 51] width 146 height 5
click at [225, 52] on div "Je fais suite à mes derniers échanges avec Sharlen" at bounding box center [216, 51] width 146 height 5
drag, startPoint x: 252, startPoint y: 51, endPoint x: 222, endPoint y: 50, distance: 29.7
click at [222, 50] on div "Je fais suite à mes derniers échanges avec Sharlen car il semble que cette" at bounding box center [216, 51] width 146 height 5
drag, startPoint x: 219, startPoint y: 50, endPoint x: 252, endPoint y: 51, distance: 32.9
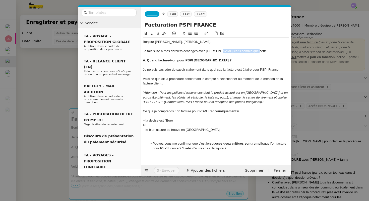
click at [252, 51] on div "Je fais suite à mes derniers échanges avec Sharlen car il semble que cette" at bounding box center [216, 51] width 146 height 5
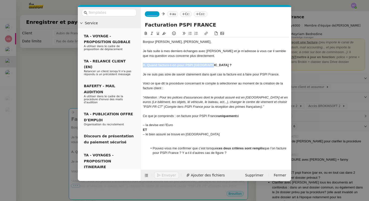
drag, startPoint x: 218, startPoint y: 64, endPoint x: 142, endPoint y: 63, distance: 76.6
click at [142, 63] on nz-spin "Bonjour Sophie, Aubin, Je fais suite à mes derniers échanges avec Sharlen et je…" at bounding box center [216, 98] width 150 height 134
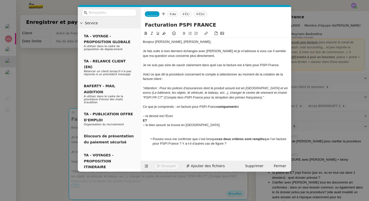
click at [51, 73] on nz-modal-container "Service TA - VOYAGE - PROPOSITION GLOBALE A utiliser dans le cadre de propositi…" at bounding box center [184, 100] width 369 height 201
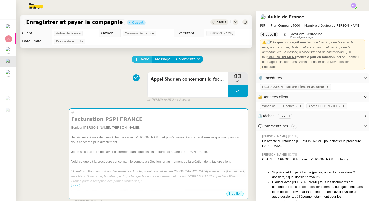
click at [143, 58] on span "Tâche" at bounding box center [144, 60] width 10 height 6
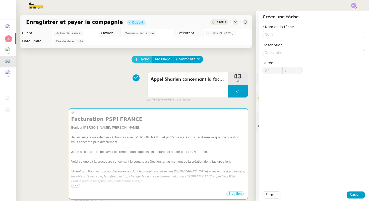
click at [145, 58] on span "Tâche" at bounding box center [144, 60] width 10 height 6
click at [272, 37] on input "text" at bounding box center [314, 34] width 102 height 7
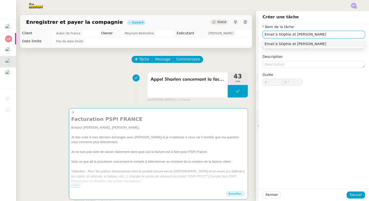
click at [282, 35] on input "Email à SOphie et Aubin" at bounding box center [314, 34] width 102 height 7
click at [305, 34] on input "Email à Sophie et Aubin" at bounding box center [314, 34] width 102 height 7
click at [303, 42] on div "Email à Sophie et Aubin" at bounding box center [314, 44] width 98 height 5
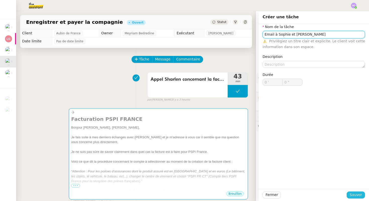
type input "Email à Sophie et Aubin"
click at [355, 195] on span "Sauver" at bounding box center [356, 195] width 12 height 6
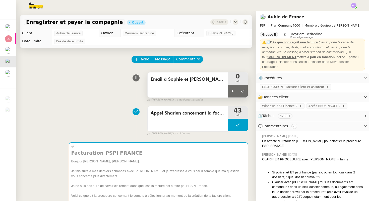
click at [206, 77] on span "Email à Sophie et Aubin" at bounding box center [188, 80] width 74 height 8
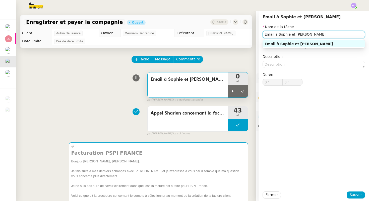
click at [310, 35] on input "Email à Sophie et Aubin" at bounding box center [314, 34] width 102 height 7
click at [299, 45] on div "Email à Sophie et Aubin" at bounding box center [314, 44] width 98 height 5
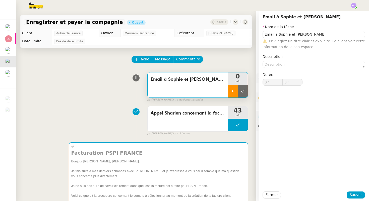
click at [233, 91] on icon at bounding box center [233, 91] width 2 height 3
type input "Email à Sophie et Aubin"
type input "0 '"
type input "0 ""
type input "Email à Sophie et Aubin"
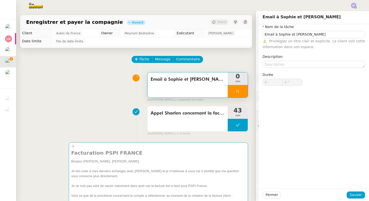
type input "0 '"
type input "1 ""
click at [265, 195] on button "Fermer" at bounding box center [272, 195] width 18 height 7
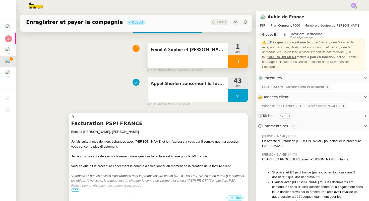
scroll to position [53, 0]
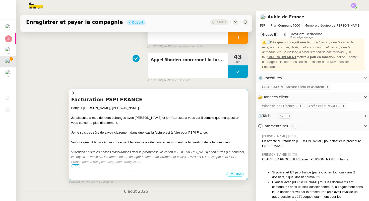
click at [136, 114] on div at bounding box center [158, 113] width 175 height 5
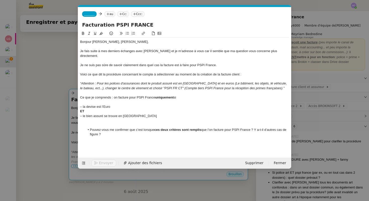
scroll to position [0, 11]
click at [120, 43] on div "Bonjour Sophie, Aubin," at bounding box center [184, 42] width 209 height 5
click at [220, 63] on div "Je ne suis pas sûre de savoir clairement dans quel cas la facture est à faire p…" at bounding box center [184, 65] width 209 height 5
click at [111, 131] on li "Pouvez-vous me confirmer que c’est lorsque ces deux critères sont remplis que l…" at bounding box center [187, 132] width 204 height 9
drag, startPoint x: 84, startPoint y: 61, endPoint x: 153, endPoint y: 63, distance: 68.6
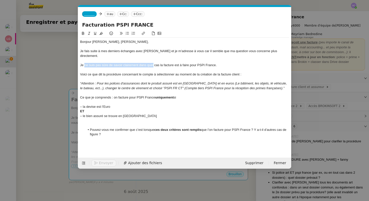
click at [153, 63] on div "Je ne suis pas sûre de savoir clairement dans quel cas la facture est à faire p…" at bounding box center [184, 65] width 209 height 5
click at [132, 63] on span "Je souhaite confirmer les criètères cas la facture est à faire pour PSPI France." at bounding box center [136, 65] width 113 height 4
click at [212, 63] on div "Je souhaite confirmer les criètères qui font que la facture est à faire pour PS…" at bounding box center [184, 65] width 209 height 5
click at [126, 105] on div "– la devise est l’Euro" at bounding box center [184, 107] width 209 height 5
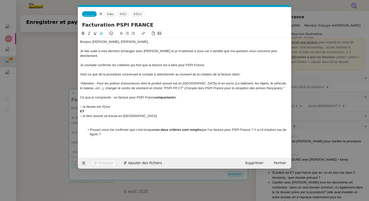
click at [120, 123] on div at bounding box center [184, 125] width 209 height 5
click at [126, 137] on div at bounding box center [184, 139] width 209 height 5
click at [157, 128] on strong "ces deux critères sont remplis" at bounding box center [177, 130] width 47 height 4
click at [160, 129] on li "Pouvez-vous me confirmer que c’est lorsque ces deux critères sont remplis que l…" at bounding box center [187, 132] width 204 height 9
click at [122, 63] on span "Je souhaite confirmer les criètères qui font que la facture est à faire pour PS…" at bounding box center [142, 65] width 125 height 4
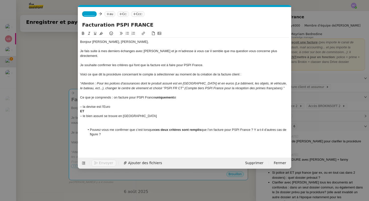
click at [206, 63] on div "Je souhaite confirmer les critères qui font que la facture est à faire pour PSP…" at bounding box center [184, 65] width 209 height 5
click at [113, 130] on li "Pouvez-vous me confirmer que c’est lorsque ces deux critères sont remplis que l…" at bounding box center [187, 132] width 204 height 9
click at [113, 63] on span "Je souhaite confirmer les critères qui font que la facture est à faire pour PSP…" at bounding box center [141, 65] width 123 height 4
click at [135, 63] on span "Je souhaite confirmer les critères qui font que la facture est à faire pour PSP…" at bounding box center [141, 65] width 123 height 4
click at [104, 137] on div at bounding box center [184, 139] width 209 height 5
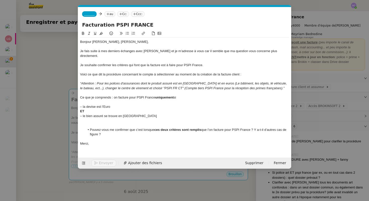
click at [197, 128] on strong "ces deux critères sont remplis" at bounding box center [177, 130] width 47 height 4
click at [125, 131] on li "Pouvez-vous me confirmer que c’est lorsque ces deux critères sont réunis que l’…" at bounding box center [187, 132] width 204 height 9
click at [143, 130] on span "que l’on facture pour PSPI France ? Y a-t-il d’autres cas de figure ? Est-il po…" at bounding box center [188, 132] width 196 height 8
click at [230, 131] on li "Pouvez-vous me confirmer que c’est lorsque ces deux critères sont réunis que l’…" at bounding box center [187, 132] width 204 height 9
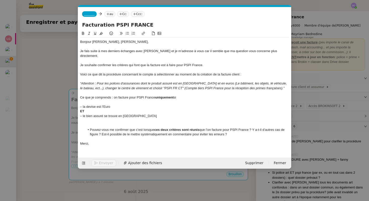
click at [119, 46] on div at bounding box center [184, 46] width 209 height 5
click at [191, 52] on div "Je fais suite à mes derniers échanges avec Sharlen et je m'adresse à vous car i…" at bounding box center [184, 53] width 209 height 9
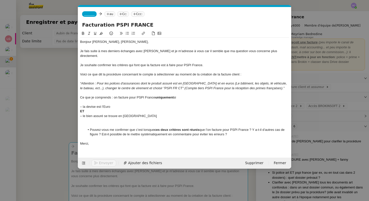
scroll to position [0, 11]
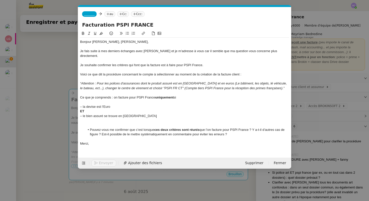
click at [213, 63] on div "Je souhaite confirmer les critères qui font que la facture est à faire pour PSP…" at bounding box center [184, 65] width 209 height 5
click at [153, 63] on span "Je souhaite confirmer les critères qui font que la facture est à faire pour PSP…" at bounding box center [141, 65] width 123 height 4
click at [140, 73] on span "Voici ce que dit la procédure concernant le compte à sélectionner au moment de …" at bounding box center [160, 75] width 161 height 4
click at [147, 77] on div at bounding box center [184, 79] width 209 height 5
click at [243, 72] on div "Voici ce que dit la procédure concernant le compte à sélectionner au moment de …" at bounding box center [184, 74] width 209 height 5
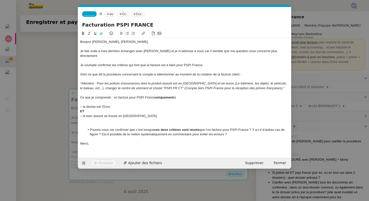
click at [263, 85] on div "“Attention : Pour les polices d'assurances dont le produit assuré est en [GEOGR…" at bounding box center [184, 85] width 209 height 9
click at [116, 105] on div "– la devise est l’Euro" at bounding box center [184, 107] width 209 height 5
click at [137, 114] on div "– le bien assuré se trouve en [GEOGRAPHIC_DATA]" at bounding box center [184, 116] width 209 height 5
click at [137, 128] on span "Pouvez-vous me confirmer que c’est lorsque" at bounding box center [122, 130] width 65 height 4
click at [134, 131] on span "que l’on facture pour PSPI France ? Y a-t-il d’autres cas de figure ? Est-il po…" at bounding box center [188, 132] width 196 height 8
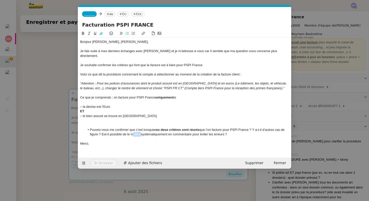
click at [134, 131] on span "que l’on facture pour PSPI France ? Y a-t-il d’autres cas de figure ? Est-il po…" at bounding box center [188, 132] width 196 height 8
click at [147, 142] on div "Merci," at bounding box center [184, 144] width 209 height 5
click at [50, 69] on nz-modal-container "Service TA - VOYAGE - PROPOSITION GLOBALE A utiliser dans le cadre de propositi…" at bounding box center [184, 100] width 369 height 201
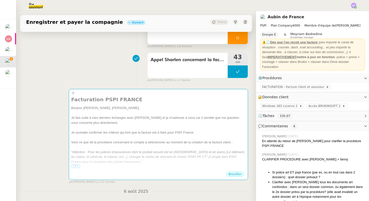
scroll to position [0, 0]
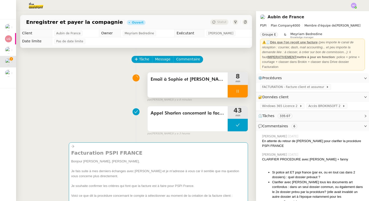
click at [242, 89] on div at bounding box center [238, 91] width 20 height 13
click at [244, 91] on icon at bounding box center [243, 91] width 4 height 3
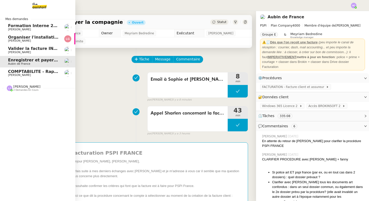
click at [25, 89] on span "2 demandes en cours" at bounding box center [25, 90] width 25 height 3
click at [35, 48] on span "Valider la facture INV/2025/0272" at bounding box center [45, 48] width 74 height 5
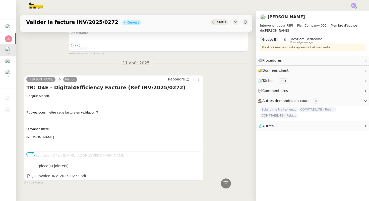
scroll to position [144, 0]
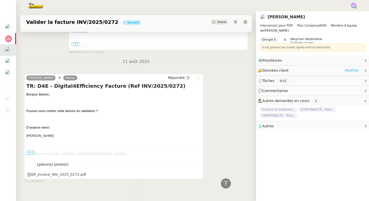
click at [356, 70] on link "Modifier" at bounding box center [352, 71] width 14 height 6
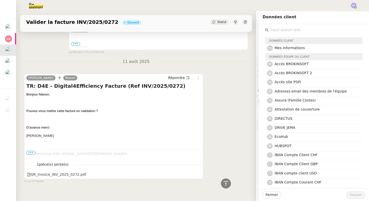
click at [295, 30] on input "text" at bounding box center [316, 30] width 94 height 7
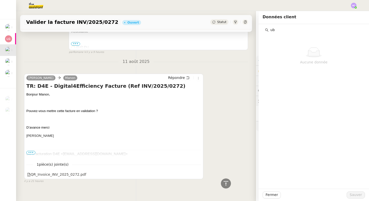
type input "u"
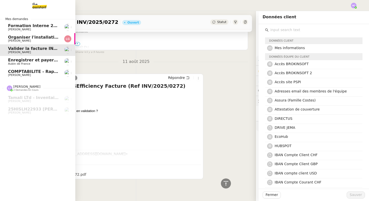
click at [22, 26] on span "Formation Interne 2 - [PERSON_NAME]" at bounding box center [51, 25] width 87 height 5
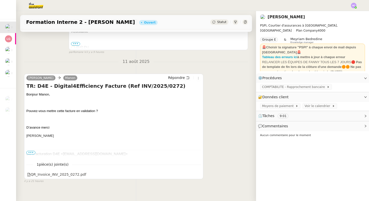
scroll to position [64, 0]
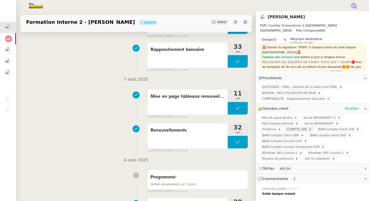
click at [287, 129] on span "COMPTE UBS" at bounding box center [298, 129] width 22 height 5
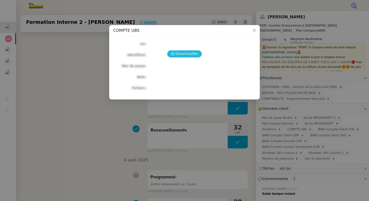
click at [188, 52] on span "Déverrouiller" at bounding box center [187, 54] width 23 height 6
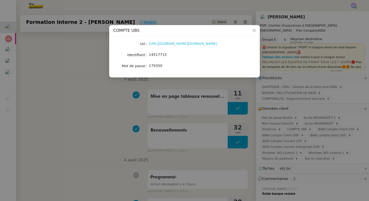
click at [185, 44] on link "[URL][DOMAIN_NAME][DOMAIN_NAME]" at bounding box center [183, 44] width 69 height 4
click at [159, 53] on span "14517715" at bounding box center [158, 55] width 18 height 4
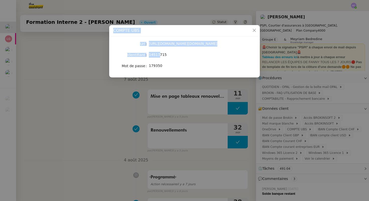
drag, startPoint x: 159, startPoint y: 53, endPoint x: 156, endPoint y: -3, distance: 56.1
click at [156, 0] on html "Mes demandes Formation Interne 2 - [PERSON_NAME] [PERSON_NAME] Organiser l'inst…" at bounding box center [184, 100] width 369 height 201
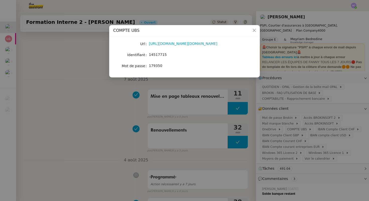
click at [137, 106] on nz-modal-container "COMPTE UBS Url [URL][DOMAIN_NAME][DOMAIN_NAME] Identifiant 14517715 Mot de pass…" at bounding box center [184, 100] width 369 height 201
click at [160, 55] on span "14517715" at bounding box center [158, 55] width 18 height 4
copy span "14517715"
click at [43, 107] on nz-modal-container "COMPTE UBS Url [URL][DOMAIN_NAME][DOMAIN_NAME] Identifiant 14517715 Mot de pass…" at bounding box center [184, 100] width 369 height 201
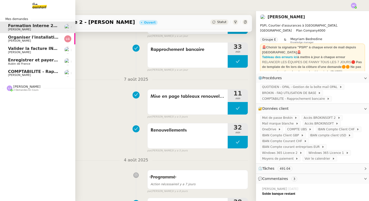
click at [28, 51] on span "[PERSON_NAME]" at bounding box center [33, 52] width 51 height 3
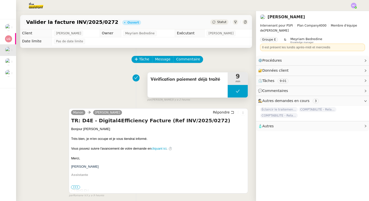
click at [200, 80] on span "Vérification paiement déjà traité" at bounding box center [188, 80] width 74 height 8
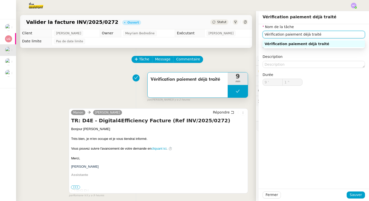
drag, startPoint x: 321, startPoint y: 35, endPoint x: 245, endPoint y: 34, distance: 75.8
click at [245, 34] on app-ticket "Valider la facture INV/2025/0272 Ouvert Statut Client [PERSON_NAME] Owner Meyri…" at bounding box center [192, 106] width 353 height 190
click at [276, 36] on input "Paiemet" at bounding box center [314, 34] width 102 height 7
click at [276, 45] on div "Paiement" at bounding box center [314, 44] width 98 height 5
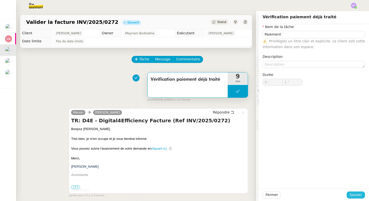
click at [359, 197] on span "Sauver" at bounding box center [356, 195] width 12 height 6
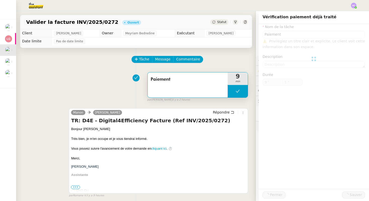
type input "Paiement"
type input "9 '"
type input "1 ""
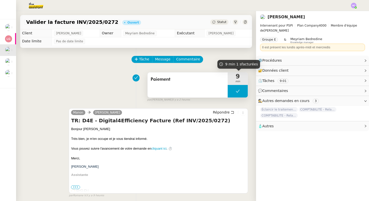
click at [239, 94] on button at bounding box center [238, 91] width 20 height 13
click at [240, 91] on button at bounding box center [243, 91] width 10 height 13
click at [231, 89] on button at bounding box center [238, 91] width 20 height 13
click at [231, 89] on div at bounding box center [233, 91] width 10 height 13
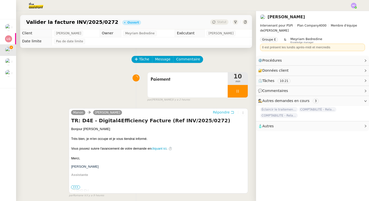
click at [219, 114] on span "Répondre" at bounding box center [221, 112] width 17 height 5
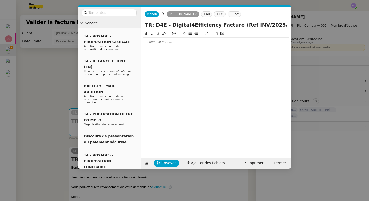
click at [161, 40] on div at bounding box center [216, 42] width 146 height 5
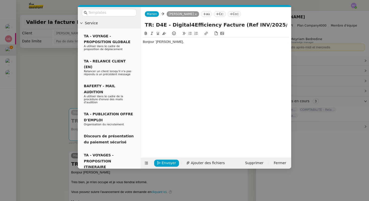
click at [156, 42] on div "Bonjour `[PERSON_NAME]," at bounding box center [216, 42] width 146 height 5
click at [172, 44] on div "Bonjour [PERSON_NAME]," at bounding box center [216, 42] width 146 height 9
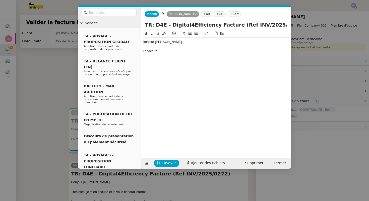
click at [147, 51] on div "La facture" at bounding box center [216, 51] width 146 height 5
click at [184, 51] on div "Le paiement de la facture" at bounding box center [216, 51] width 146 height 5
click at [60, 73] on nz-modal-container "Service TA - VOYAGE - PROPOSITION GLOBALE A utiliser dans le cadre de propositi…" at bounding box center [184, 100] width 369 height 201
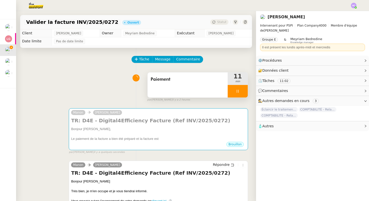
click at [241, 88] on div at bounding box center [238, 91] width 20 height 13
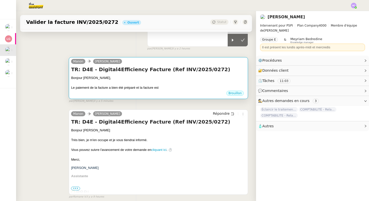
scroll to position [60, 0]
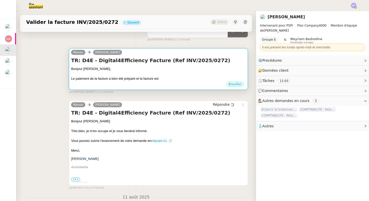
click at [160, 73] on div at bounding box center [158, 74] width 175 height 5
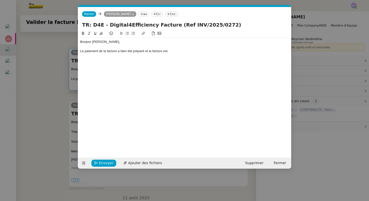
scroll to position [0, 11]
click at [171, 51] on div "Le paiement de la facture a bien été préparé et la facture est" at bounding box center [184, 51] width 209 height 5
click at [54, 70] on nz-modal-container "Service TA - VOYAGE - PROPOSITION GLOBALE A utiliser dans le cadre de propositi…" at bounding box center [184, 100] width 369 height 201
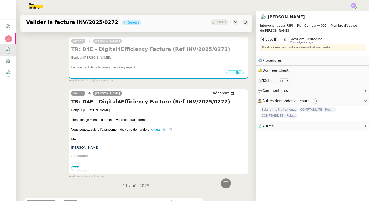
scroll to position [29, 0]
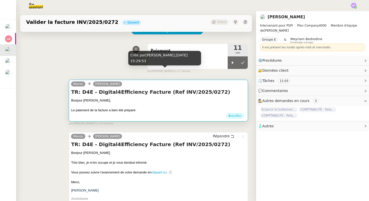
click at [153, 95] on h4 "TR: D4E - Digital4Efficiency Facture (Ref INV/2025/0272)" at bounding box center [158, 92] width 175 height 7
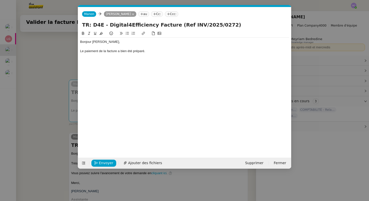
scroll to position [0, 11]
click at [148, 52] on div "Le paiement de la facture a bien été préparé." at bounding box center [184, 51] width 209 height 5
click at [156, 50] on div "Le paiement de la facture a bien été préparé." at bounding box center [184, 51] width 209 height 5
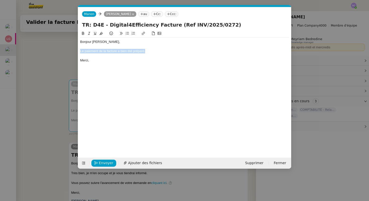
drag, startPoint x: 151, startPoint y: 51, endPoint x: 72, endPoint y: 51, distance: 78.9
click at [72, 51] on nz-modal-container "Service TA - VOYAGE - PROPOSITION GLOBALE A utiliser dans le cadre de propositi…" at bounding box center [184, 100] width 369 height 201
click at [153, 49] on div "Le paiement de la facture a bien été préparé." at bounding box center [184, 51] width 209 height 5
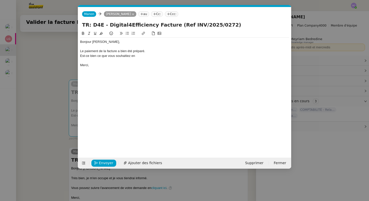
click at [80, 56] on div "Est-ce bien ce que vous souhaitiez en" at bounding box center [184, 56] width 209 height 5
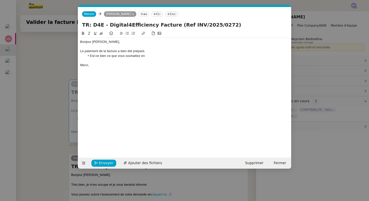
click at [63, 119] on nz-modal-container "Service TA - VOYAGE - PROPOSITION GLOBALE A utiliser dans le cadre de propositi…" at bounding box center [184, 100] width 369 height 201
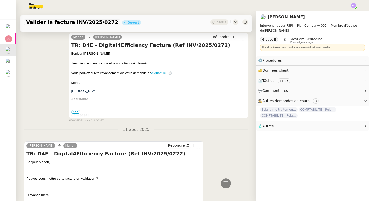
scroll to position [154, 0]
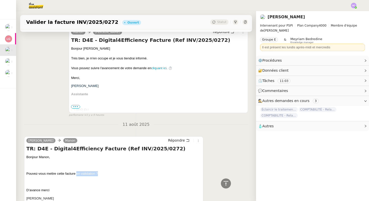
drag, startPoint x: 100, startPoint y: 174, endPoint x: 77, endPoint y: 174, distance: 23.9
click at [77, 174] on p "Pouvez-vous mettre cette facture en validation ?" at bounding box center [113, 174] width 175 height 5
copy span "en validation ?"
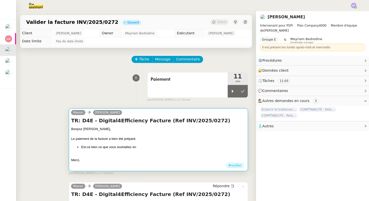
click at [130, 139] on div "Le paiement de la facture a bien été préparé." at bounding box center [158, 139] width 175 height 5
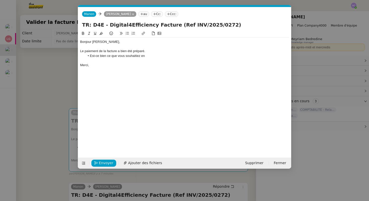
scroll to position [0, 11]
click at [158, 60] on div at bounding box center [184, 60] width 209 height 5
click at [156, 56] on li "Est-ce bien ce que vous souhaitiez en" at bounding box center [187, 56] width 204 height 5
click at [148, 52] on div "Le paiement de la facture a bien été préparé." at bounding box center [184, 51] width 209 height 5
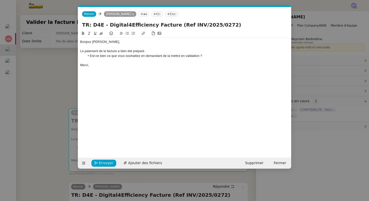
click at [144, 60] on div at bounding box center [184, 60] width 209 height 5
click at [205, 55] on li "Est-ce bien ce que vous souhaitiez en demandant de la mettre en validation ?" at bounding box center [187, 56] width 204 height 5
click at [167, 56] on li "Est-ce bien ce que vous souhaitiez en demandant de la mettre en validation ?" at bounding box center [187, 56] width 204 height 5
click at [172, 56] on li "Est-ce bien ce que vous souhaitiez en demandant de la mettre en validation ?" at bounding box center [187, 56] width 204 height 5
click at [201, 57] on li "Est-ce bien ce que vous souhaitiez en demandant de la "mettre en validation ?" at bounding box center [187, 56] width 204 height 5
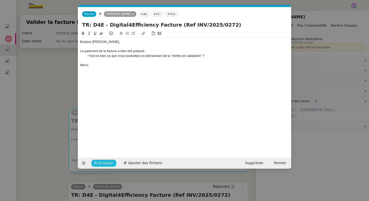
drag, startPoint x: 102, startPoint y: 162, endPoint x: 106, endPoint y: 129, distance: 33.9
click at [107, 129] on form "[PERSON_NAME] au Cc: Ccc: TR: D4E - Digital4Efficiency Facture (Ref INV/2025/02…" at bounding box center [184, 88] width 213 height 162
click at [151, 51] on div "Le paiement de la facture a bien été préparé." at bounding box center [184, 51] width 209 height 5
drag, startPoint x: 151, startPoint y: 52, endPoint x: 80, endPoint y: 52, distance: 71.1
click at [80, 52] on div "Le paiement de la facture a bien été préparé." at bounding box center [184, 51] width 209 height 5
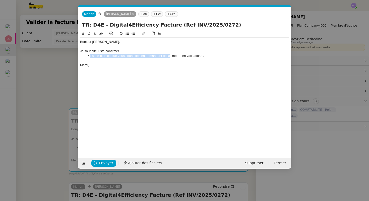
drag, startPoint x: 170, startPoint y: 58, endPoint x: 90, endPoint y: 55, distance: 80.1
click at [90, 55] on li "Est-ce bien ce que vous souhaitiez en demandant de la "mettre en validation" ?" at bounding box center [187, 56] width 204 height 5
click at [108, 57] on li "Par "mettre en validation" ?" at bounding box center [187, 56] width 204 height 5
click at [142, 56] on li "Par "mettre la facture en validation" ?" at bounding box center [187, 56] width 204 height 5
click at [128, 51] on div "Je souhaite juste confirmer." at bounding box center [184, 51] width 209 height 5
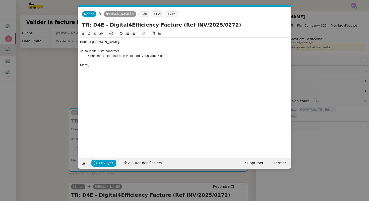
click at [168, 57] on li "Par "mettre la facture en validation" vous voulez dire ?" at bounding box center [187, 56] width 204 height 5
drag, startPoint x: 183, startPoint y: 56, endPoint x: 169, endPoint y: 57, distance: 14.3
click at [169, 57] on li "Par "mettre la facture en validation" vous voulez dire préparer le paiement ?" at bounding box center [187, 56] width 204 height 5
click at [168, 57] on li "Par "mettre la facture en validation" vous voulez dire préparer le paiement ?" at bounding box center [187, 56] width 204 height 5
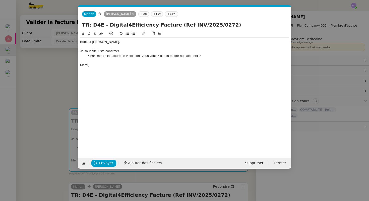
click at [100, 62] on div at bounding box center [184, 60] width 209 height 5
click at [118, 42] on div "Bonjour [PERSON_NAME]," at bounding box center [184, 42] width 209 height 5
click at [126, 52] on div "Je souhaite juste confirmer." at bounding box center [184, 51] width 209 height 5
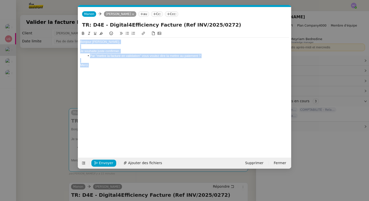
copy div "[PERSON_NAME], Je souhaite juste confirmer. Par "mettre la facture en validatio…"
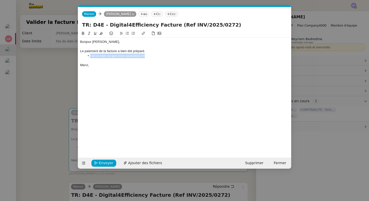
drag, startPoint x: 148, startPoint y: 55, endPoint x: 86, endPoint y: 58, distance: 61.8
click at [86, 58] on li "Est-ce bien ce que vous souhaitiez en" at bounding box center [187, 56] width 204 height 5
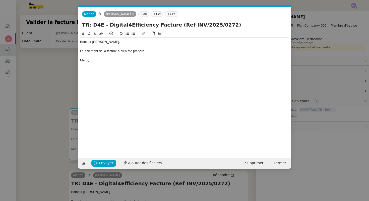
click at [108, 40] on div "Bonjour [PERSON_NAME]," at bounding box center [184, 42] width 209 height 5
click at [104, 163] on span "Envoyer" at bounding box center [106, 163] width 14 height 6
click at [104, 162] on span "Confirmer l'envoi" at bounding box center [114, 163] width 30 height 6
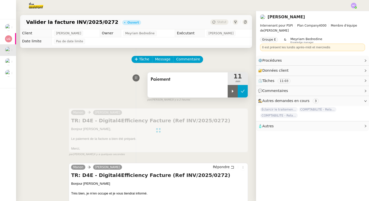
click at [243, 91] on icon at bounding box center [243, 91] width 4 height 4
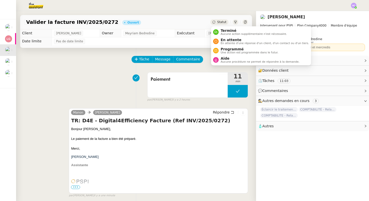
click at [222, 22] on span "Statut" at bounding box center [221, 22] width 9 height 4
click at [226, 32] on span "Terminé" at bounding box center [254, 31] width 66 height 4
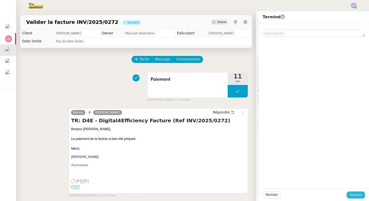
click at [353, 195] on span "Sauver" at bounding box center [356, 195] width 12 height 6
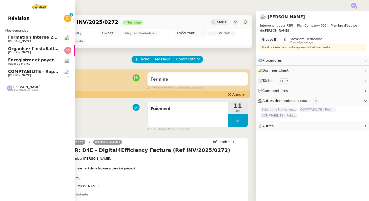
click at [32, 70] on span "COMPTABILITE - Rapprochement bancaire - 11 août 2025" at bounding box center [72, 71] width 129 height 5
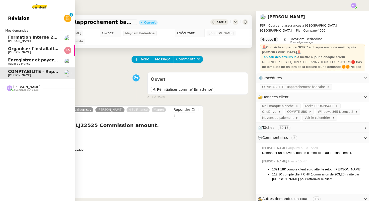
click at [18, 60] on span "Enregistrer et payer la compagnie" at bounding box center [46, 60] width 77 height 5
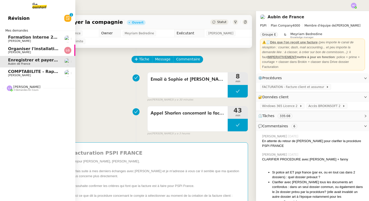
click at [29, 48] on span "Organiser l'installation de la fibre" at bounding box center [46, 48] width 76 height 5
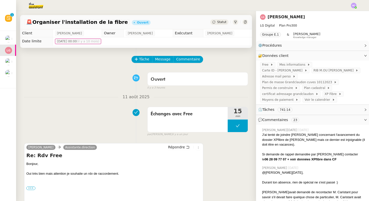
scroll to position [79, 0]
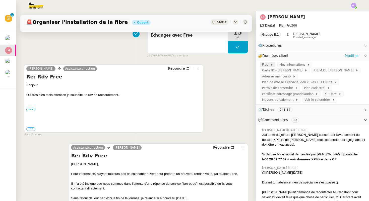
click at [267, 67] on span "Free" at bounding box center [266, 64] width 8 height 5
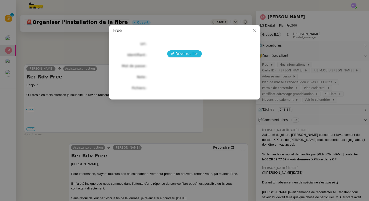
click at [182, 53] on span "Déverrouiller" at bounding box center [187, 54] width 23 height 6
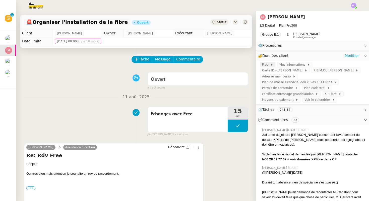
click at [266, 64] on span "Free" at bounding box center [266, 64] width 8 height 5
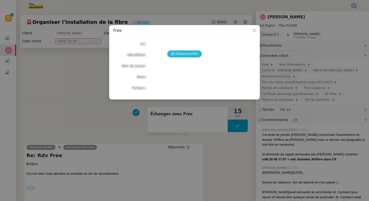
click at [177, 55] on span "Déverrouiller" at bounding box center [187, 54] width 23 height 6
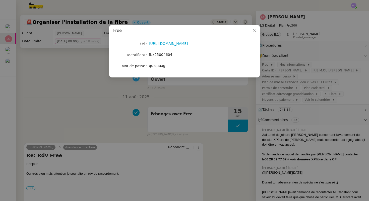
click at [164, 55] on span "fbx25004604" at bounding box center [160, 55] width 23 height 4
copy span "fbx25004604"
click at [156, 66] on span "quiquuag" at bounding box center [157, 66] width 17 height 4
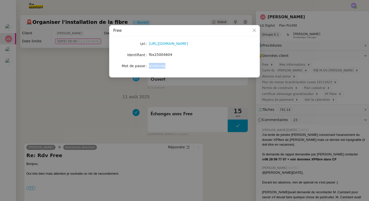
copy span "quiquuag"
click at [255, 29] on icon "Close" at bounding box center [254, 30] width 4 height 4
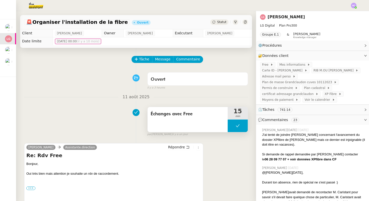
click at [234, 126] on button at bounding box center [238, 126] width 20 height 13
click at [234, 126] on icon at bounding box center [233, 126] width 4 height 4
click at [237, 126] on icon at bounding box center [238, 126] width 2 height 3
click at [243, 126] on icon at bounding box center [243, 126] width 4 height 3
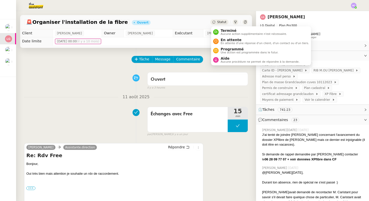
click at [215, 21] on icon at bounding box center [213, 22] width 3 height 3
click at [226, 50] on span "Programmé" at bounding box center [250, 49] width 58 height 4
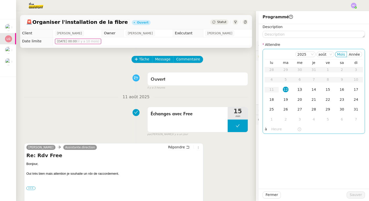
click at [300, 88] on div "13" at bounding box center [300, 90] width 6 height 6
click at [274, 129] on input "text" at bounding box center [284, 130] width 26 height 6
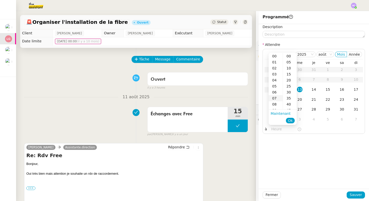
click at [276, 98] on div "07" at bounding box center [276, 98] width 14 height 6
click at [289, 56] on div "00" at bounding box center [290, 56] width 14 height 6
type input "07:00"
click at [290, 120] on span "Ok" at bounding box center [290, 120] width 5 height 5
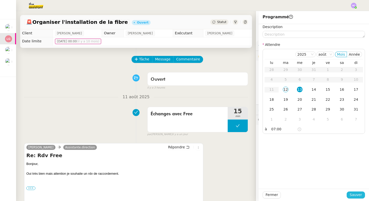
click at [359, 194] on span "Sauver" at bounding box center [356, 195] width 12 height 6
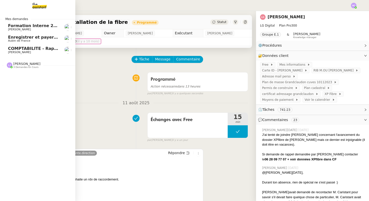
click at [28, 39] on span "Enregistrer et payer la compagnie" at bounding box center [46, 37] width 77 height 5
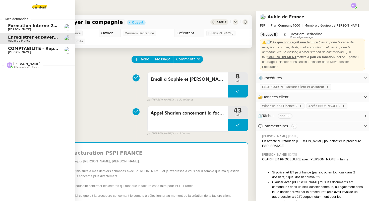
click at [22, 49] on span "COMPTABILITE - Rapprochement bancaire - 11 août 2025" at bounding box center [72, 48] width 129 height 5
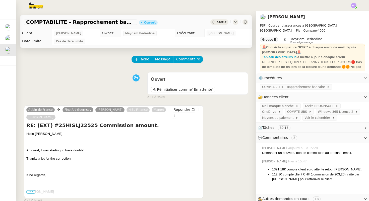
scroll to position [13, 0]
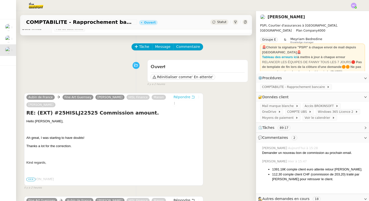
click at [177, 98] on span "Répondre" at bounding box center [182, 97] width 17 height 5
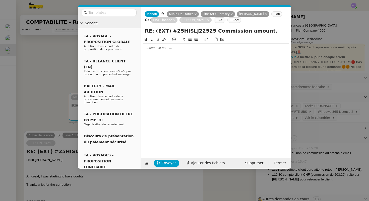
click at [161, 47] on div at bounding box center [216, 48] width 146 height 5
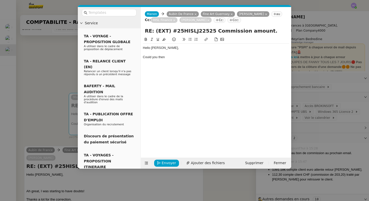
click at [55, 98] on nz-modal-container "Service TA - VOYAGE - PROPOSITION GLOBALE A utiliser dans le cadre de propositi…" at bounding box center [184, 100] width 369 height 201
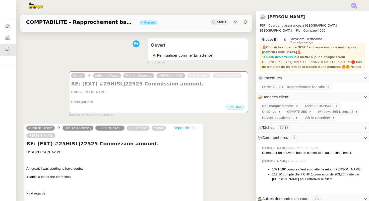
scroll to position [0, 0]
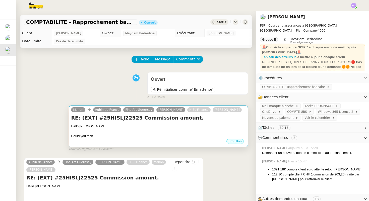
click at [141, 128] on div "Hello Mandy," at bounding box center [158, 126] width 175 height 5
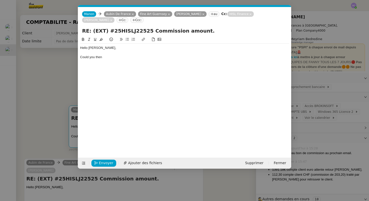
scroll to position [0, 11]
drag, startPoint x: 106, startPoint y: 58, endPoint x: 76, endPoint y: 58, distance: 29.6
click at [76, 58] on nz-modal-container "Service TA - VOYAGE - PROPOSITION GLOBALE A utiliser dans le cadre de propositi…" at bounding box center [184, 100] width 369 height 201
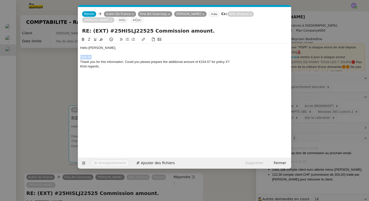
drag, startPoint x: 95, startPoint y: 56, endPoint x: 73, endPoint y: 55, distance: 22.6
click at [73, 55] on nz-modal-container "Service TA - VOYAGE - PROPOSITION GLOBALE A utiliser dans le cadre de propositi…" at bounding box center [184, 100] width 369 height 201
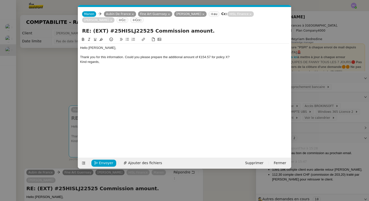
click at [83, 48] on div "Hello Mandy," at bounding box center [184, 48] width 209 height 5
click at [105, 63] on div "Kind regards," at bounding box center [184, 62] width 209 height 5
click at [126, 57] on div "Thank you for this information. Could you please prepare the additional amount …" at bounding box center [184, 57] width 209 height 5
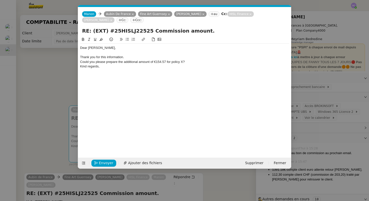
click at [193, 63] on div "Could you please prepare the additional amount of €154.57 for policy X?" at bounding box center [184, 62] width 209 height 5
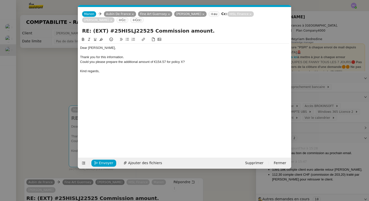
drag, startPoint x: 146, startPoint y: 32, endPoint x: 108, endPoint y: 33, distance: 37.2
click at [108, 33] on input "RE: (EXT) #25HISLJ22525 Commission amount." at bounding box center [184, 31] width 205 height 8
drag, startPoint x: 187, startPoint y: 63, endPoint x: 182, endPoint y: 63, distance: 5.0
click at [182, 63] on div "Could you please prepare the additional amount of €154.57 for policy X?" at bounding box center [184, 62] width 209 height 5
click at [80, 62] on div "Could you please prepare the additional amount of €154.57 for policy 25HISLJ225…" at bounding box center [184, 62] width 209 height 5
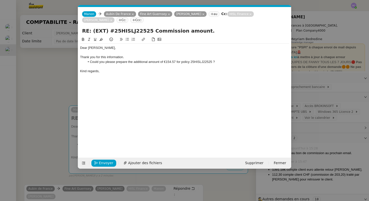
click at [94, 48] on div "Dear Mandy," at bounding box center [184, 48] width 209 height 5
click at [102, 49] on div "Dear Mandy," at bounding box center [184, 48] width 209 height 5
click at [126, 56] on div "Thank you for this information." at bounding box center [184, 57] width 209 height 5
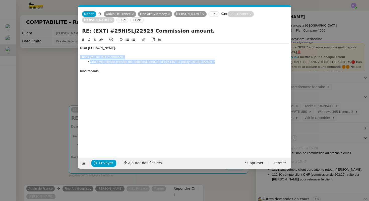
drag, startPoint x: 232, startPoint y: 63, endPoint x: 78, endPoint y: 58, distance: 154.0
click at [78, 58] on nz-spin "Dear Mandy, Thank you for this information. Could you please prepare the additi…" at bounding box center [184, 95] width 213 height 116
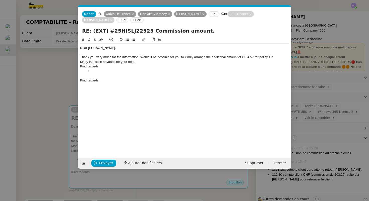
click at [141, 56] on div "Thank you very much for the information. Would it be possible for you to kindly…" at bounding box center [184, 57] width 209 height 5
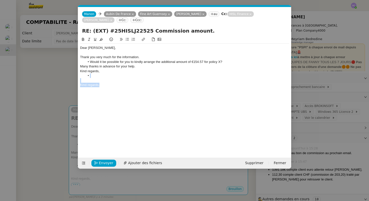
drag, startPoint x: 103, startPoint y: 85, endPoint x: 78, endPoint y: 75, distance: 26.7
click at [78, 75] on nz-spin "Dear Mandy, Thank you very much for the information. Would it be possible for y…" at bounding box center [184, 95] width 213 height 116
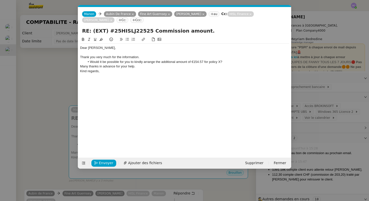
click at [232, 63] on li "Would it be possible for you to kindly arrange the additional amount of €154.57…" at bounding box center [187, 62] width 204 height 5
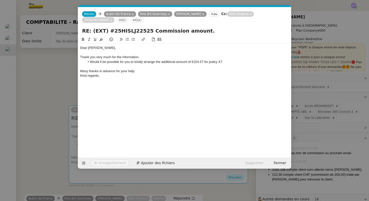
click at [140, 71] on div "Many thanks in advance for your help." at bounding box center [184, 71] width 209 height 5
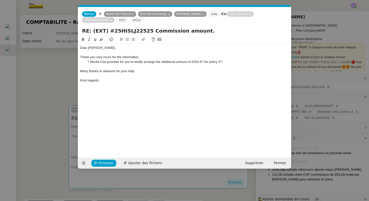
click at [83, 81] on div "Kind regards," at bounding box center [184, 80] width 209 height 5
click at [144, 57] on div "Thank you very much for the information." at bounding box center [184, 57] width 209 height 5
drag, startPoint x: 145, startPoint y: 32, endPoint x: 107, endPoint y: 31, distance: 37.9
click at [107, 31] on input "RE: (EXT) #25HISLJ22525 Commission amount." at bounding box center [184, 31] width 205 height 8
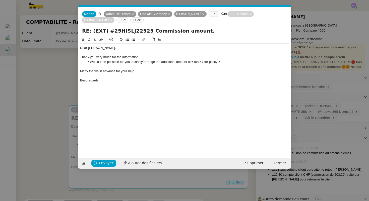
click at [210, 62] on li "Would it be possible for you to kindly arrange the additional amount of €154.57…" at bounding box center [187, 62] width 204 height 5
click at [233, 63] on li "Would it be possible for you to kindly arrange the additional amount of €154.57…" at bounding box center [187, 62] width 204 height 5
drag, startPoint x: 238, startPoint y: 63, endPoint x: 248, endPoint y: 63, distance: 10.3
click at [248, 63] on li "Would it be possible for you to kindly arrange the additional amount of €154.57…" at bounding box center [187, 62] width 204 height 5
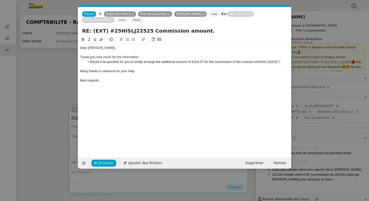
click at [144, 58] on div "Thank you very much for the information." at bounding box center [184, 57] width 209 height 5
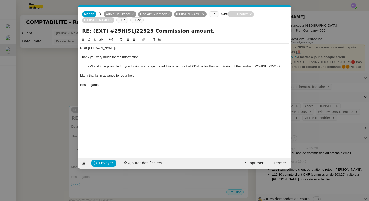
click at [139, 76] on div "Many thanks in advance for your help." at bounding box center [184, 76] width 209 height 5
click at [48, 101] on nz-modal-container "Service TA - VOYAGE - PROPOSITION GLOBALE A utiliser dans le cadre de propositi…" at bounding box center [184, 100] width 369 height 201
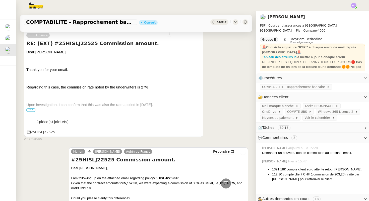
scroll to position [569, 0]
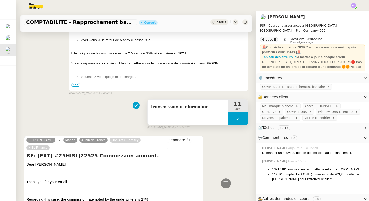
click at [237, 114] on button at bounding box center [238, 119] width 20 height 13
click at [234, 118] on icon at bounding box center [233, 119] width 4 height 4
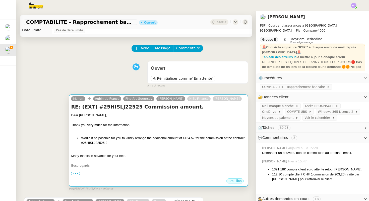
scroll to position [20, 0]
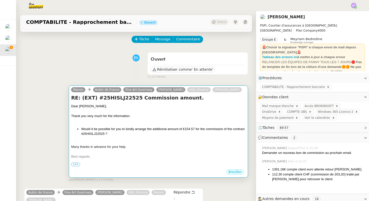
click at [229, 130] on li "Would it be possible for you to kindly arrange the additional amount of €154.57…" at bounding box center [163, 132] width 165 height 10
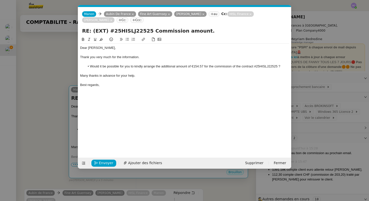
click at [229, 129] on div "Dear Mandy, Thank you very much for the information. Would it be possible for y…" at bounding box center [184, 94] width 209 height 114
click at [239, 66] on li "Would it be possible for you to kindly arrange the additional amount of €154.57…" at bounding box center [187, 66] width 204 height 5
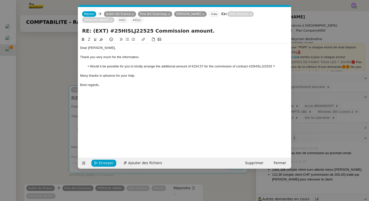
click at [153, 75] on div "Many thanks in advance for your help." at bounding box center [184, 76] width 209 height 5
click at [118, 84] on div "Best regards," at bounding box center [184, 85] width 209 height 5
click at [44, 141] on nz-modal-container "Service TA - VOYAGE - PROPOSITION GLOBALE A utiliser dans le cadre de propositi…" at bounding box center [184, 100] width 369 height 201
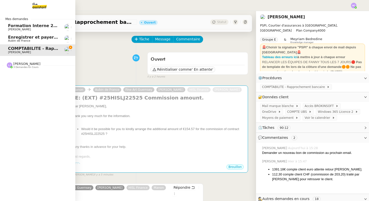
click at [18, 39] on span "Enregistrer et payer la compagnie" at bounding box center [46, 37] width 77 height 5
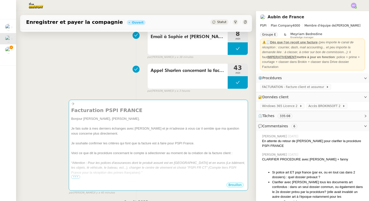
scroll to position [89, 0]
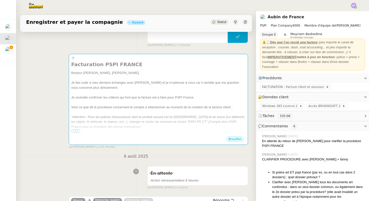
click at [354, 3] on img at bounding box center [354, 6] width 6 height 6
click at [340, 13] on span "Suivi" at bounding box center [336, 14] width 9 height 4
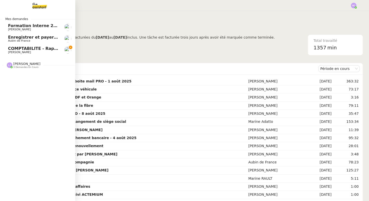
click at [19, 50] on span "COMPTABILITE - Rapprochement bancaire - 11 août 2025" at bounding box center [72, 48] width 129 height 5
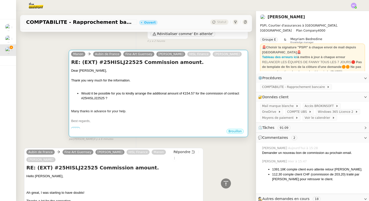
scroll to position [51, 0]
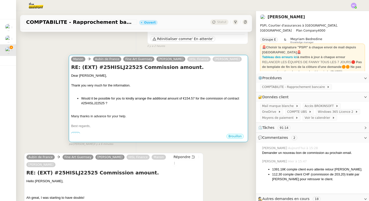
click at [89, 90] on div at bounding box center [158, 90] width 175 height 5
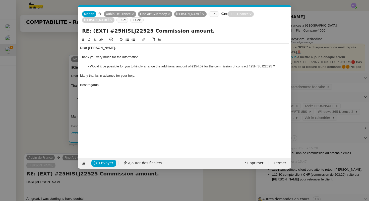
scroll to position [0, 11]
click at [87, 63] on div at bounding box center [184, 62] width 209 height 5
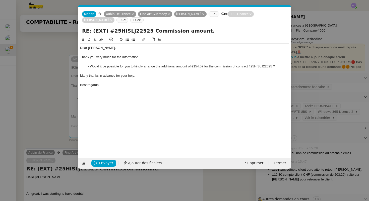
click at [45, 117] on nz-modal-container "Service TA - VOYAGE - PROPOSITION GLOBALE A utiliser dans le cadre de propositi…" at bounding box center [184, 100] width 369 height 201
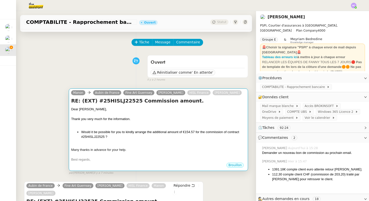
scroll to position [0, 0]
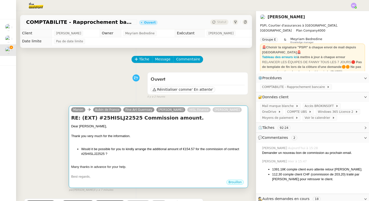
click at [170, 134] on div "Thank you very much for the information." at bounding box center [158, 136] width 175 height 5
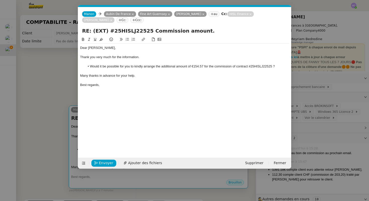
scroll to position [0, 11]
click at [105, 161] on span "Envoyer" at bounding box center [106, 163] width 14 height 6
click at [106, 162] on span "Confirmer l'envoi" at bounding box center [114, 163] width 30 height 6
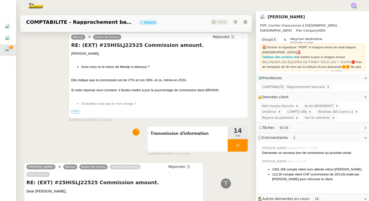
scroll to position [557, 0]
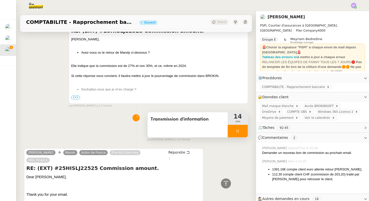
click at [239, 136] on div at bounding box center [238, 131] width 20 height 13
click at [245, 134] on button at bounding box center [243, 131] width 10 height 13
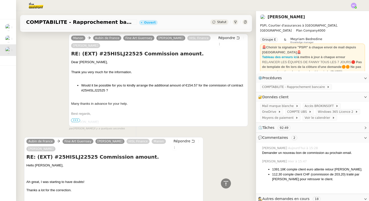
scroll to position [0, 0]
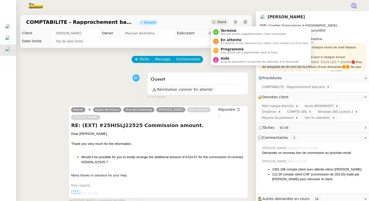
click at [221, 22] on span "Statut" at bounding box center [221, 22] width 9 height 4
click at [222, 40] on span "En attente" at bounding box center [265, 40] width 88 height 4
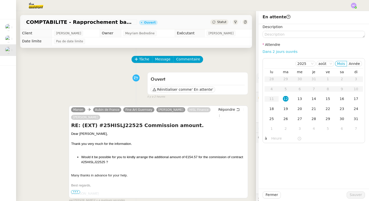
click at [285, 52] on link "Dans 2 jours ouvrés" at bounding box center [280, 52] width 35 height 4
type input "07:00"
click at [353, 194] on span "Sauver" at bounding box center [356, 195] width 12 height 6
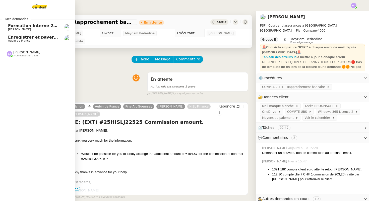
click at [17, 37] on span "Enregistrer et payer la compagnie" at bounding box center [46, 37] width 77 height 5
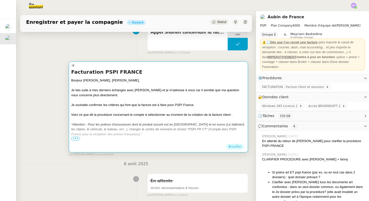
scroll to position [87, 0]
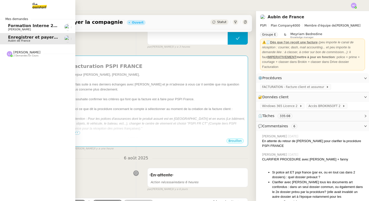
click at [28, 52] on span "[PERSON_NAME]" at bounding box center [26, 52] width 27 height 4
click at [31, 54] on div "Léa Jonville 2 demandes en cours" at bounding box center [26, 53] width 27 height 7
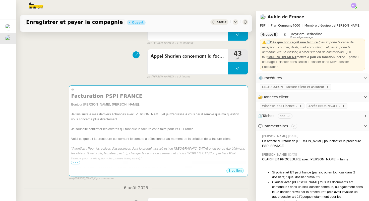
scroll to position [0, 0]
